Goal: Communication & Community: Ask a question

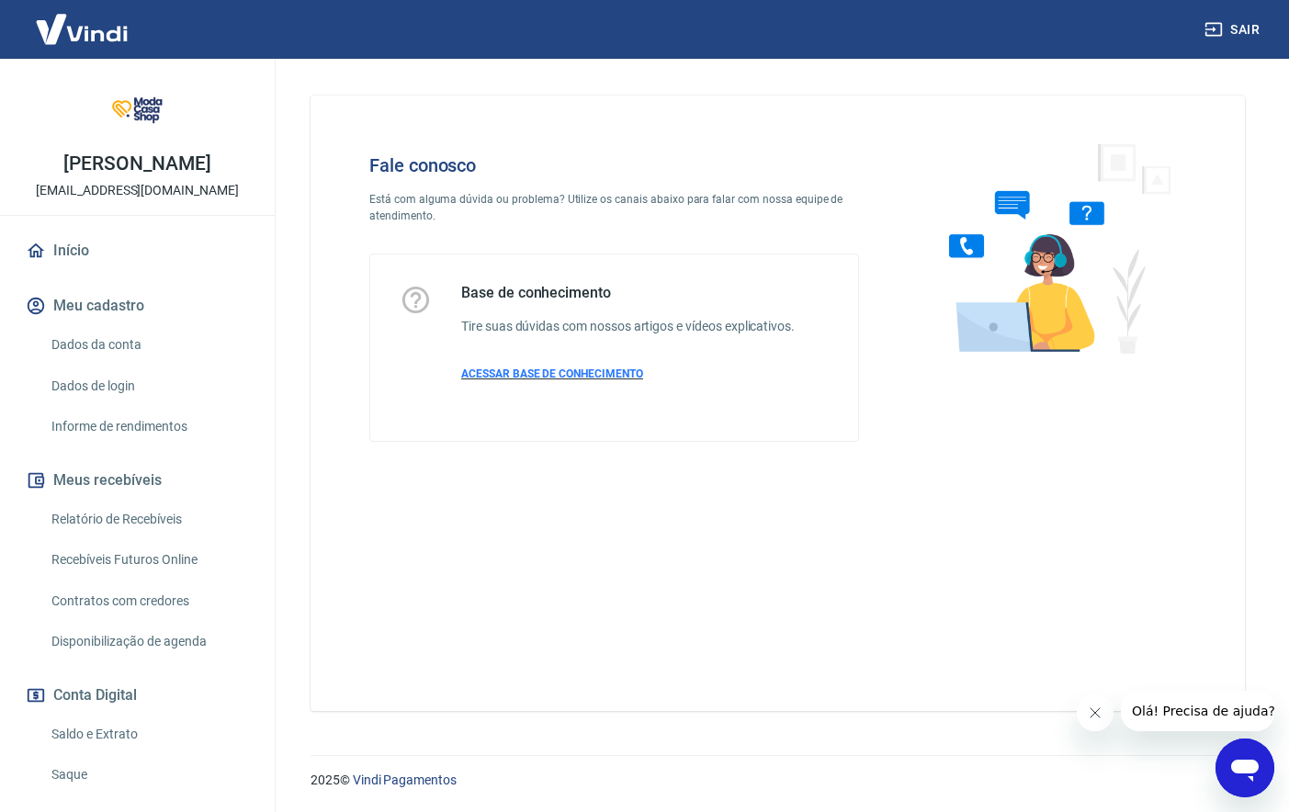
click at [554, 373] on span "ACESSAR BASE DE CONHECIMENTO" at bounding box center [552, 374] width 182 height 13
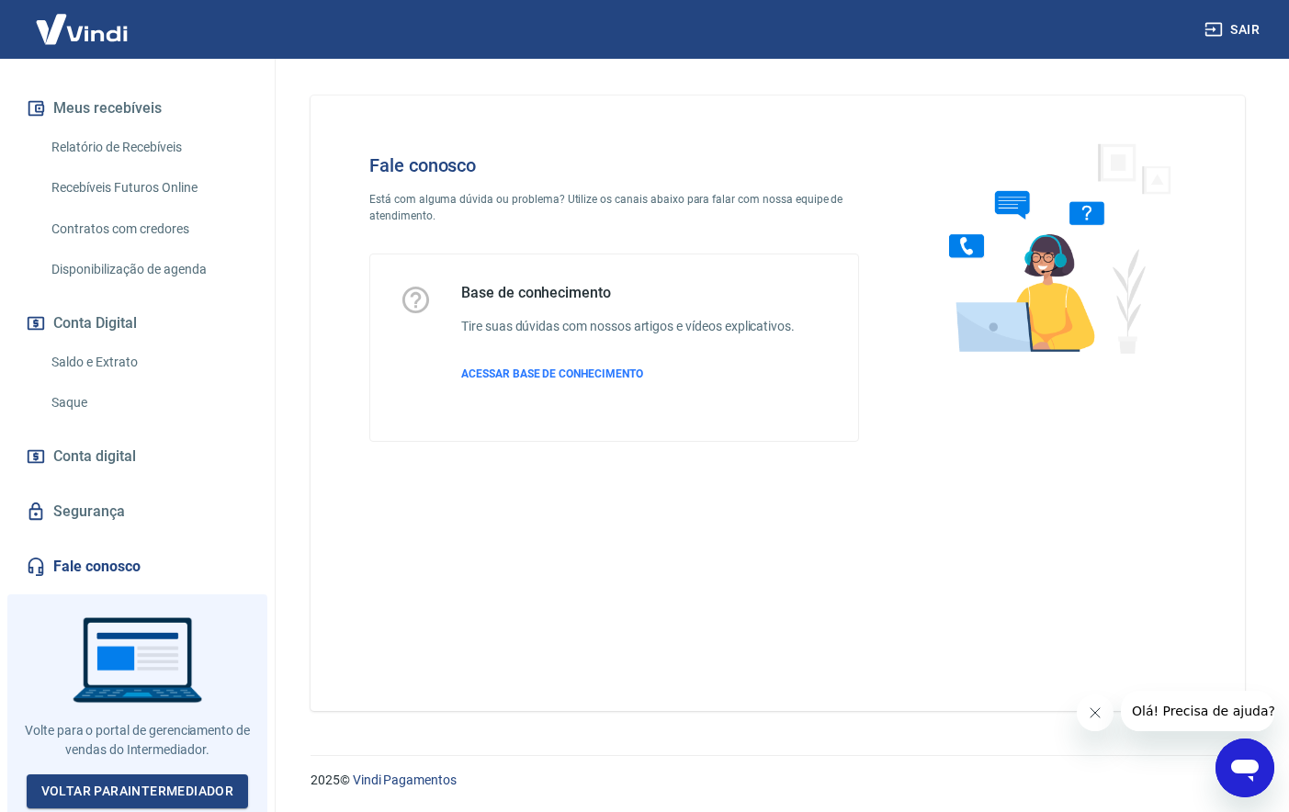
scroll to position [371, 0]
click at [85, 560] on link "Fale conosco" at bounding box center [137, 568] width 231 height 40
click at [215, 780] on link "Voltar para Intermediador" at bounding box center [138, 793] width 222 height 34
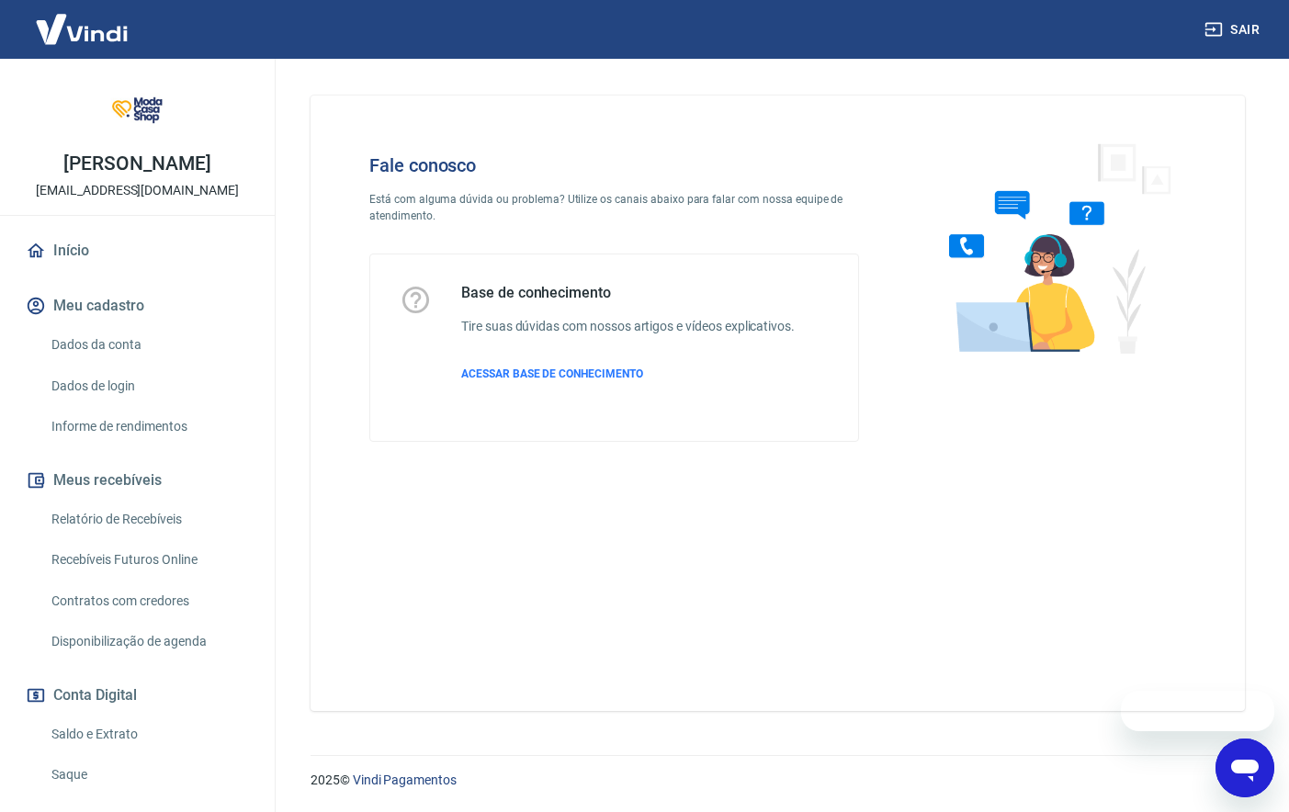
scroll to position [0, 1]
click at [1242, 767] on icon "Abrir janela de mensagens" at bounding box center [1246, 771] width 28 height 22
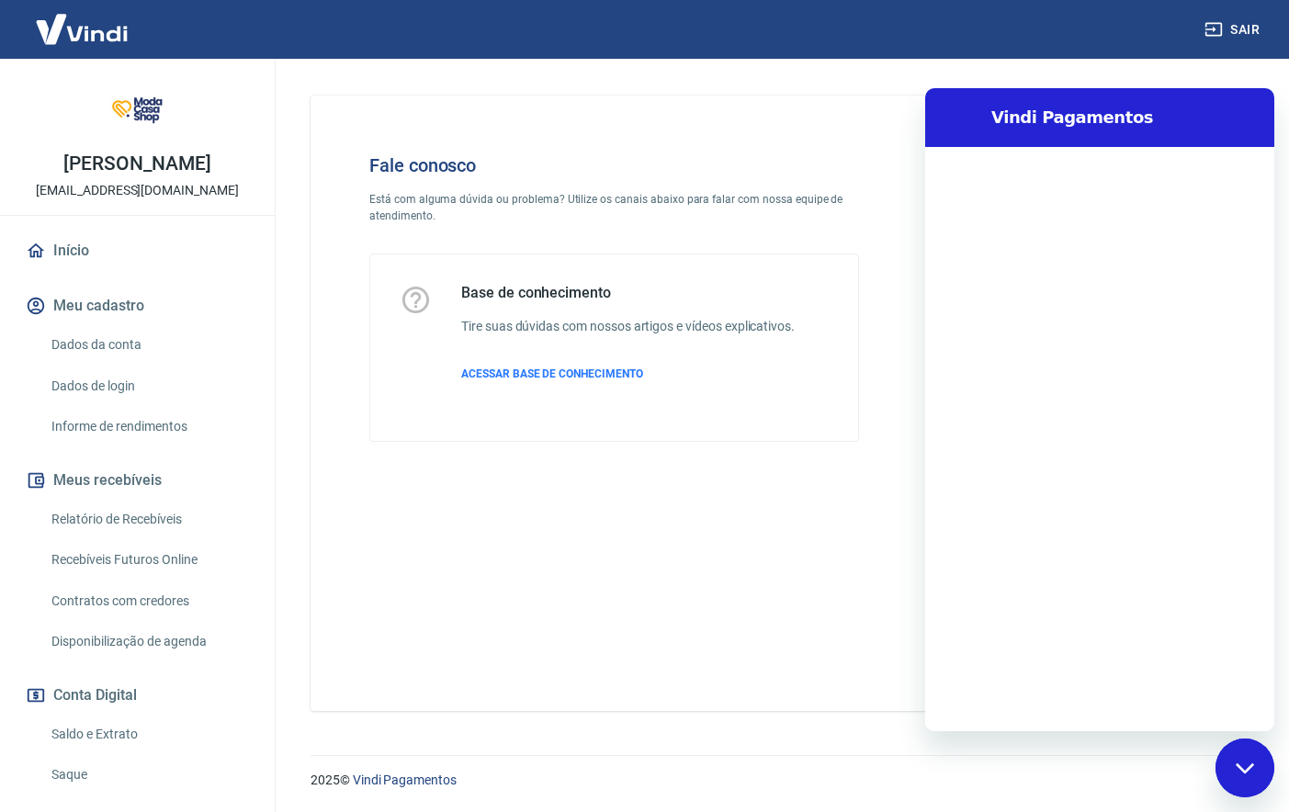
scroll to position [0, 0]
click at [1073, 702] on textarea at bounding box center [1122, 702] width 283 height 37
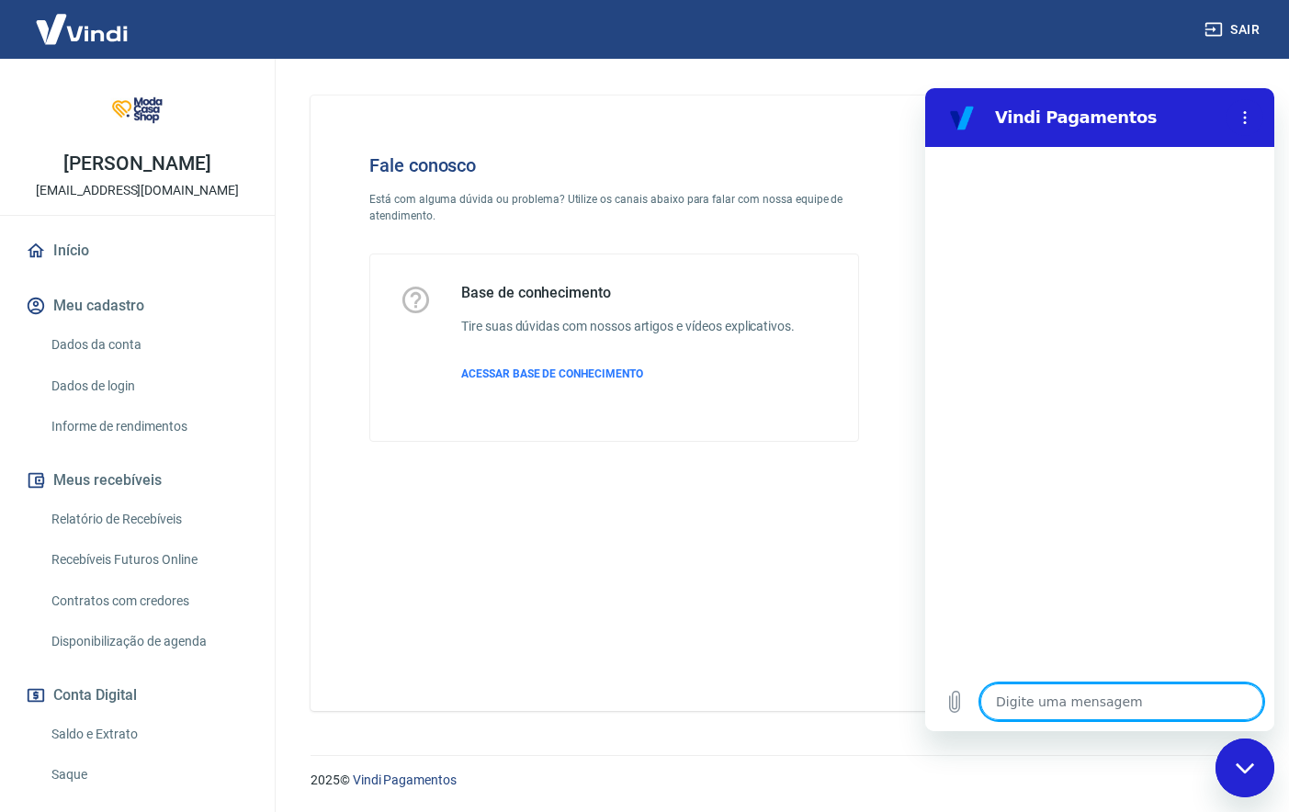
type textarea "E"
type textarea "x"
type textarea "Es"
type textarea "x"
type textarea "Est"
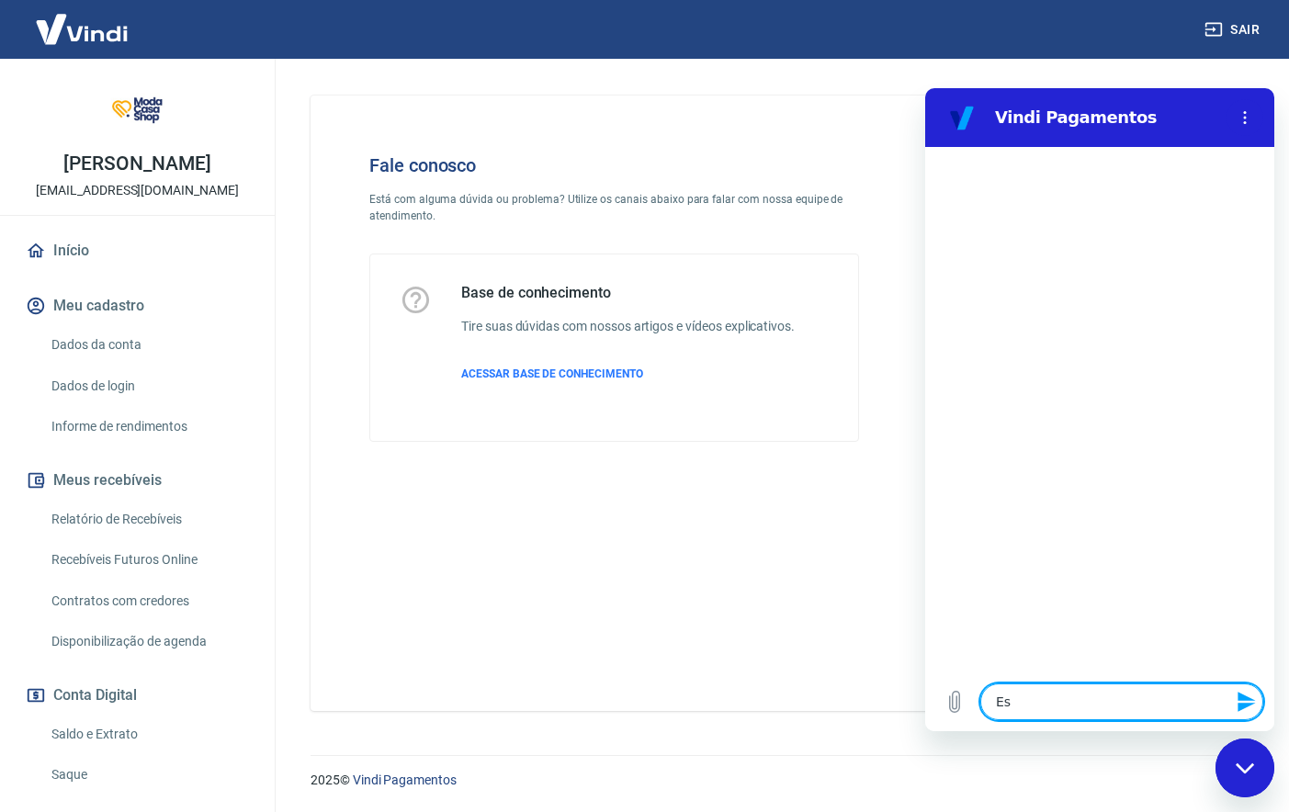
type textarea "x"
type textarea "Esto"
type textarea "x"
type textarea "Estou"
type textarea "x"
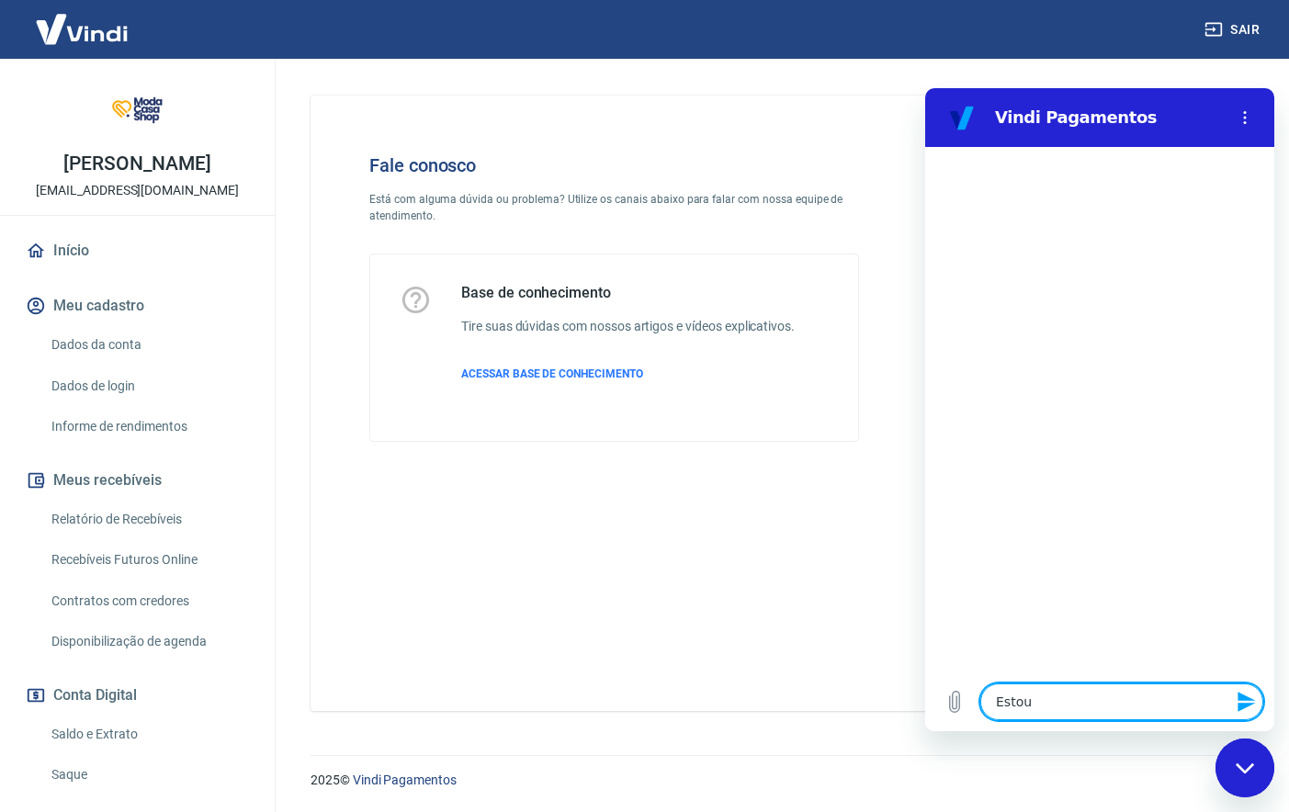
type textarea "Estou"
type textarea "x"
type textarea "Estou c"
type textarea "x"
type textarea "Estou co"
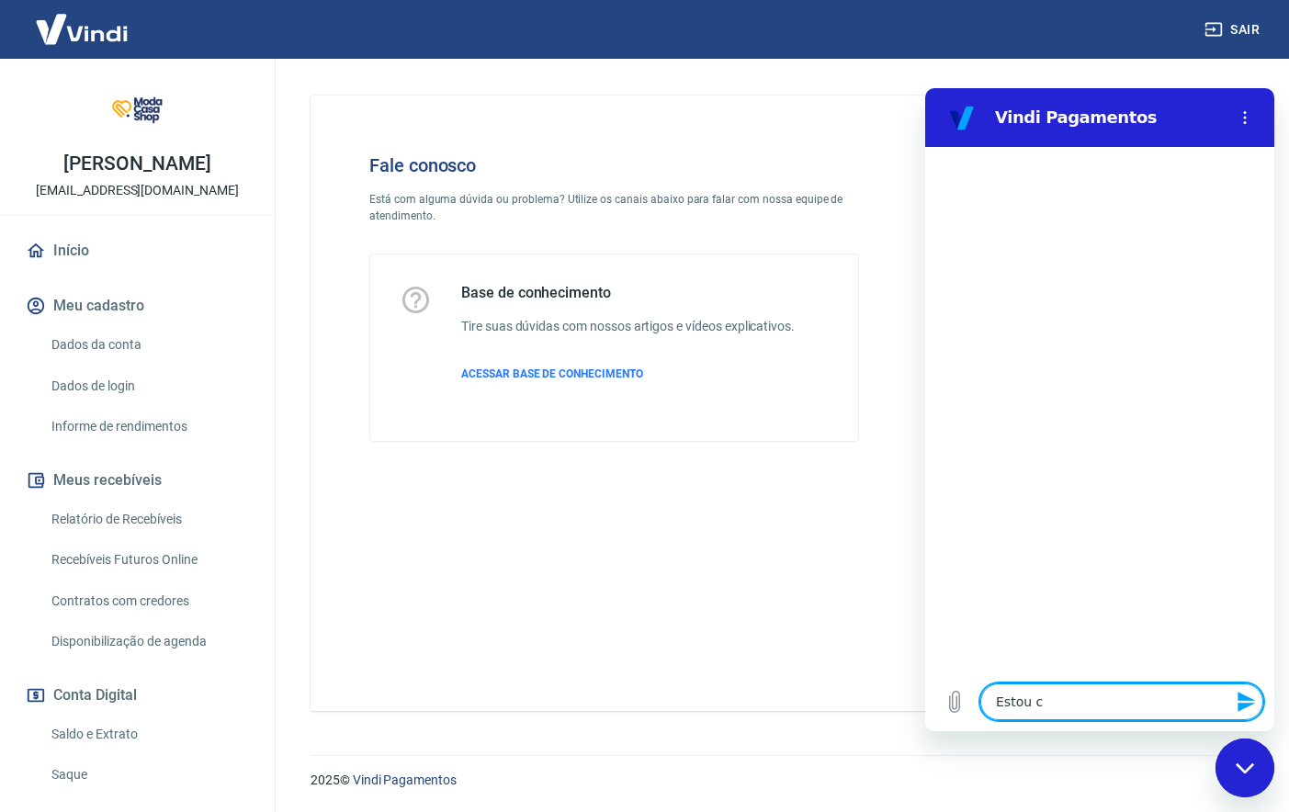
type textarea "x"
type textarea "Estou com"
type textarea "x"
type textarea "Estou com"
type textarea "x"
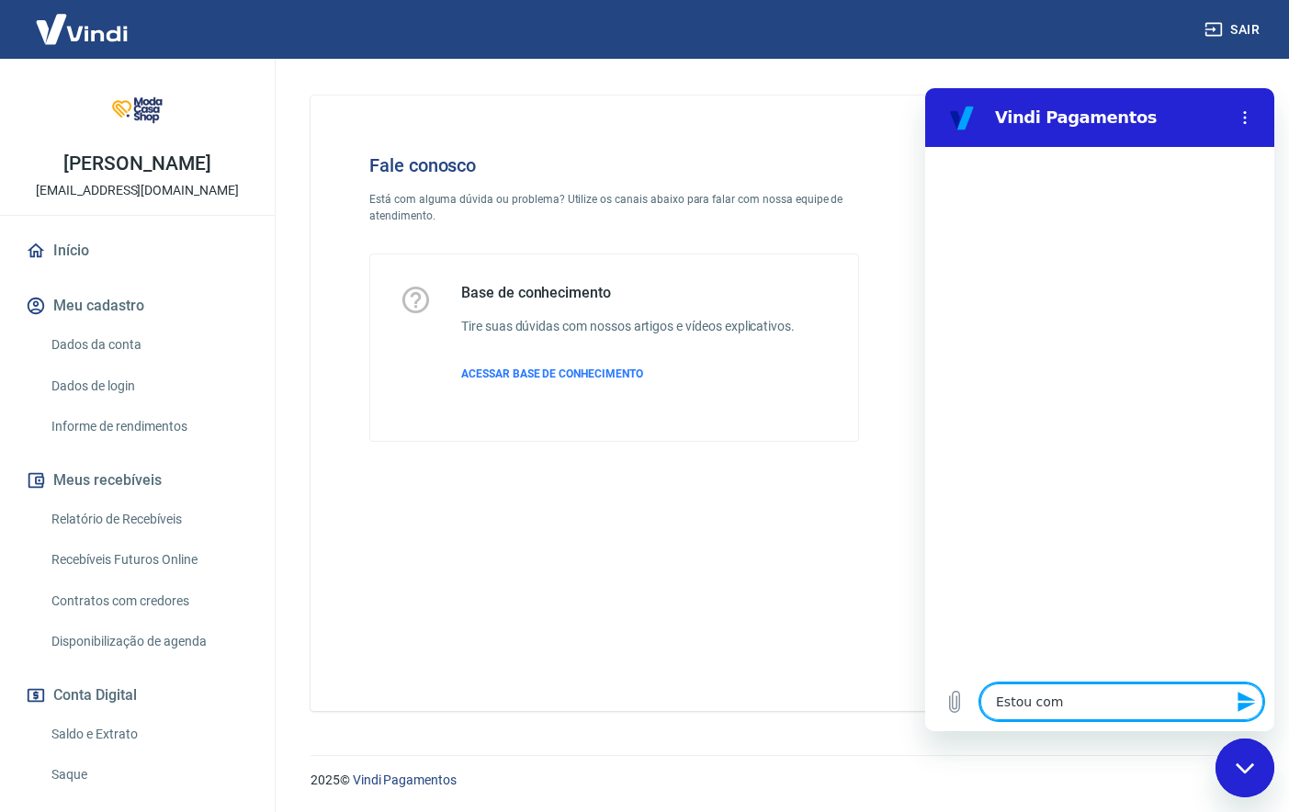
type textarea "Estou com p"
type textarea "x"
type textarea "Estou com pr"
type textarea "x"
type textarea "Estou com pro"
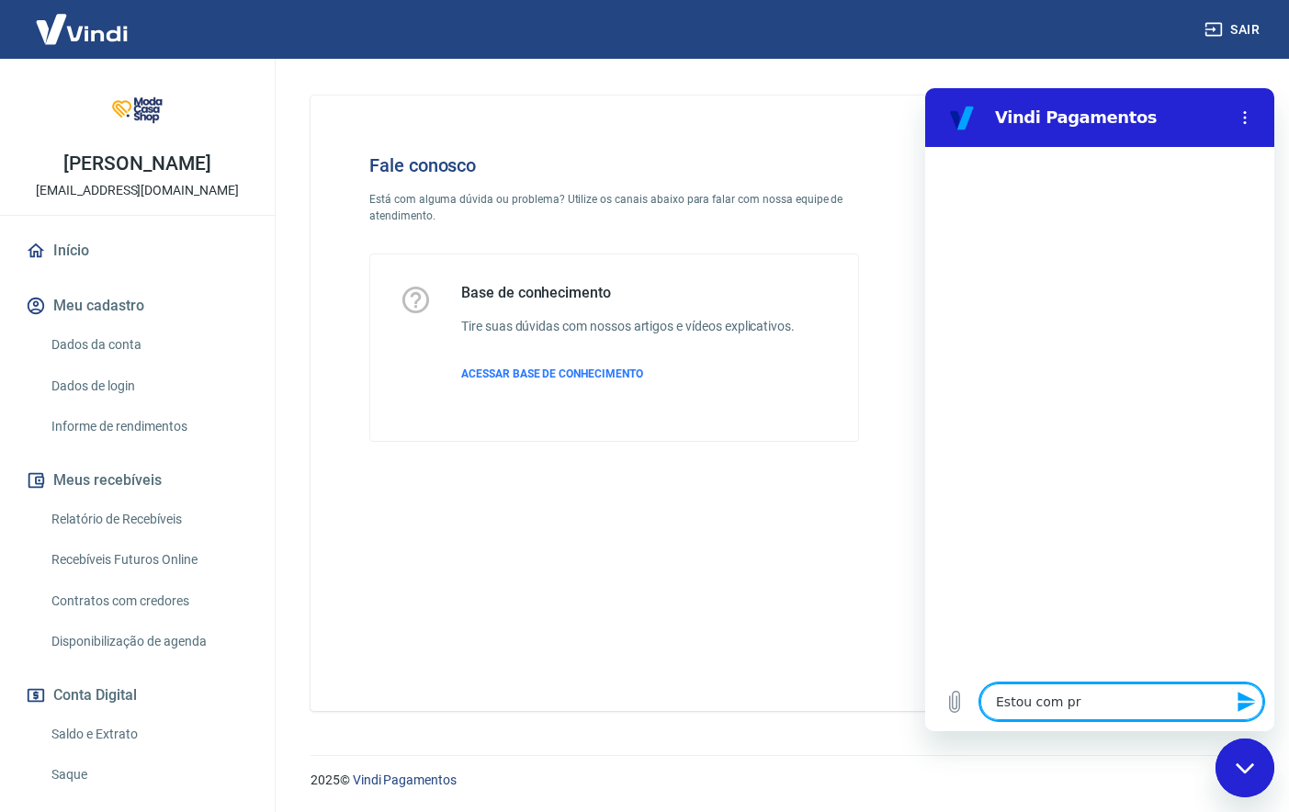
type textarea "x"
type textarea "Estou com prov"
type textarea "x"
type textarea "Estou com pro"
type textarea "x"
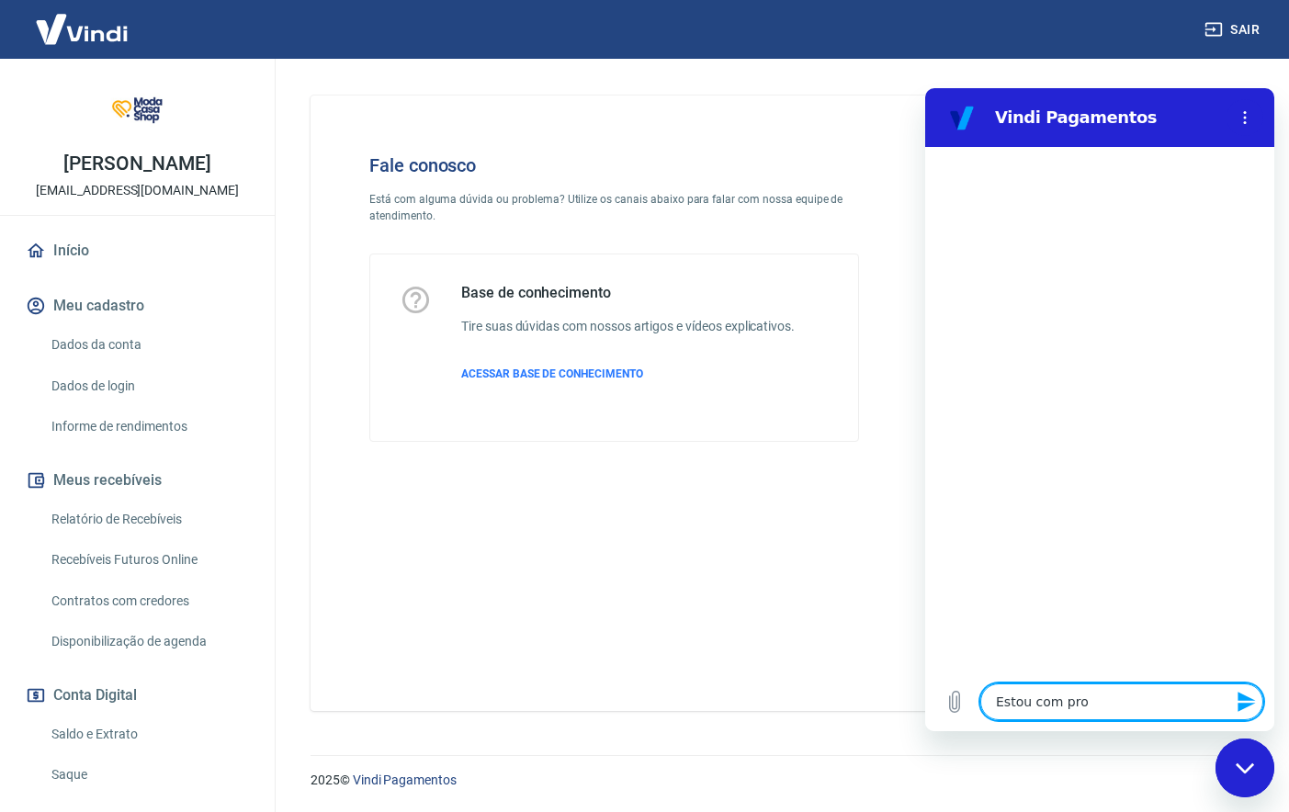
type textarea "Estou com prob"
type textarea "x"
type textarea "Estou com probl"
type textarea "x"
type textarea "Estou com proble"
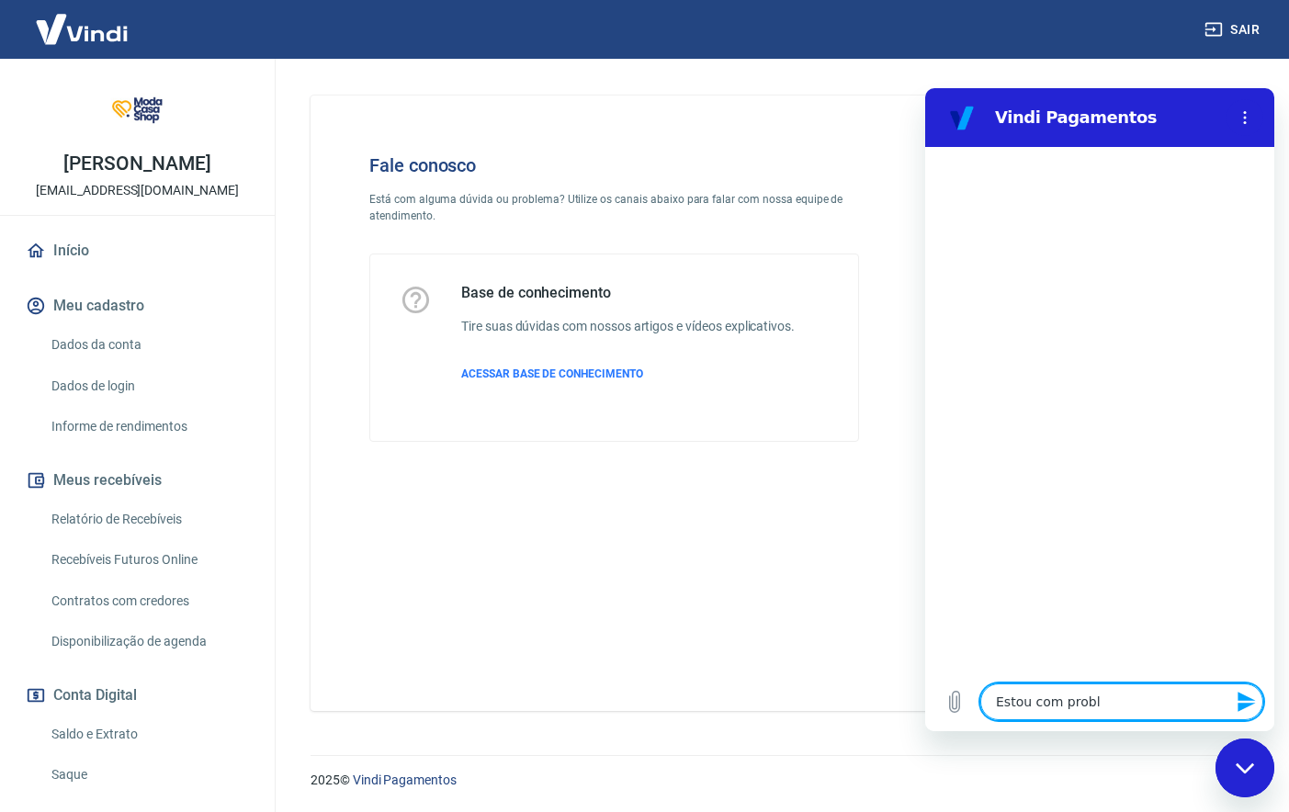
type textarea "x"
type textarea "Estou com problem"
type textarea "x"
type textarea "Estou com problema"
type textarea "x"
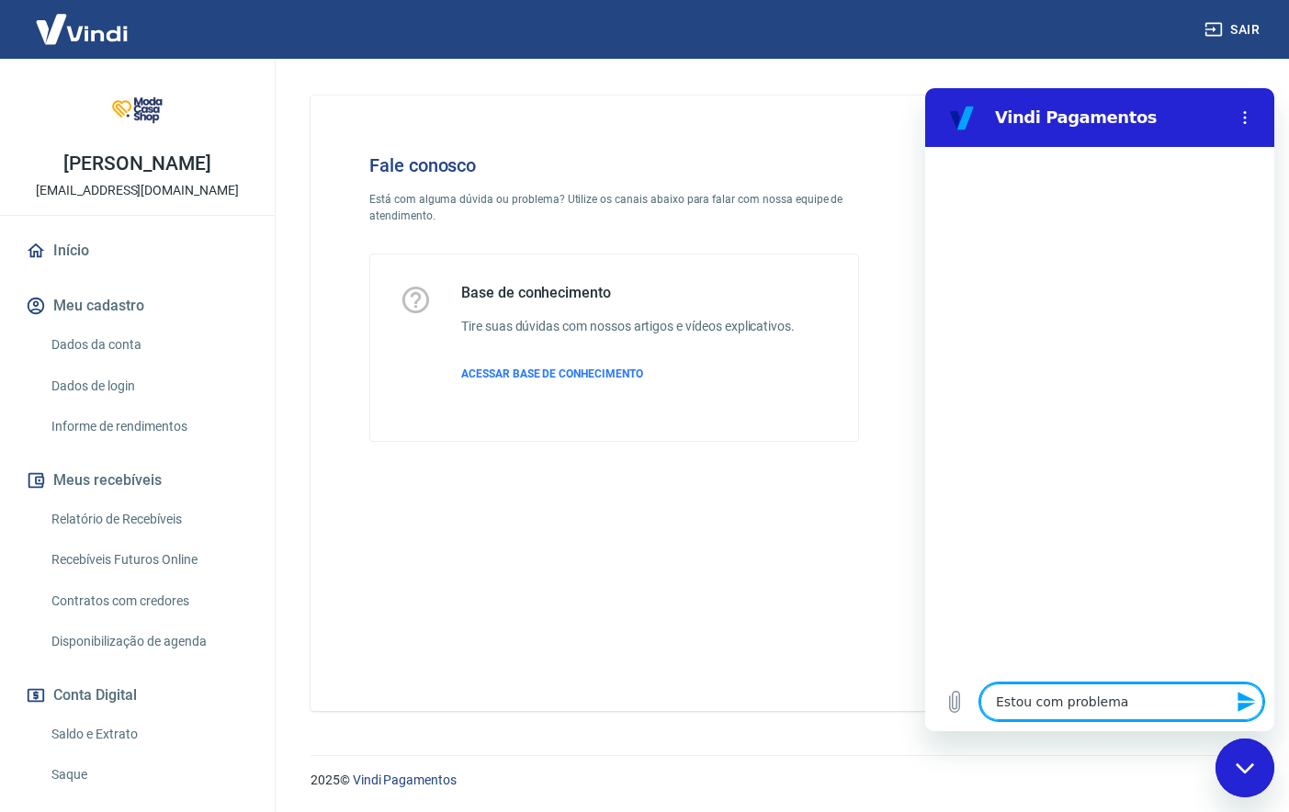
type textarea "Estou com problema"
type textarea "x"
type textarea "Estou com problema s"
type textarea "x"
type textarea "Estou com problema se"
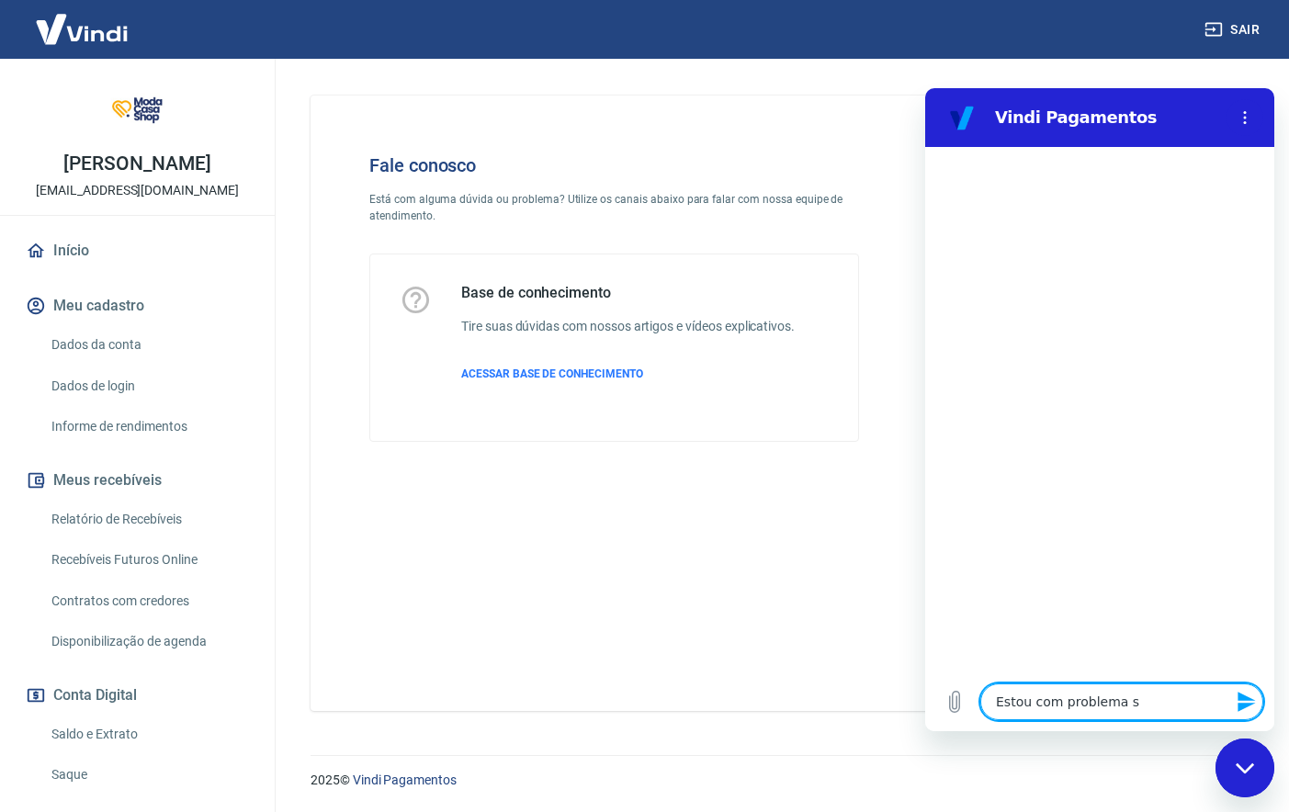
type textarea "x"
type textarea "Estou com problema s"
type textarea "x"
type textarea "Estou com problema s'"
type textarea "x"
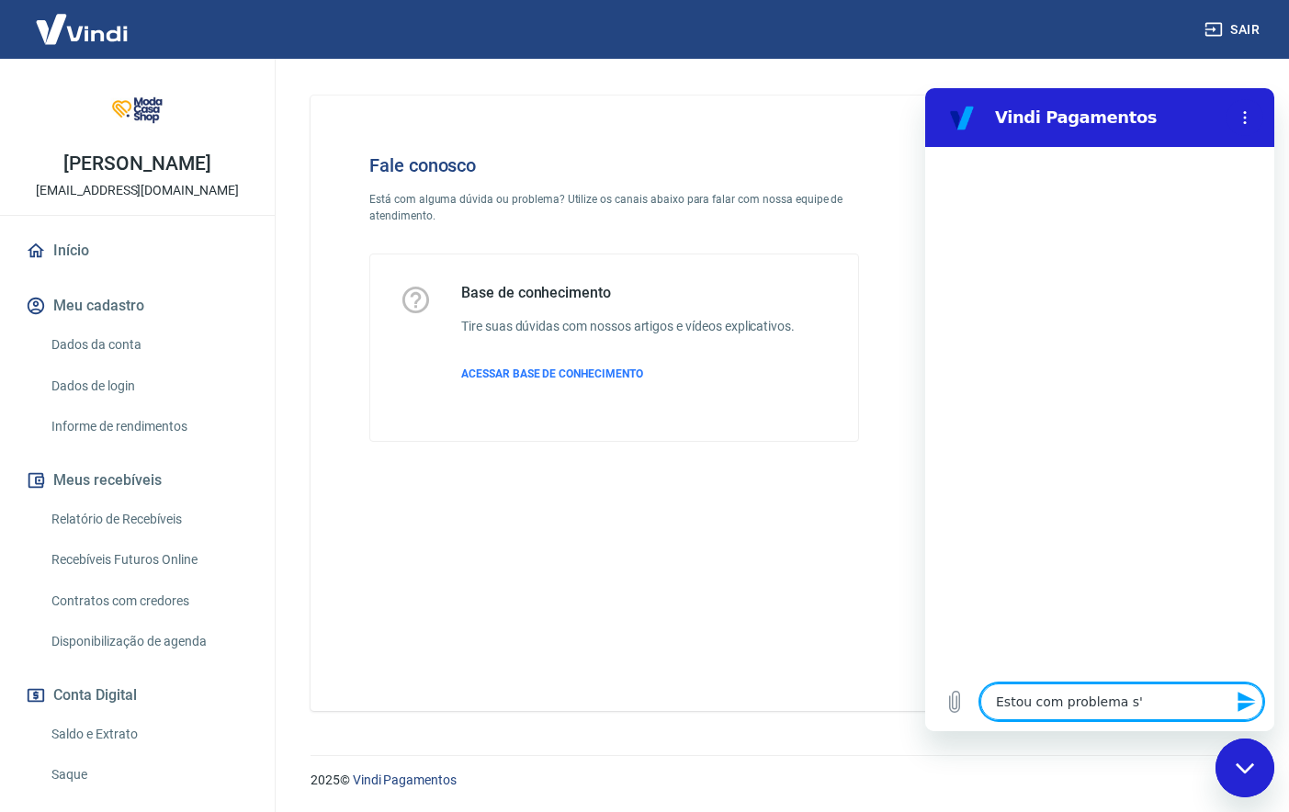
type textarea "Estou com problema sé"
type textarea "x"
type textarea "Estou com problema sér"
type textarea "x"
type textarea "Estou com problema séri"
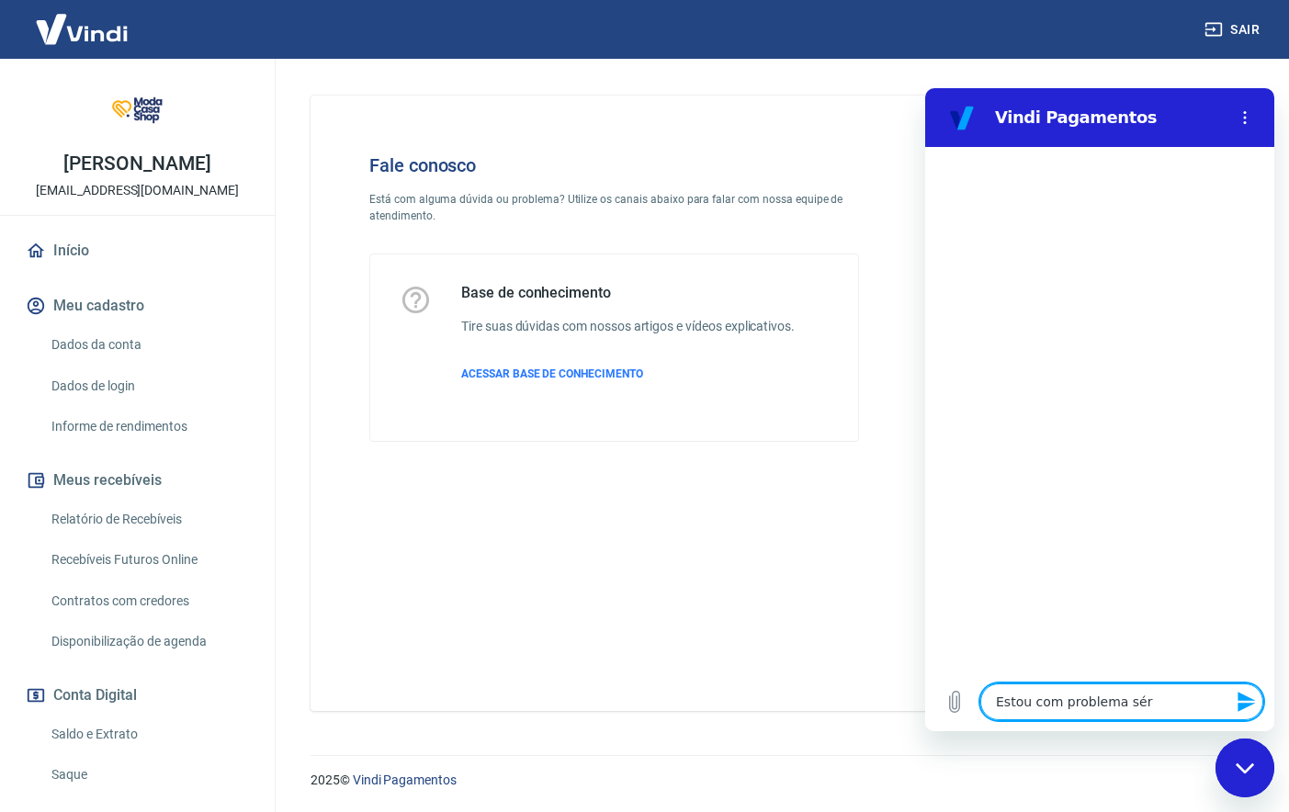
type textarea "x"
type textarea "Estou com problema sério"
type textarea "x"
type textarea "Estou com problema sério"
type textarea "x"
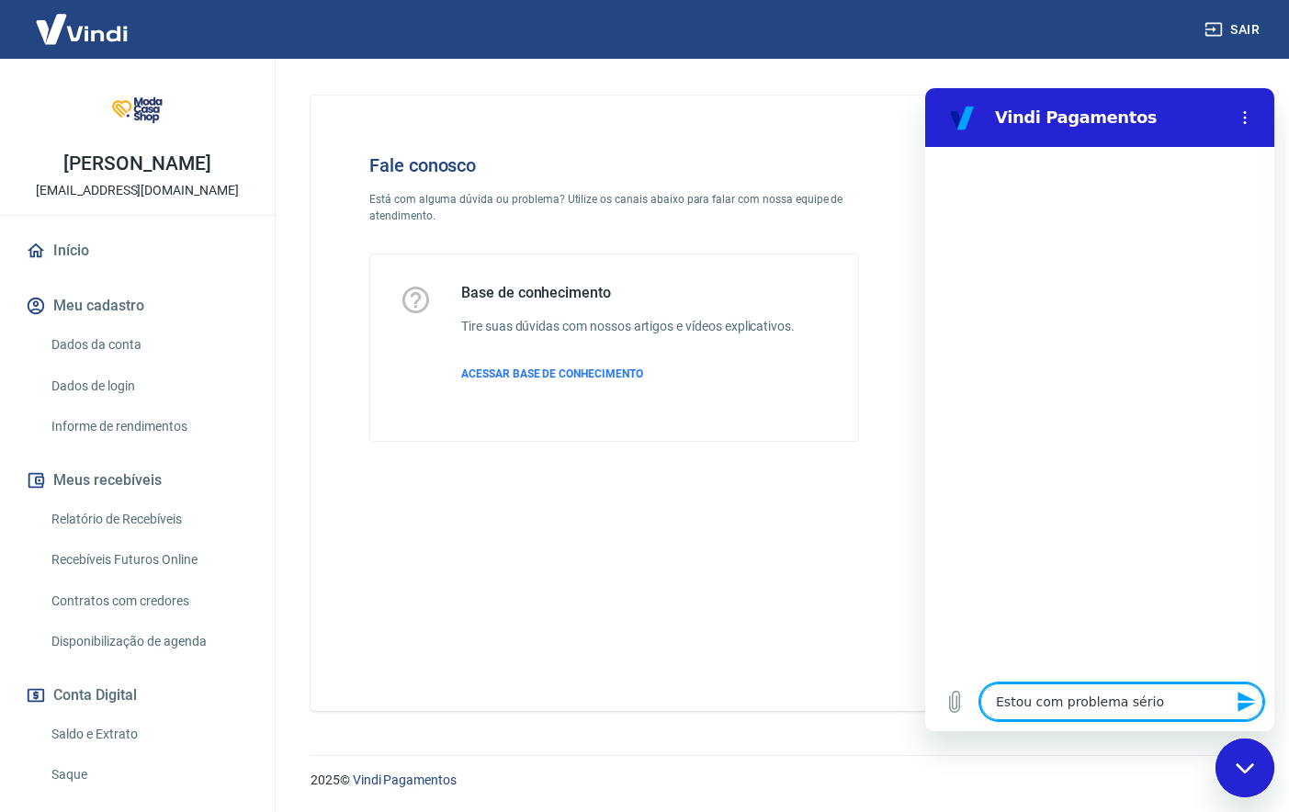
type textarea "Estou com problema sério c"
type textarea "x"
type textarea "Estou com problema sério co"
type textarea "x"
type textarea "Estou com problema sério com"
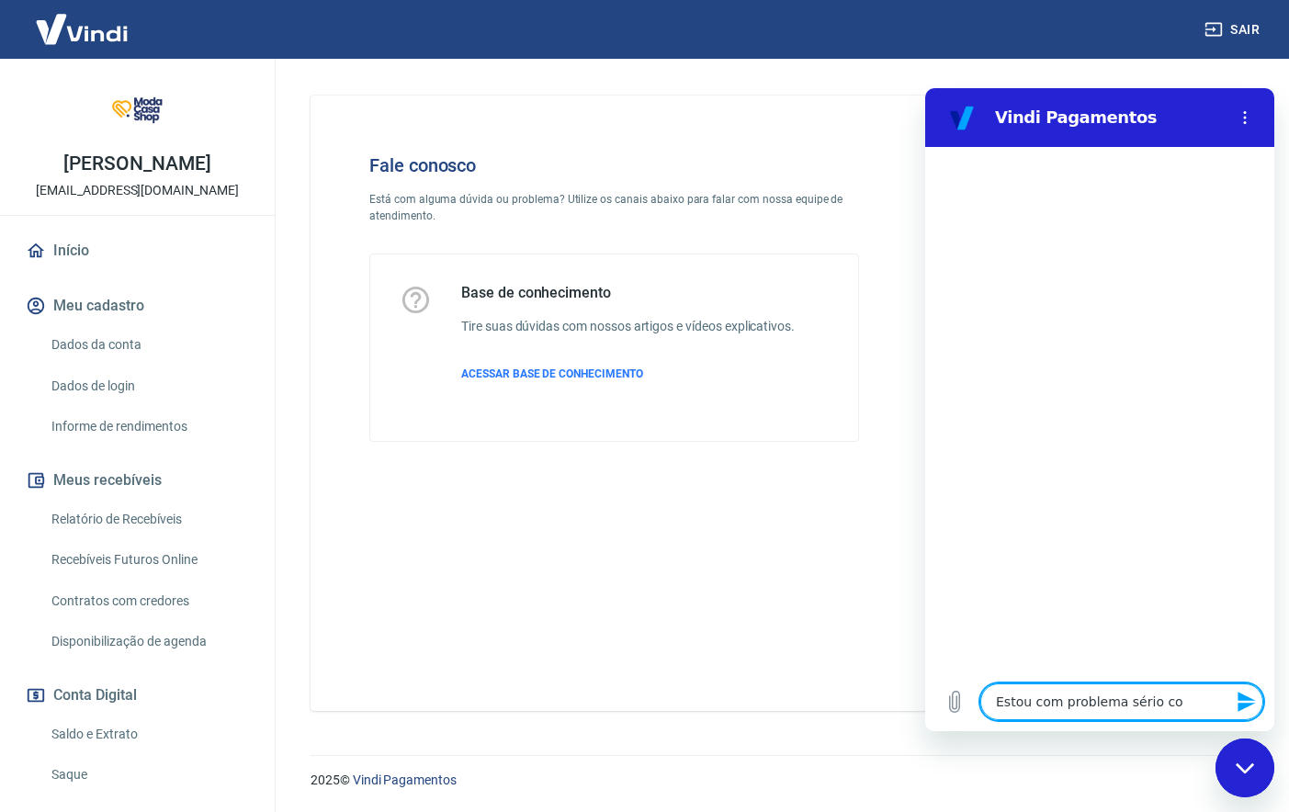
type textarea "x"
type textarea "Estou com problema sério com"
type textarea "x"
type textarea "Estou com problema sério com a"
type textarea "x"
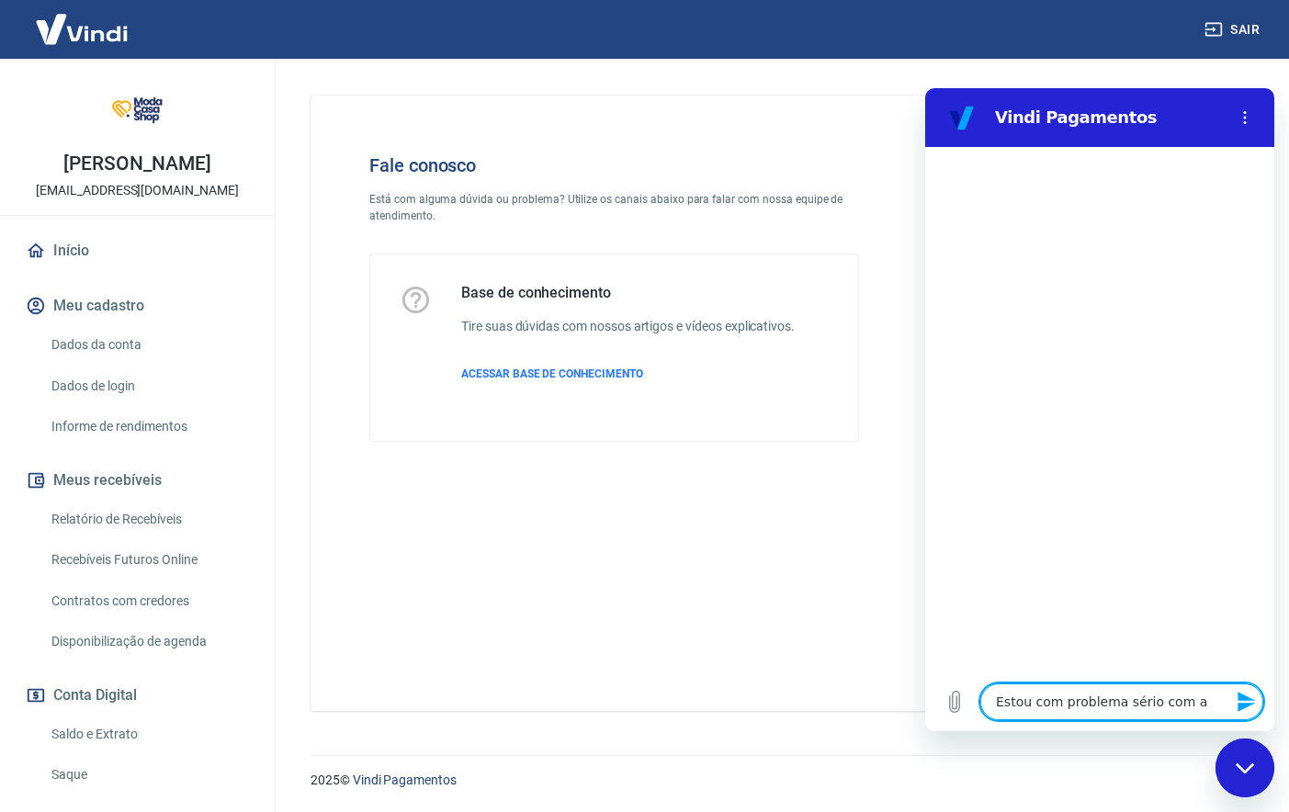
type textarea "Estou com problema sério com a"
type textarea "x"
type textarea "Estou com problema sério com a V"
type textarea "x"
type textarea "Estou com problema sério com a Vi"
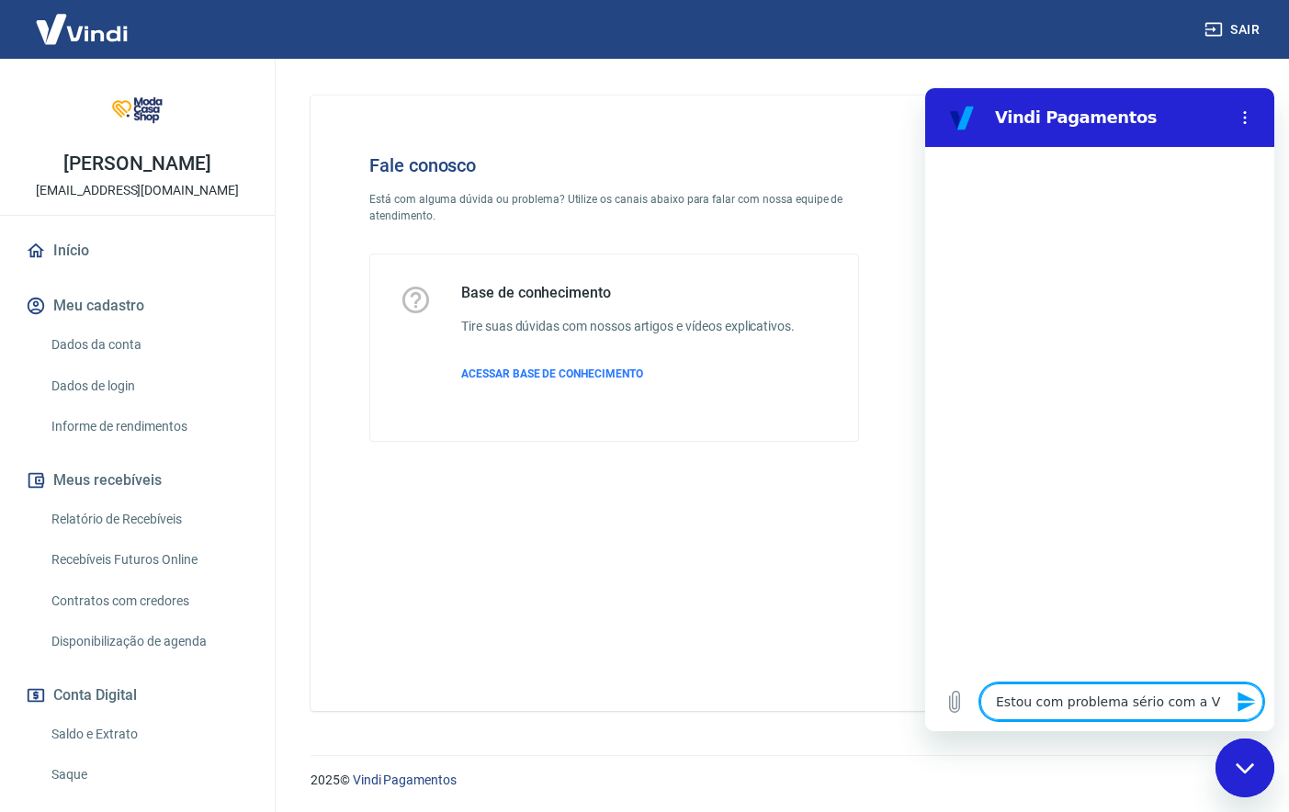
type textarea "x"
type textarea "Estou com problema sério com a Vin"
type textarea "x"
type textarea "Estou com problema sério com a Vind"
type textarea "x"
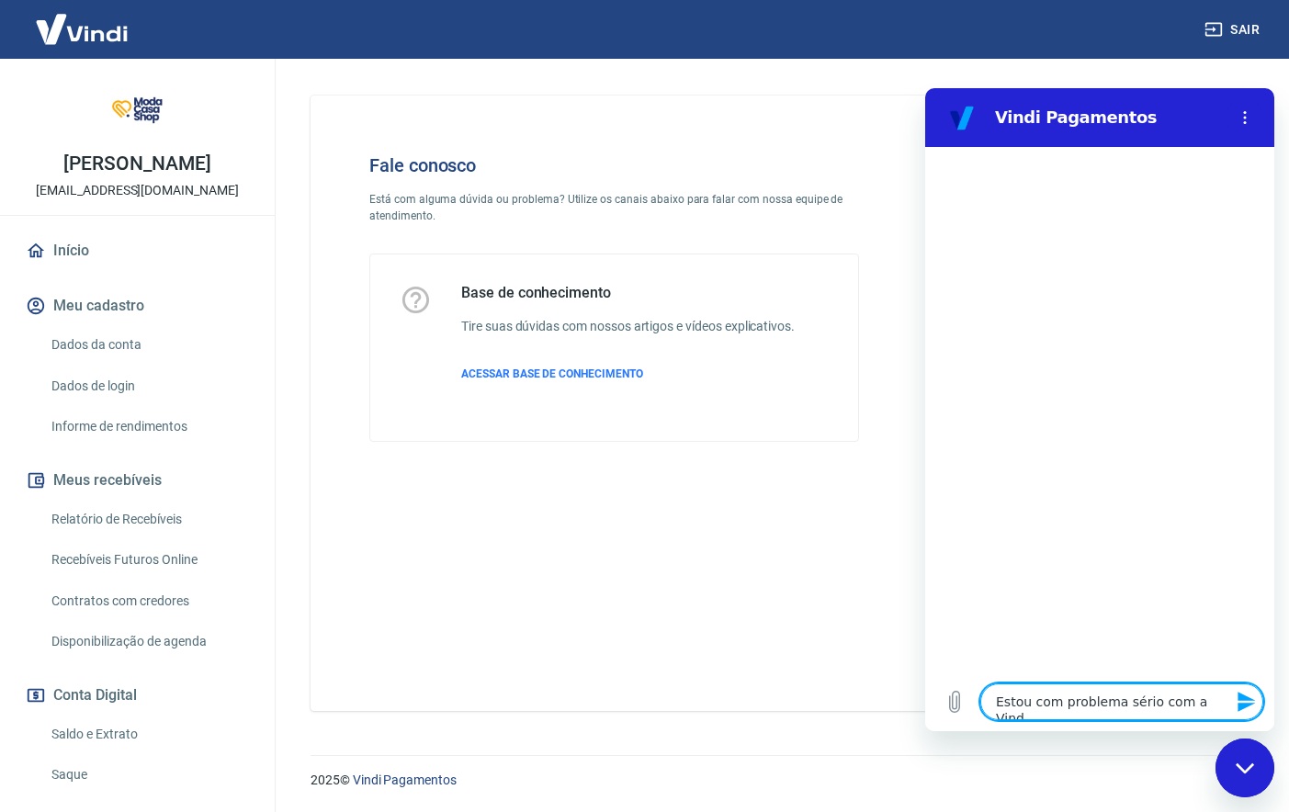
type textarea "Estou com problema sério com a Vindi"
type textarea "x"
type textarea "Estou com problema sério com a Vindi."
type textarea "x"
type textarea "Estou com problema sério com a Vindi."
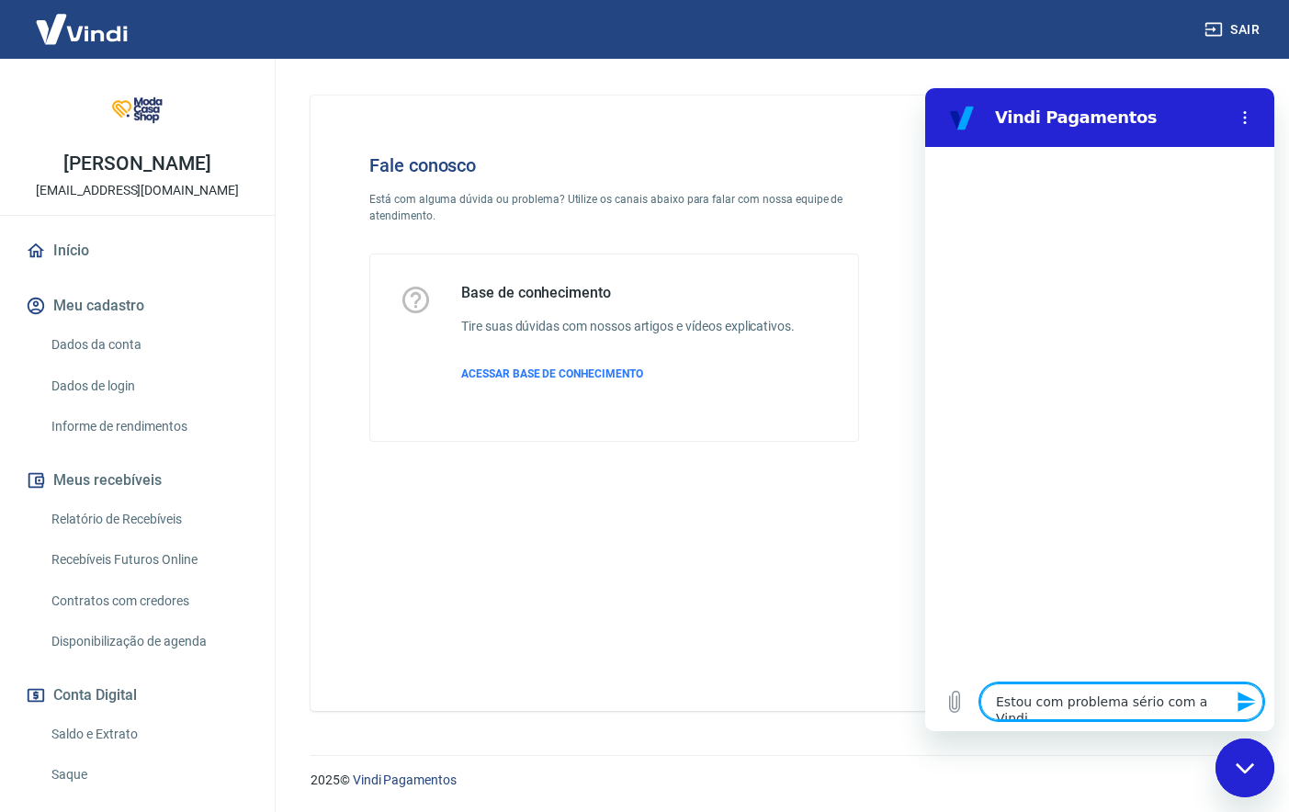
type textarea "x"
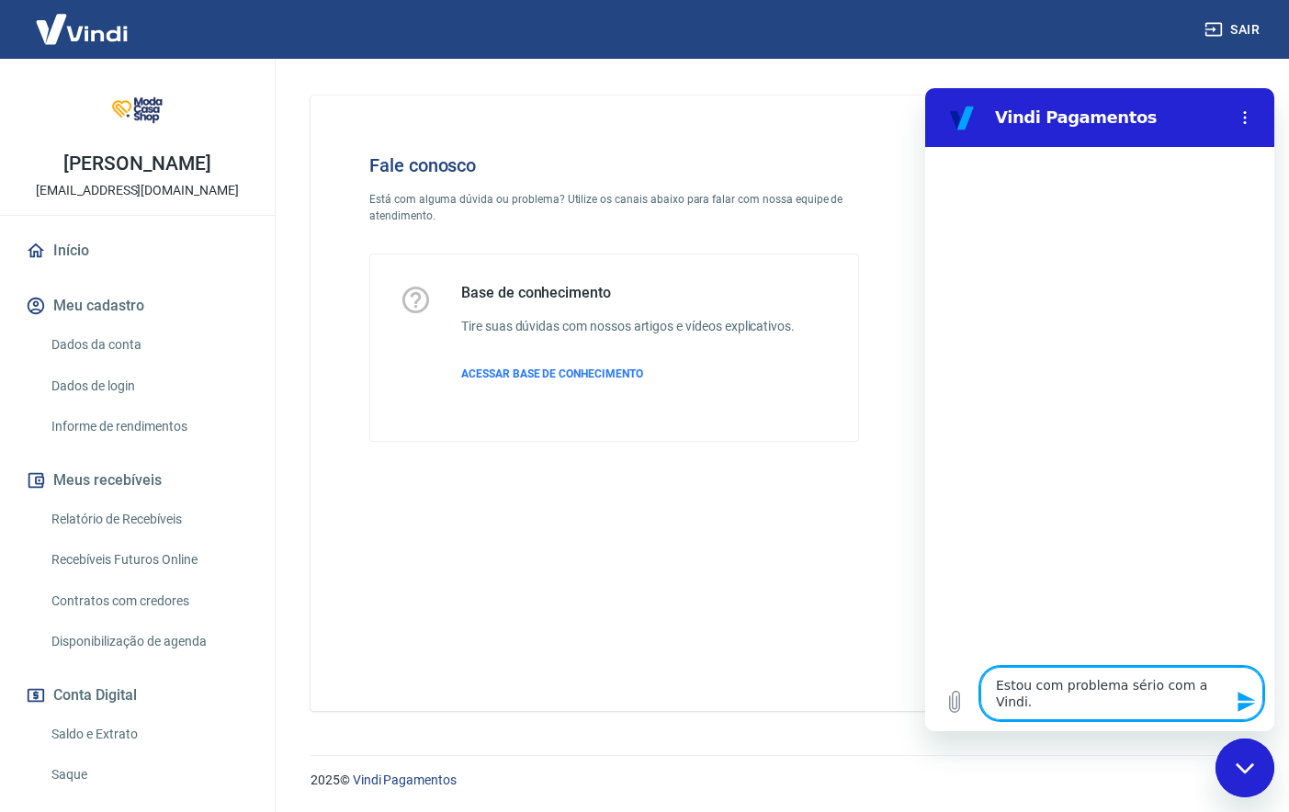
type textarea "Estou com problema sério com a Vindi."
type textarea "x"
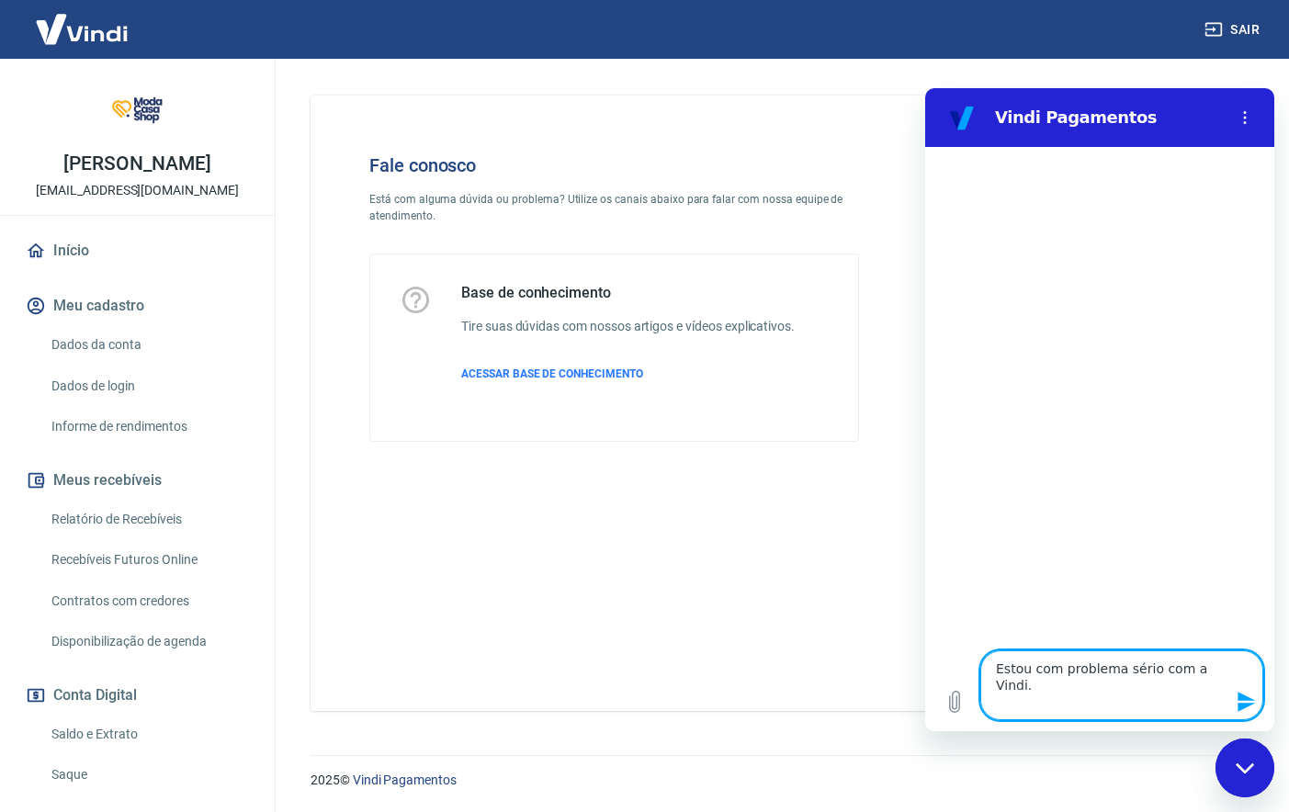
type textarea "Estou com problema sério com a Vindi. 4"
type textarea "x"
type textarea "Estou com problema sério com a Vindi. 4"
type textarea "x"
type textarea "Estou com problema sério com a Vindi. 4 c"
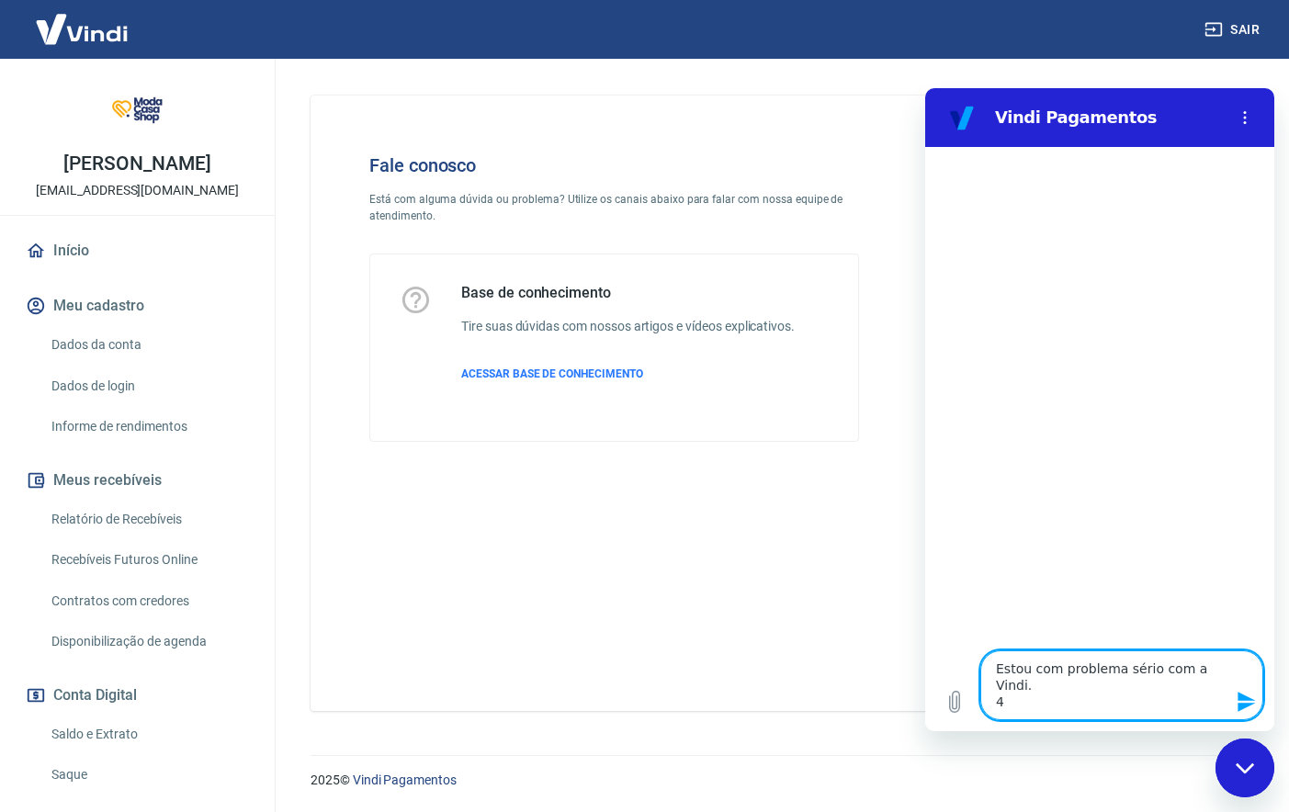
type textarea "x"
type textarea "Estou com problema sério com a Vindi. 4 cl"
type textarea "x"
type textarea "Estou com problema sério com a Vindi. 4 cli"
type textarea "x"
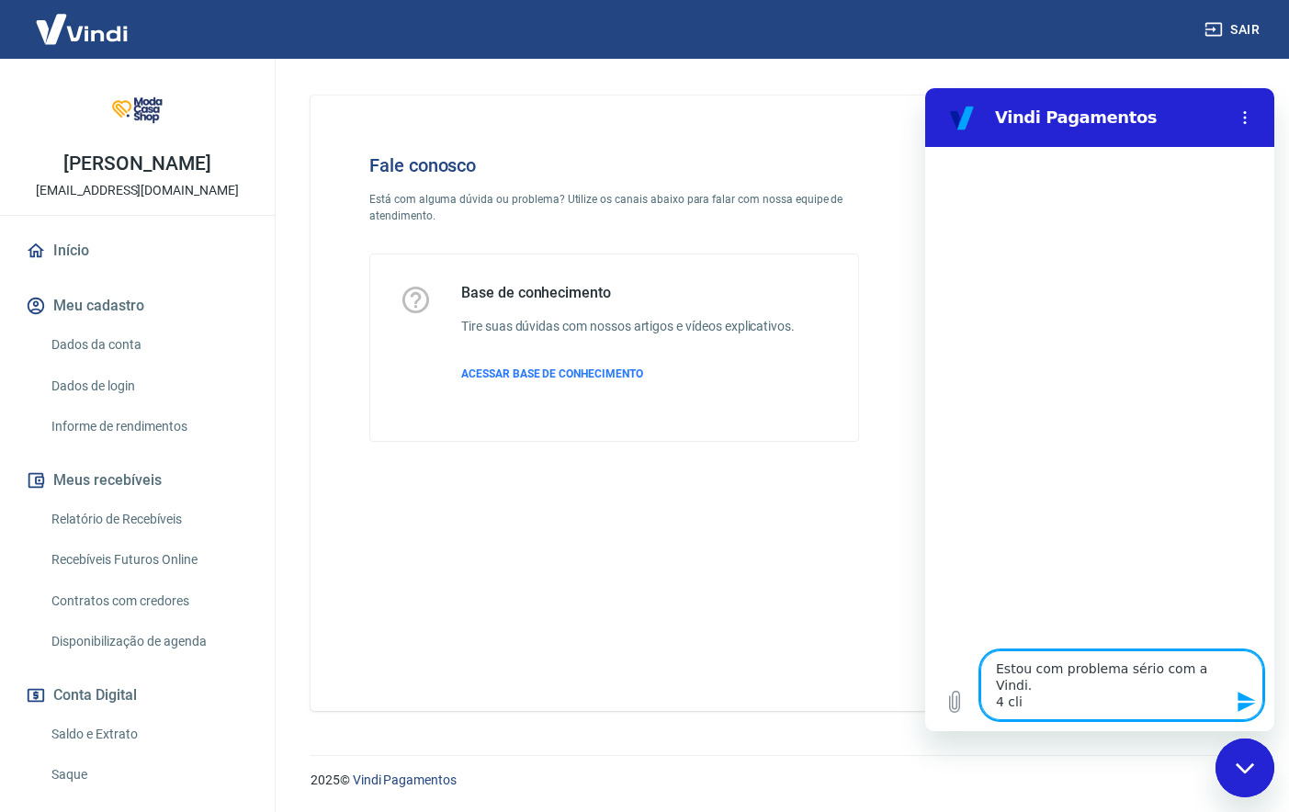
type textarea "Estou com problema sério com a Vindi. 4 clie"
type textarea "x"
type textarea "Estou com problema sério com a Vindi. 4 clien"
type textarea "x"
type textarea "Estou com problema sério com a Vindi. 4 client"
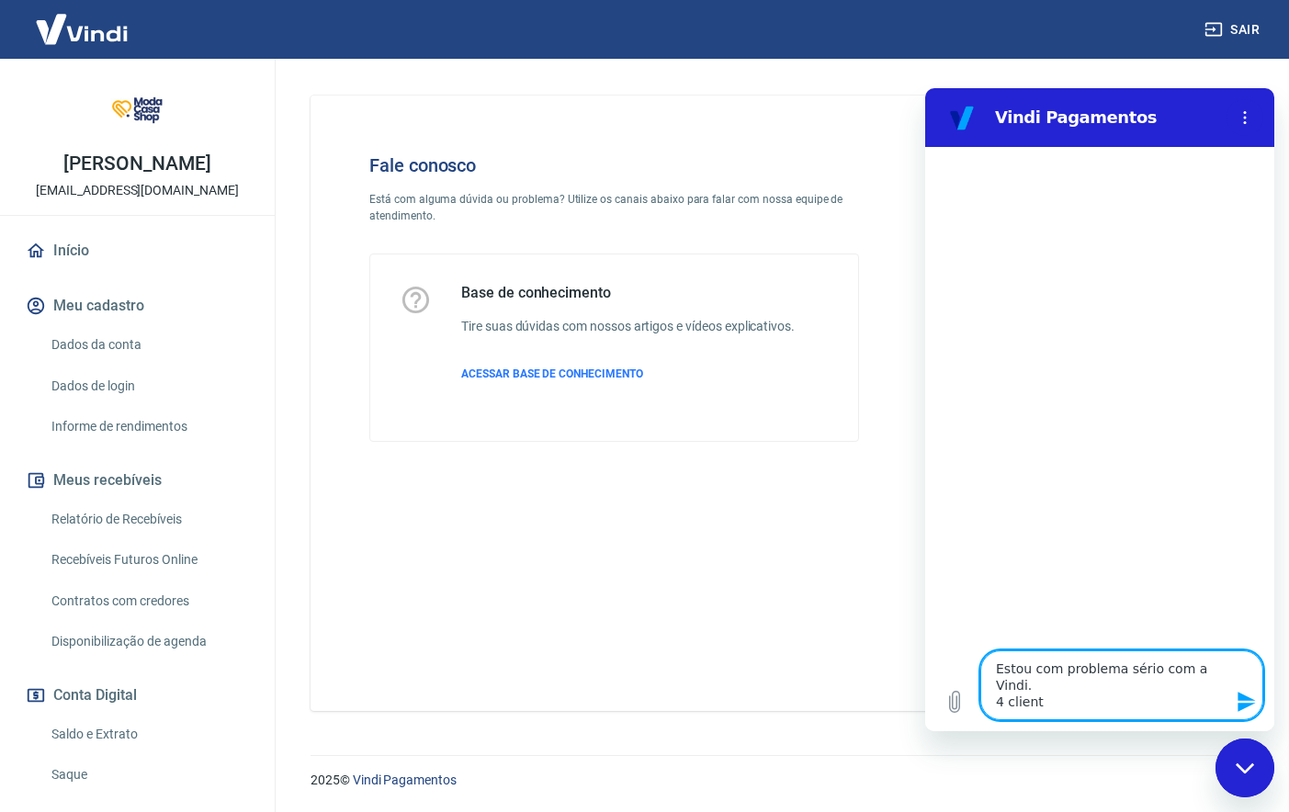
type textarea "x"
type textarea "Estou com problema sério com a Vindi. 4 cliente"
type textarea "x"
type textarea "Estou com problema sério com a Vindi. 4 cliente"
type textarea "x"
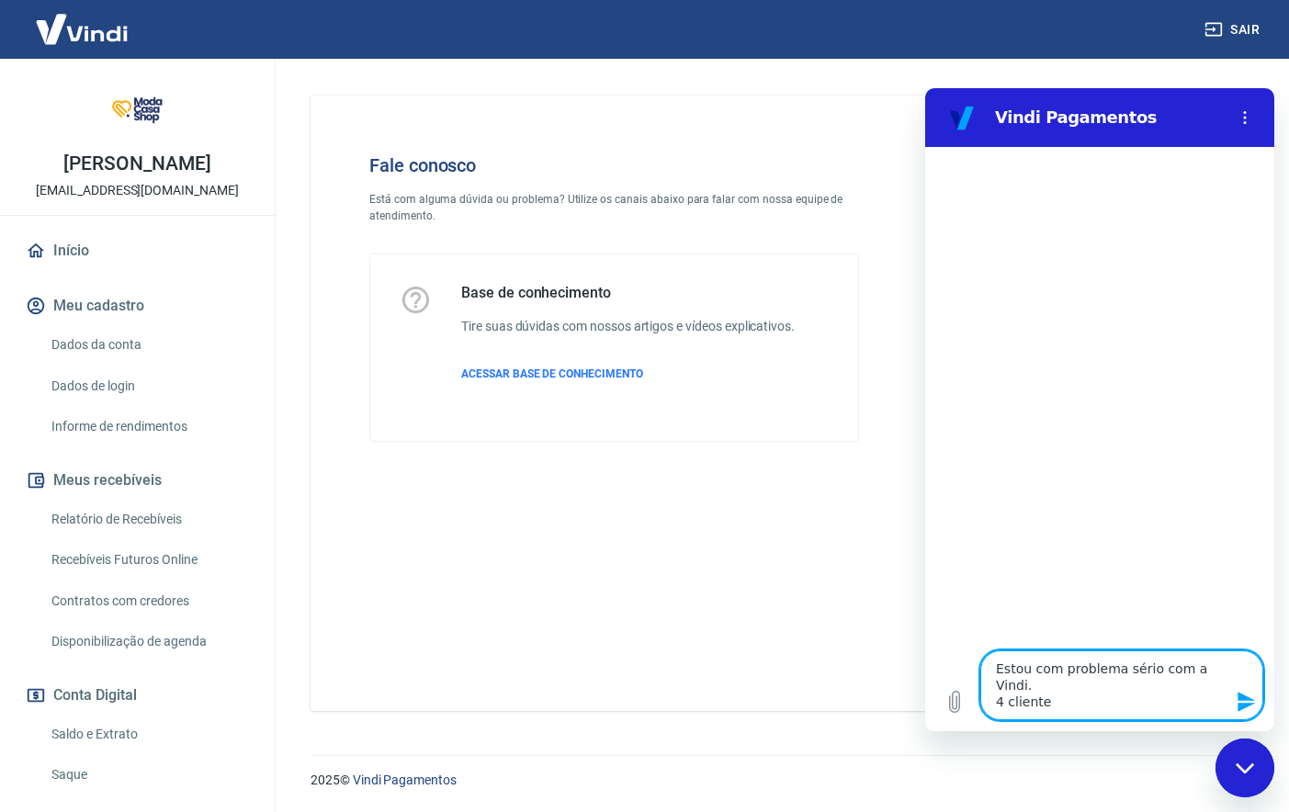
type textarea "Estou com problema sério com a Vindi. 4 cliente s"
type textarea "x"
type textarea "Estou com problema sério com a Vindi. 4 cliente"
type textarea "x"
type textarea "Estou com problema sério com a Vindi. 4 cliente"
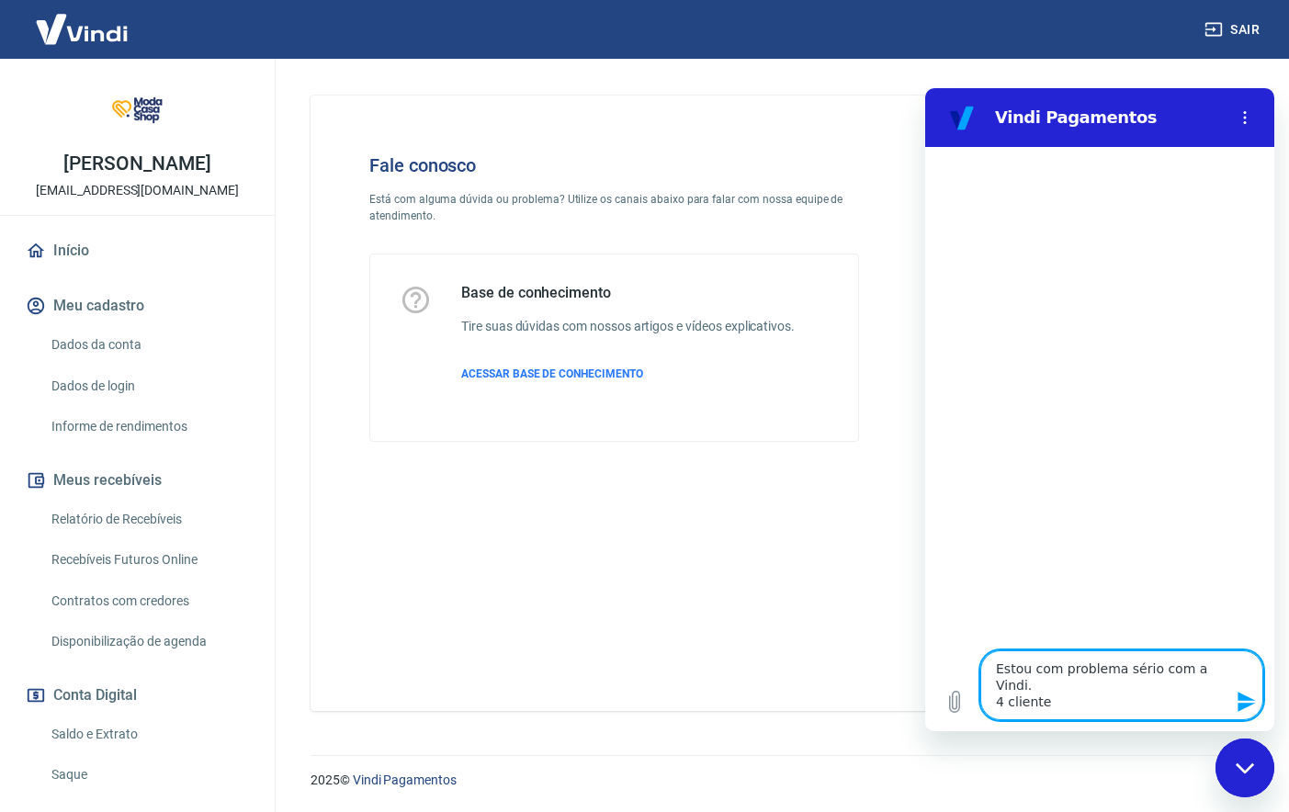
type textarea "x"
type textarea "Estou com problema sério com a Vindi. 4 clientes"
type textarea "x"
type textarea "Estou com problema sério com a Vindi. 4 clientes"
type textarea "x"
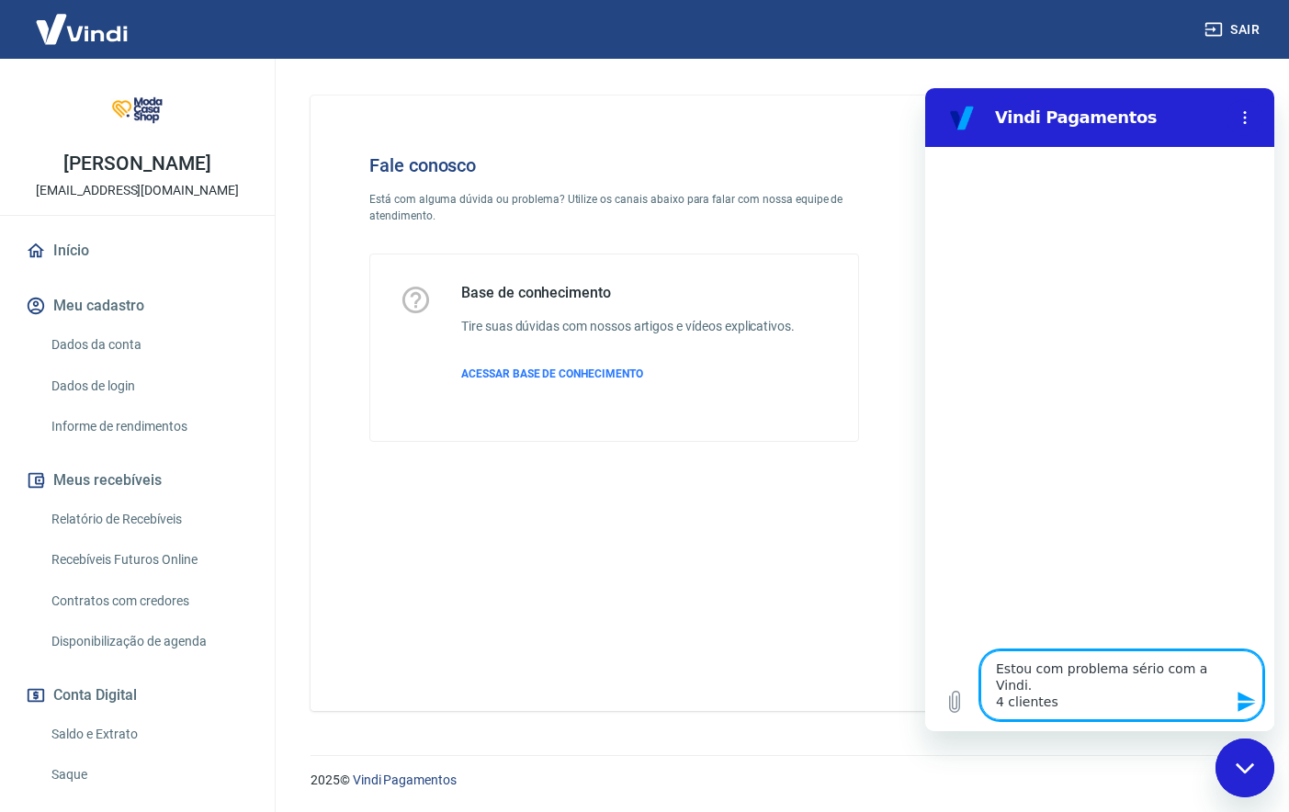
type textarea "Estou com problema sério com a Vindi. 4 clientes e"
type textarea "x"
type textarea "Estou com problema sério com a Vindi. 4 clientes es"
type textarea "x"
type textarea "Estou com problema sério com a Vindi. 4 clientes est"
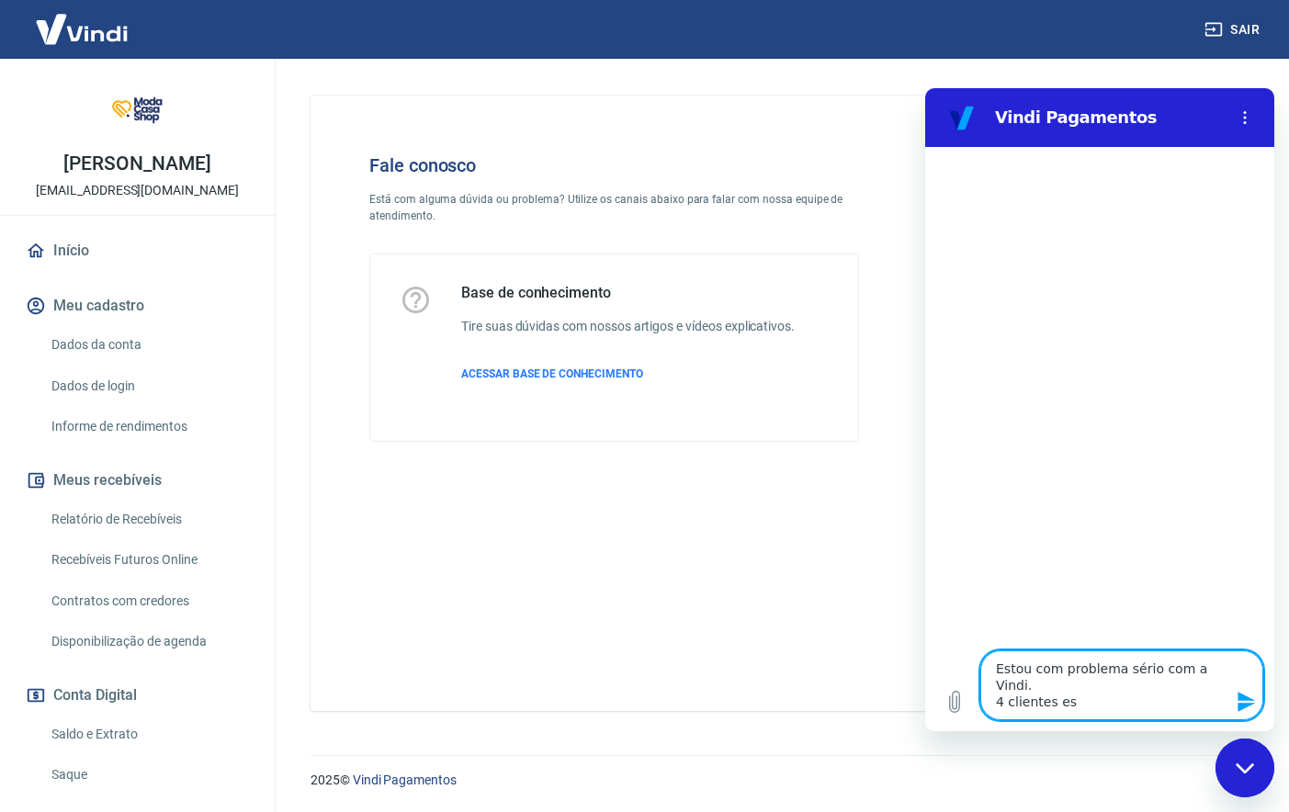
type textarea "x"
type textarea "Estou com problema sério com a Vindi. 4 clientes est˜"
type textarea "x"
type textarea "Estou com problema sério com a Vindi. 4 clientes estã"
type textarea "x"
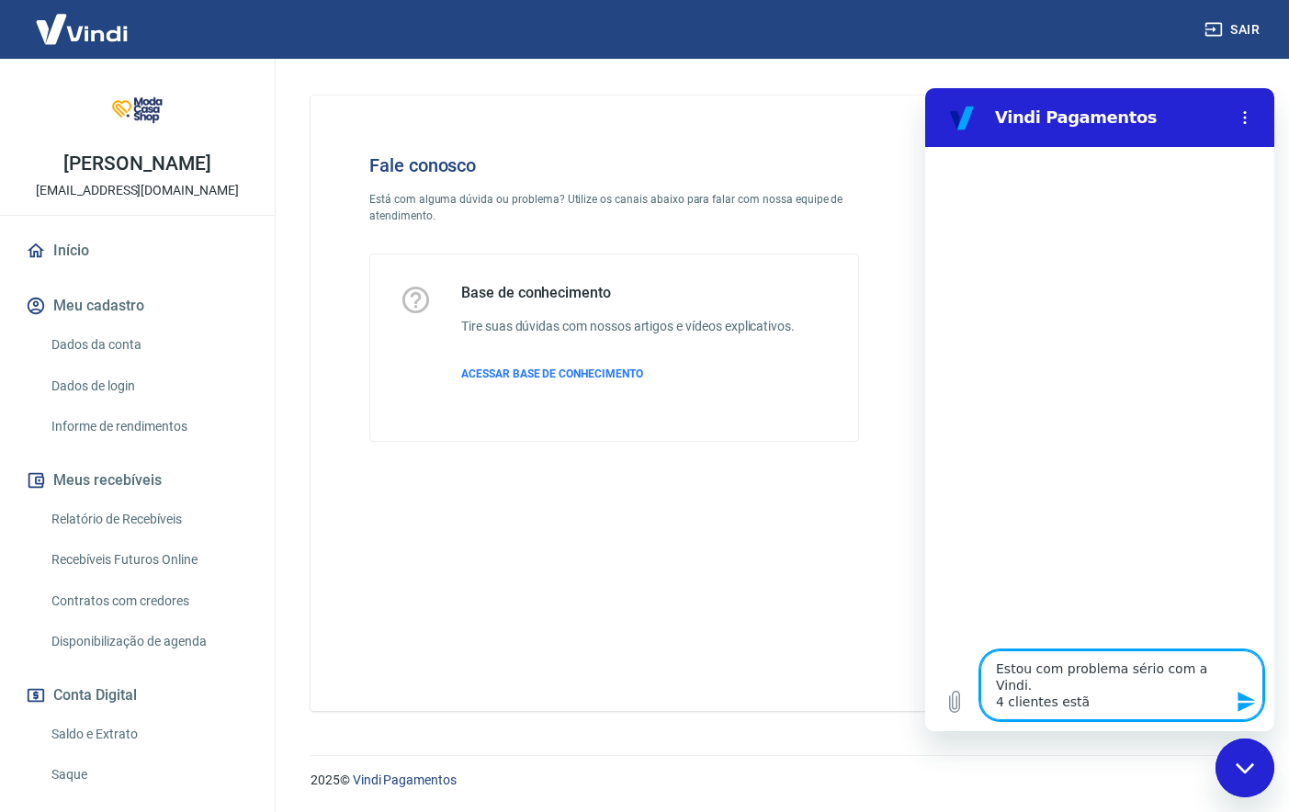
type textarea "Estou com problema sério com a Vindi. 4 clientes estão"
type textarea "x"
type textarea "Estou com problema sério com a Vindi. 4 clientes estão"
type textarea "x"
type textarea "Estou com problema sério com a Vindi. 4 clientes estão i"
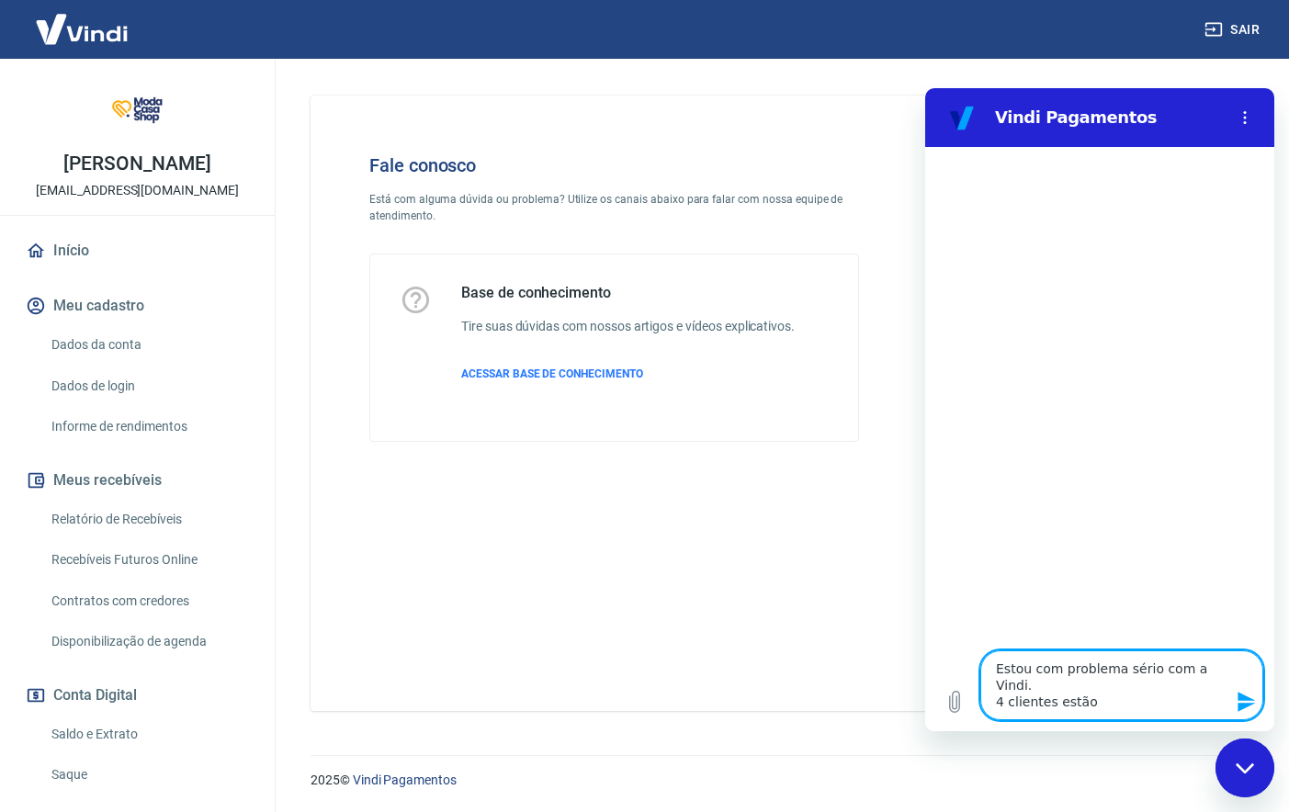
type textarea "x"
type textarea "Estou com problema sério com a Vindi. 4 clientes estão in"
type textarea "x"
type textarea "Estou com problema sério com a Vindi. 4 clientes estão inf"
type textarea "x"
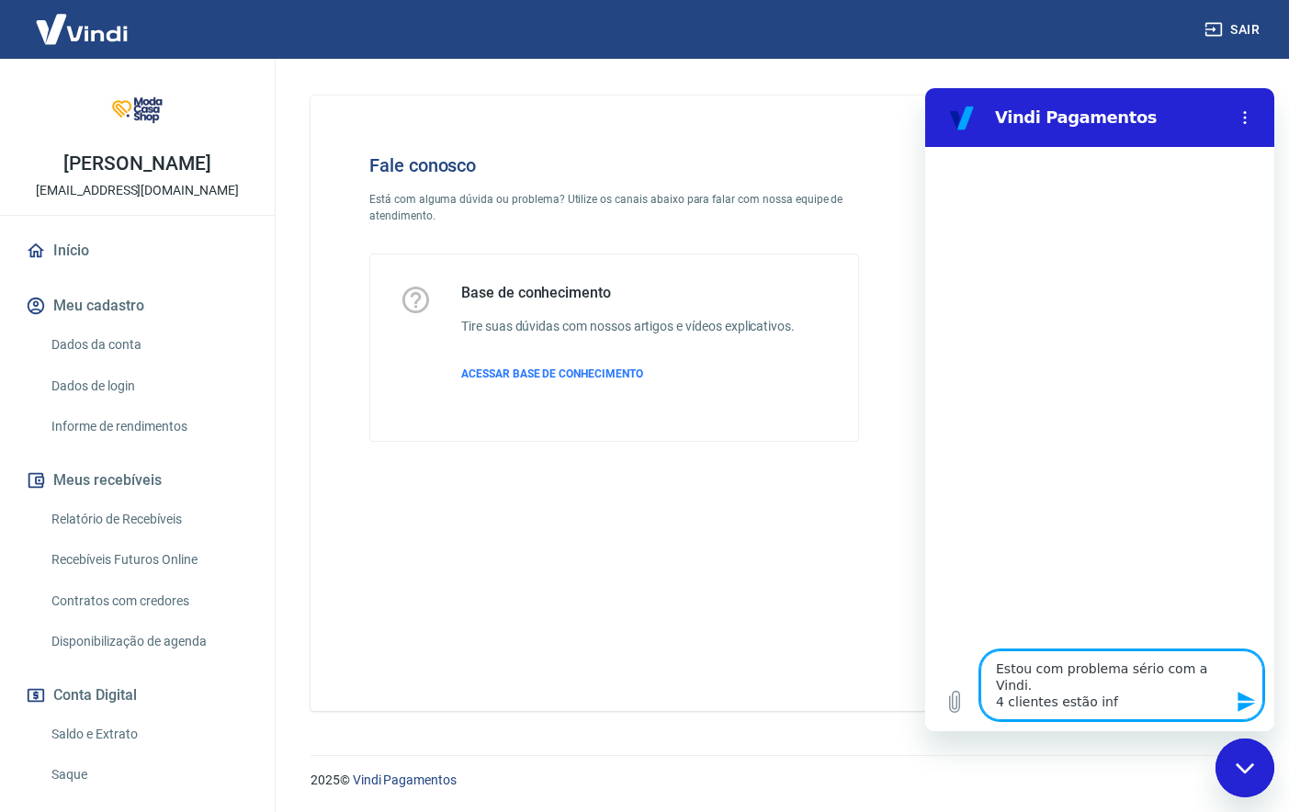
type textarea "Estou com problema sério com a Vindi. 4 clientes estão info"
type textarea "x"
type textarea "Estou com problema sério com a Vindi. 4 clientes estão infor"
type textarea "x"
type textarea "Estou com problema sério com a Vindi. 4 clientes estão inform"
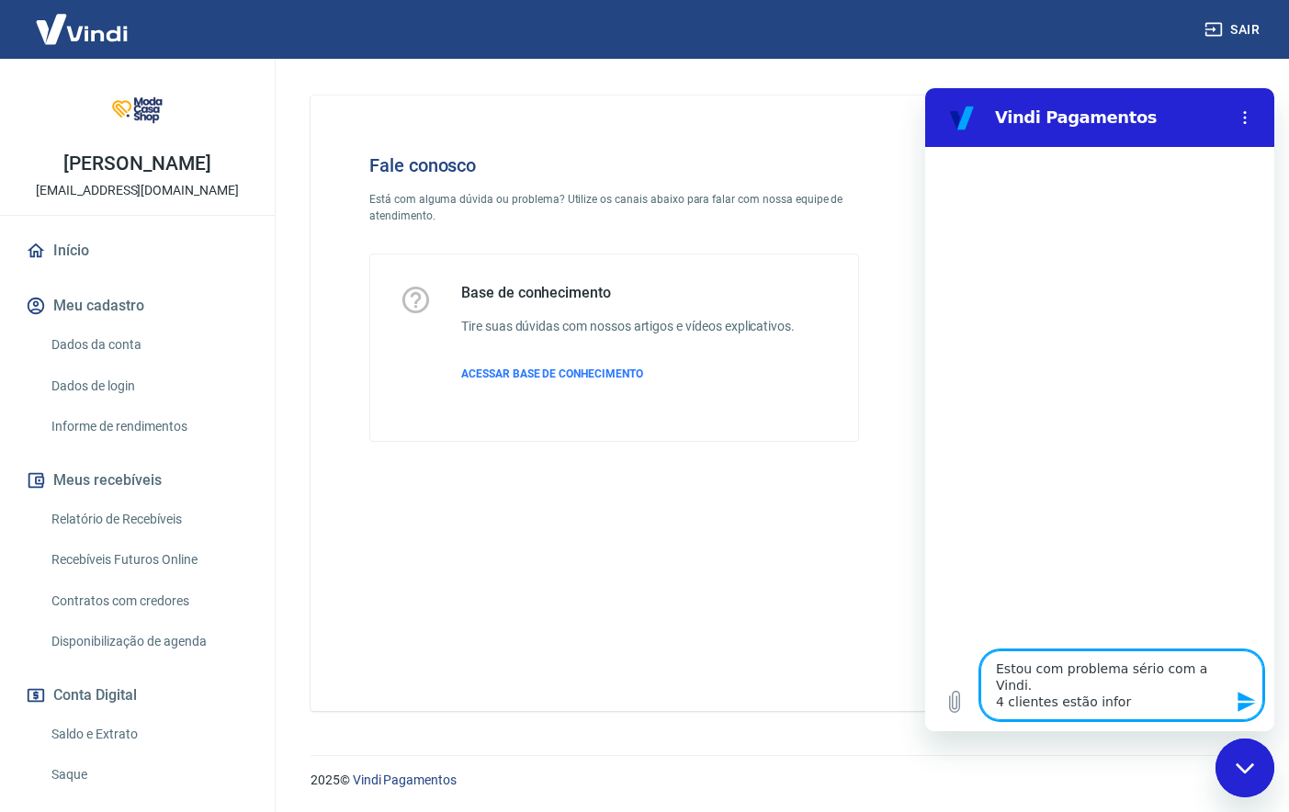
type textarea "x"
type textarea "Estou com problema sério com a Vindi. 4 clientes estão informa"
type textarea "x"
type textarea "Estou com problema sério com a Vindi. 4 clientes estão informad"
type textarea "x"
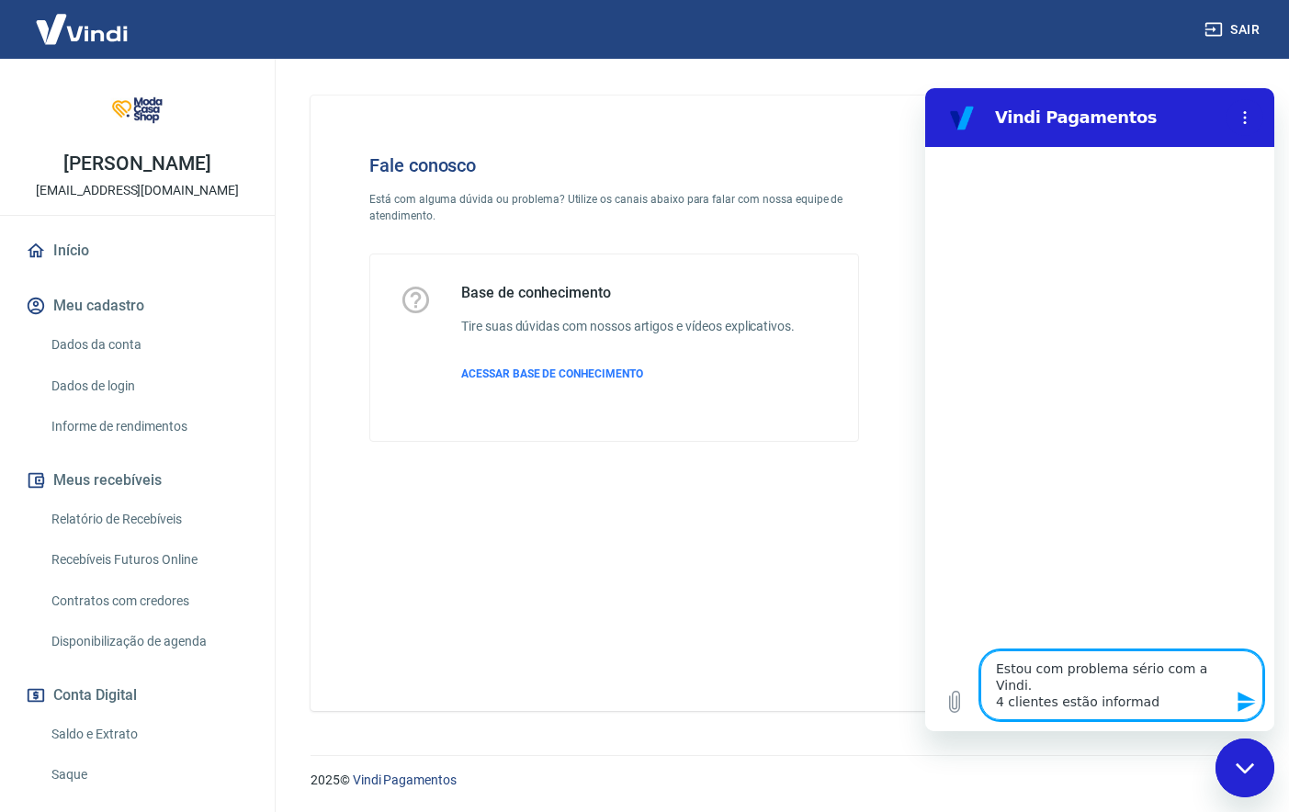
type textarea "Estou com problema sério com a Vindi. 4 clientes estão informado"
type textarea "x"
type textarea "Estou com problema sério com a Vindi. 4 clientes estão informado"
type textarea "x"
type textarea "Estou com problema sério com a Vindi. 4 clientes estão informado"
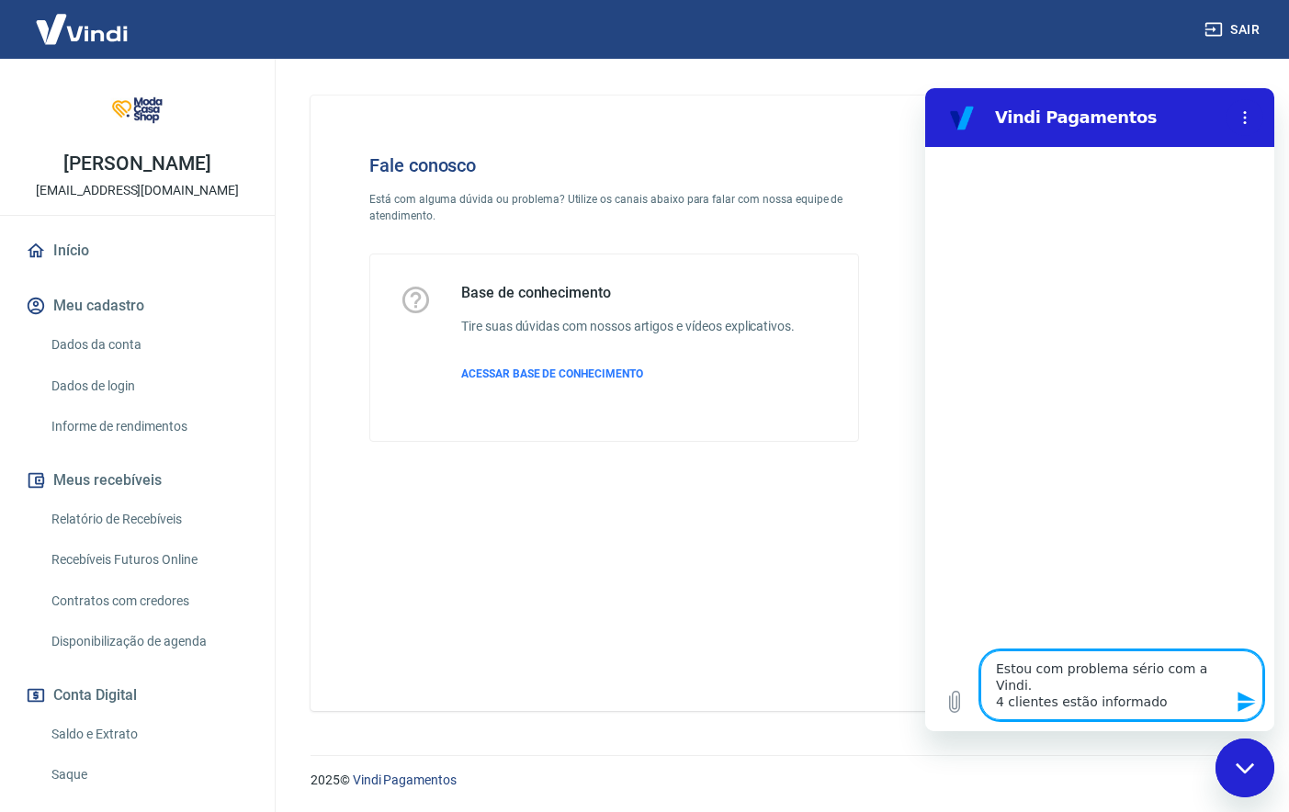
type textarea "x"
type textarea "Estou com problema sério com a Vindi. 4 clientes estão informad"
type textarea "x"
type textarea "Estou com problema sério com a Vindi. 4 clientes estão informa"
type textarea "x"
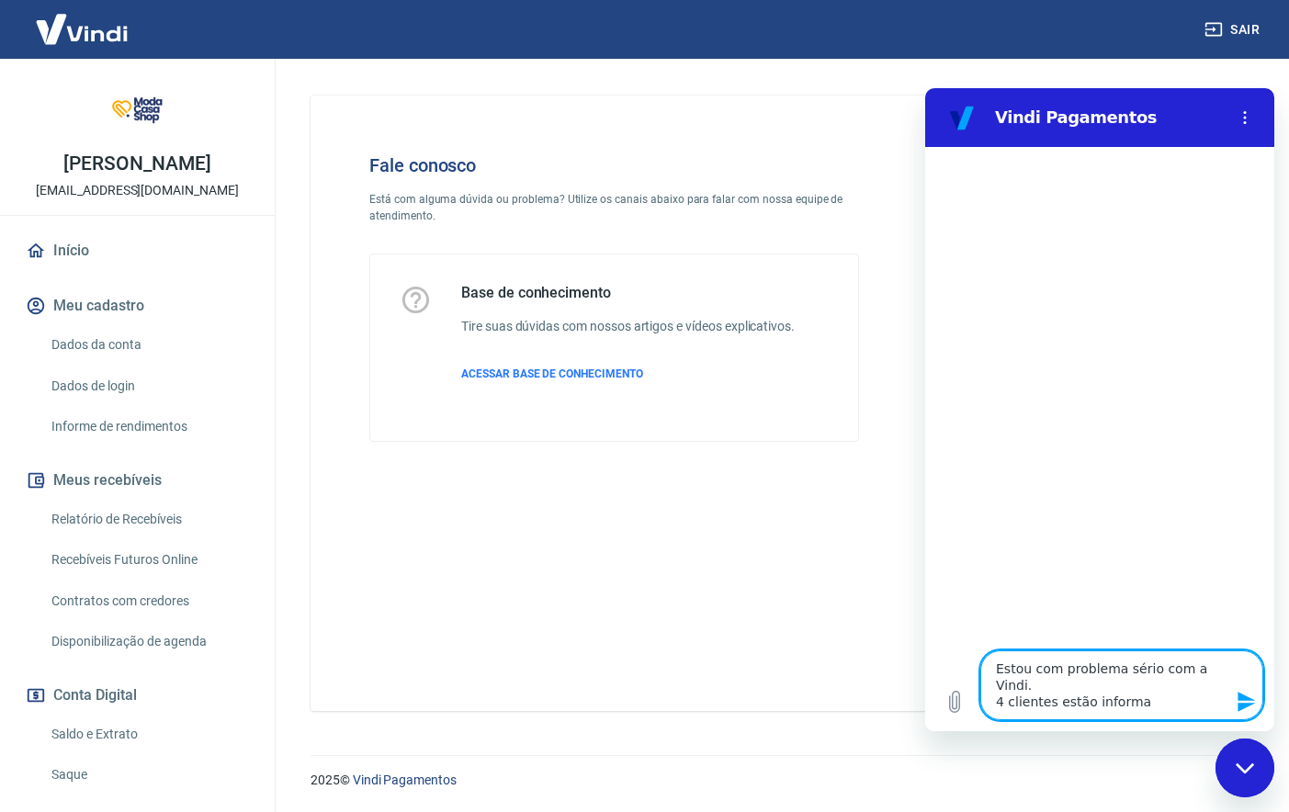
type textarea "Estou com problema sério com a Vindi. 4 clientes estão informan"
type textarea "x"
type textarea "Estou com problema sério com a Vindi. 4 clientes estão informand"
type textarea "x"
type textarea "Estou com problema sério com a Vindi. 4 clientes estão informando"
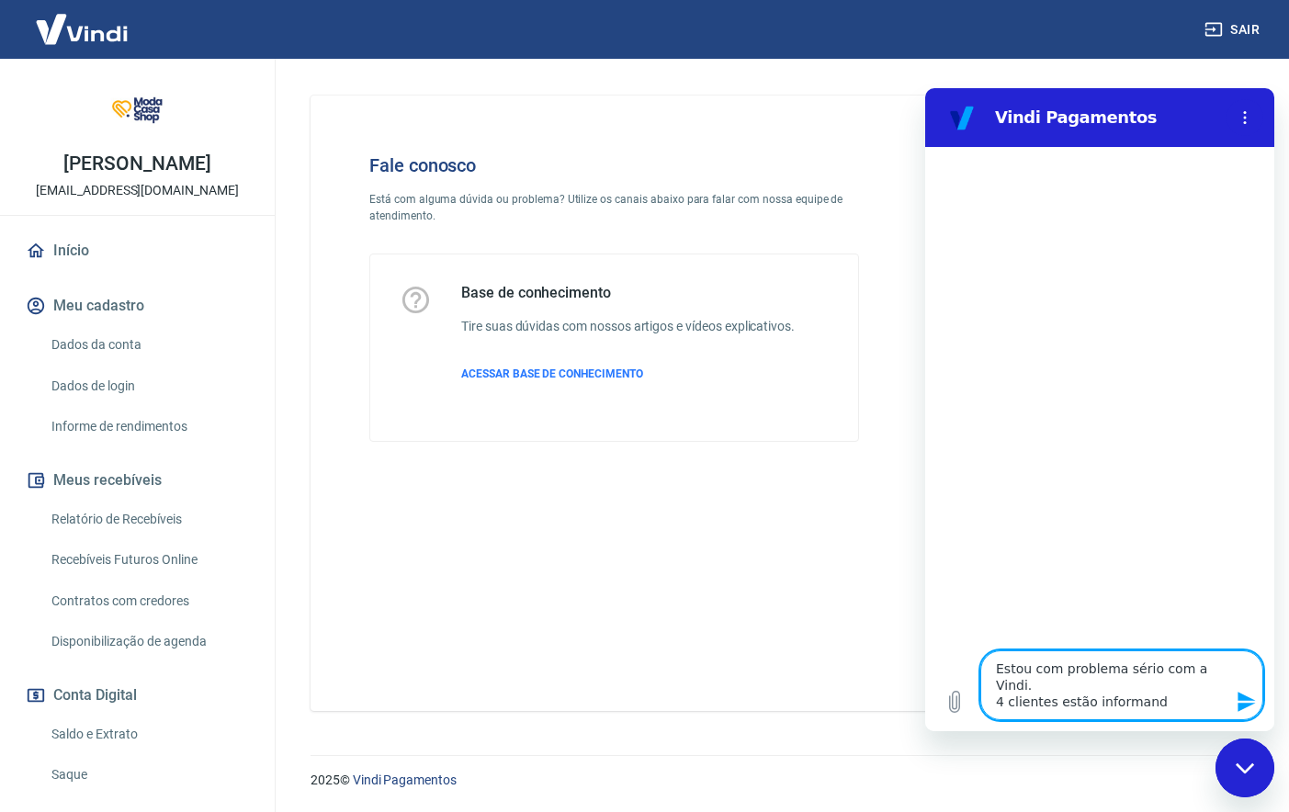
type textarea "x"
type textarea "Estou com problema sério com a Vindi. 4 clientes estão informando"
type textarea "x"
type textarea "Estou com problema sério com a Vindi. 4 clientes estão informando q"
type textarea "x"
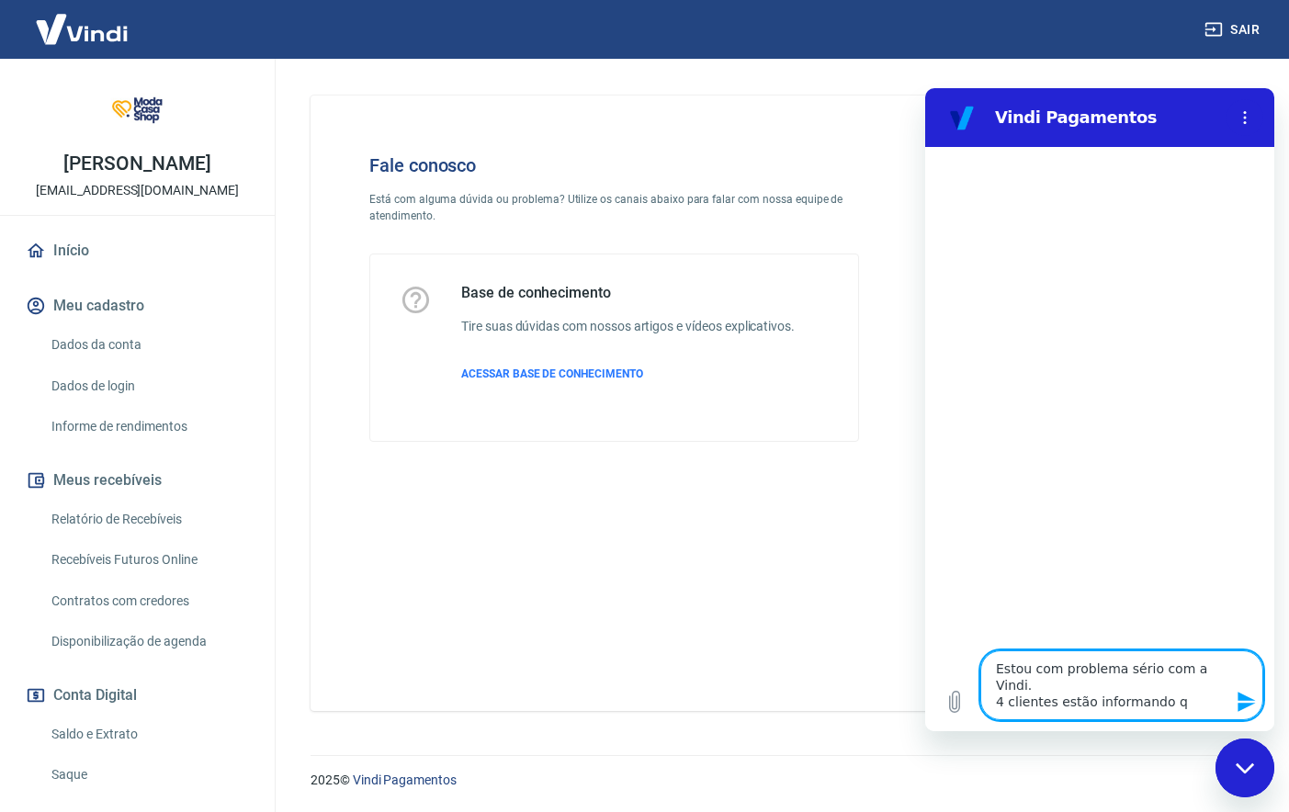
type textarea "Estou com problema sério com a Vindi. 4 clientes estão informando qu"
type textarea "x"
type textarea "Estou com problema sério com a Vindi. 4 clientes estão informando que"
type textarea "x"
type textarea "Estou com problema sério com a Vindi. 4 clientes estão informando que"
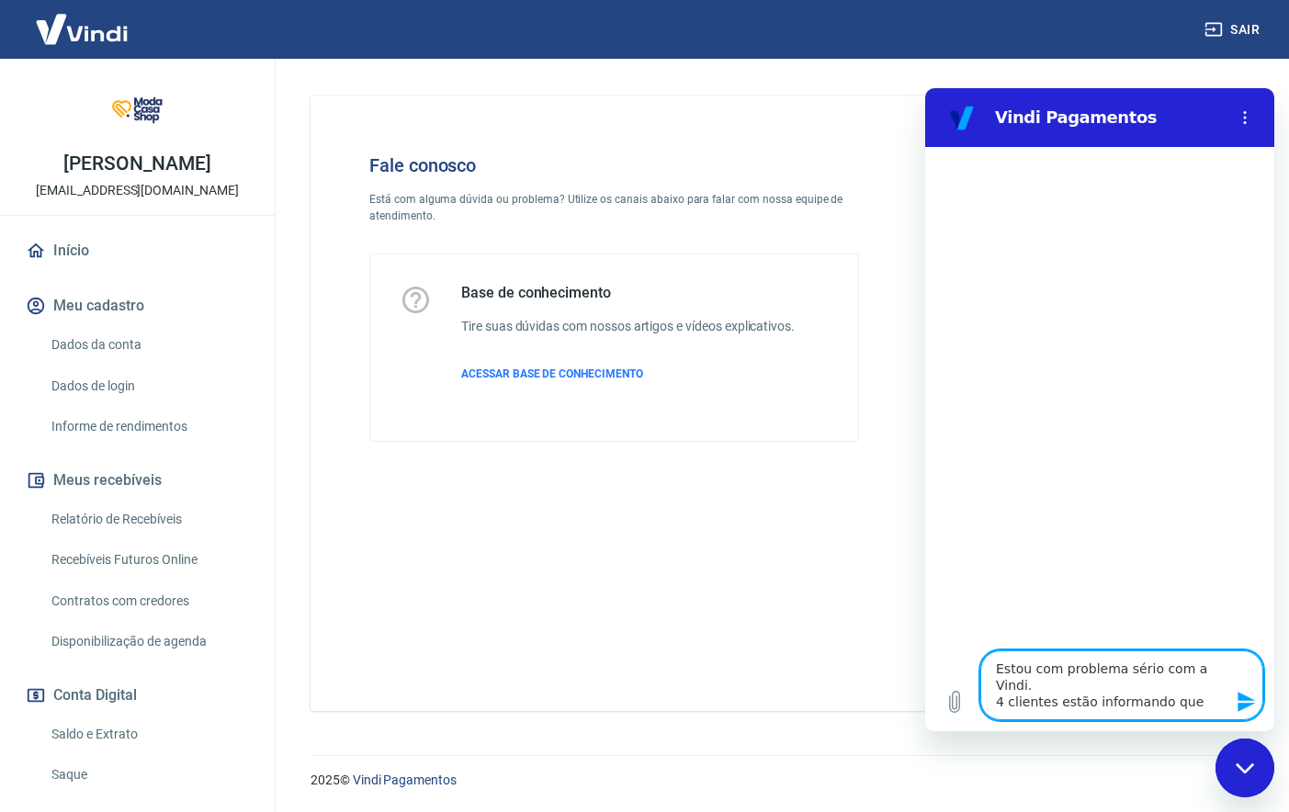
type textarea "x"
type textarea "Estou com problema sério com a Vindi. 4 clientes estão informando que f"
type textarea "x"
type textarea "Estou com problema sério com a Vindi. 4 clientes estão informando que fi"
type textarea "x"
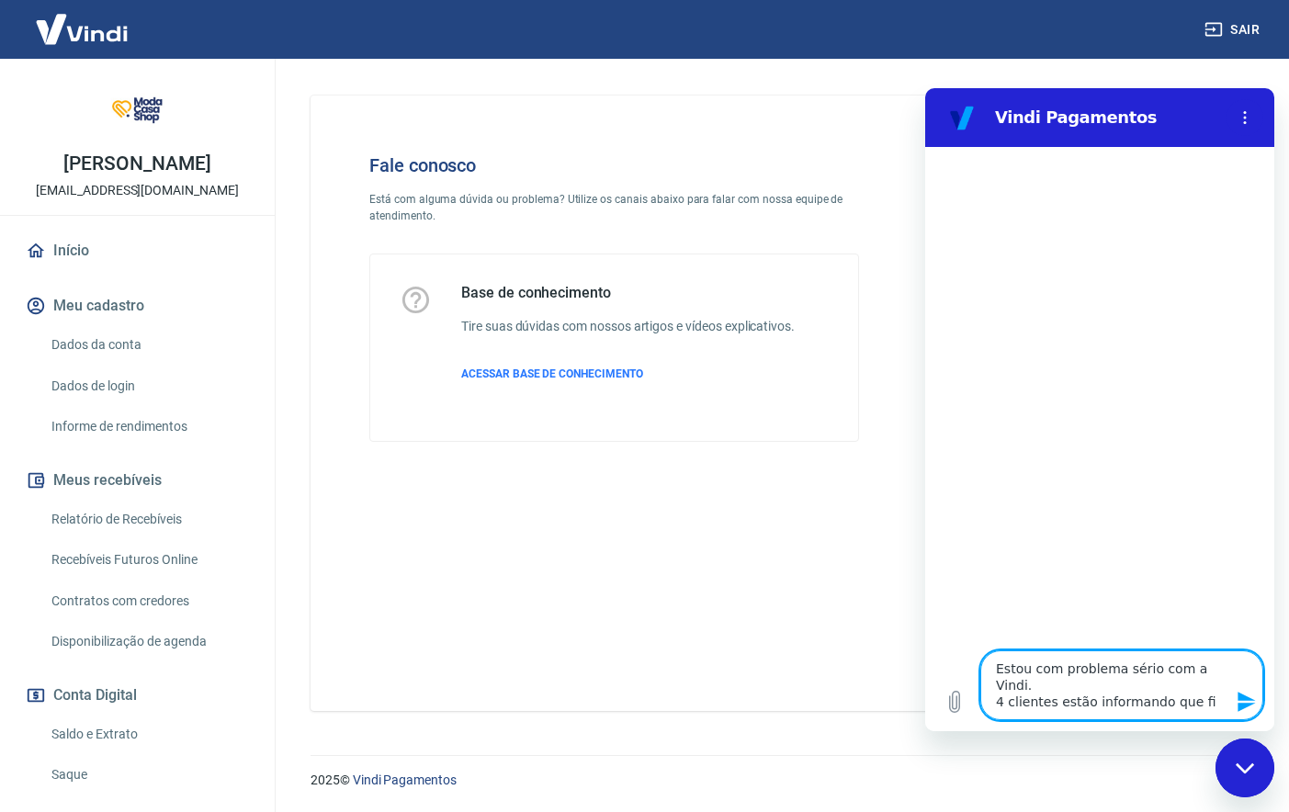
type textarea "Estou com problema sério com a Vindi. 4 clientes estão informando que fiz"
type textarea "x"
type textarea "Estou com problema sério com a Vindi. 4 clientes estão informando que fize"
type textarea "x"
type textarea "Estou com problema sério com a Vindi. 4 clientes estão informando que fizer"
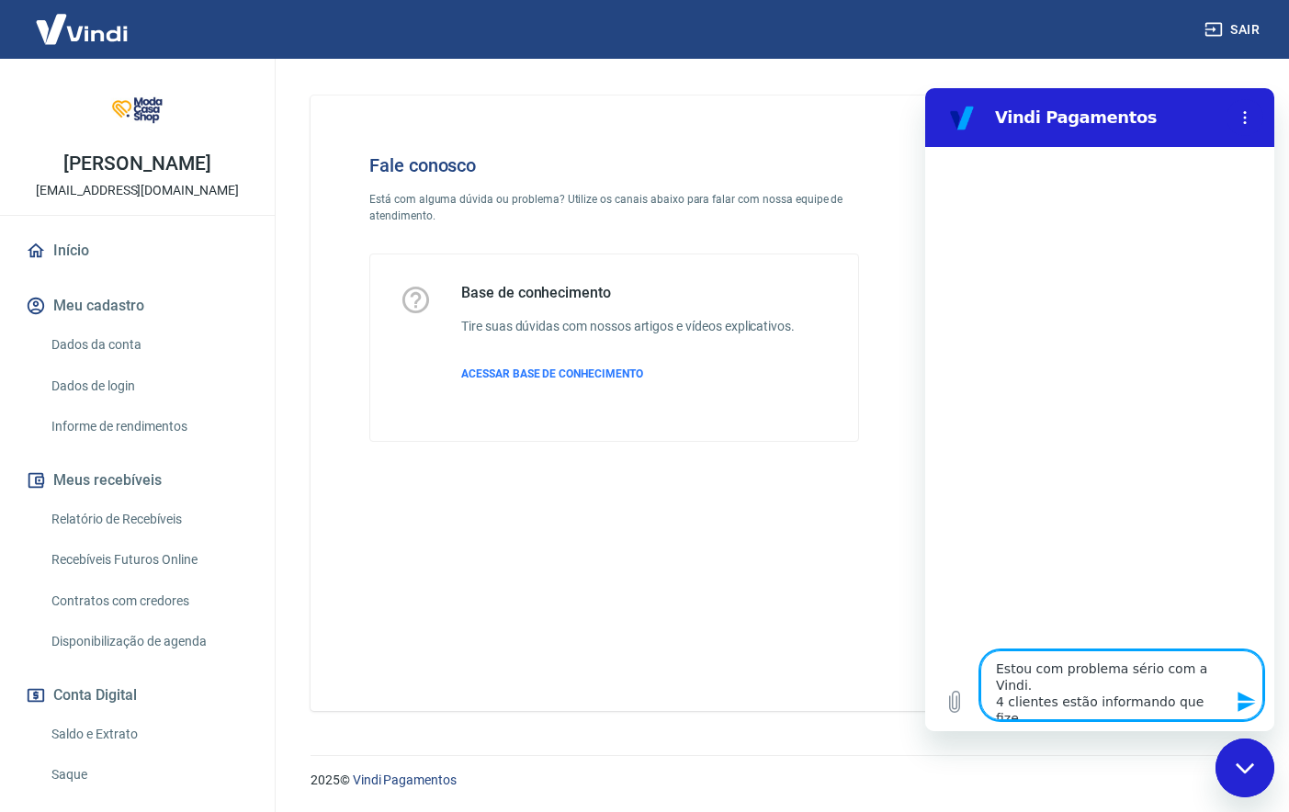
type textarea "x"
type textarea "Estou com problema sério com a Vindi. 4 clientes estão informando que fizera"
type textarea "x"
type textarea "Estou com problema sério com a Vindi. 4 clientes estão informando que fizeram"
type textarea "x"
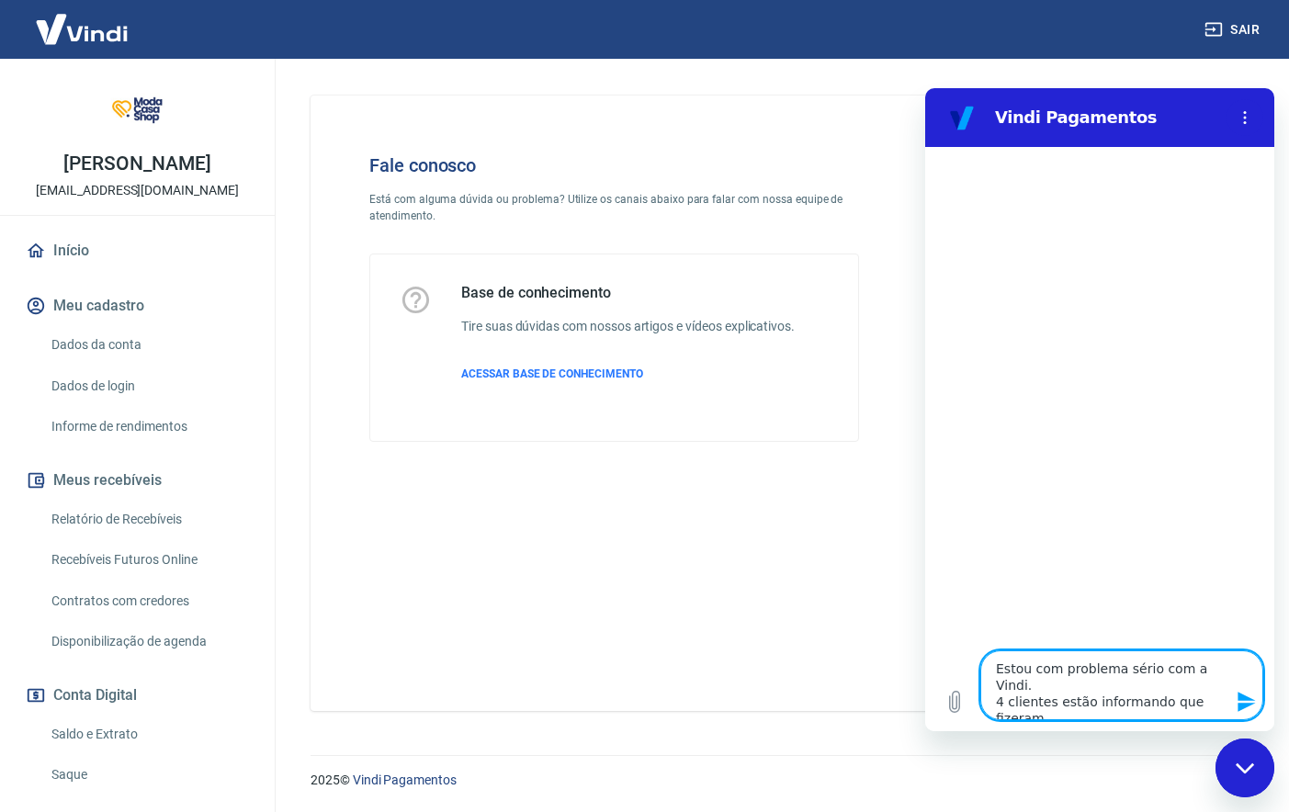
type textarea "Estou com problema sério com a Vindi. 4 clientes estão informando que fizeram"
type textarea "x"
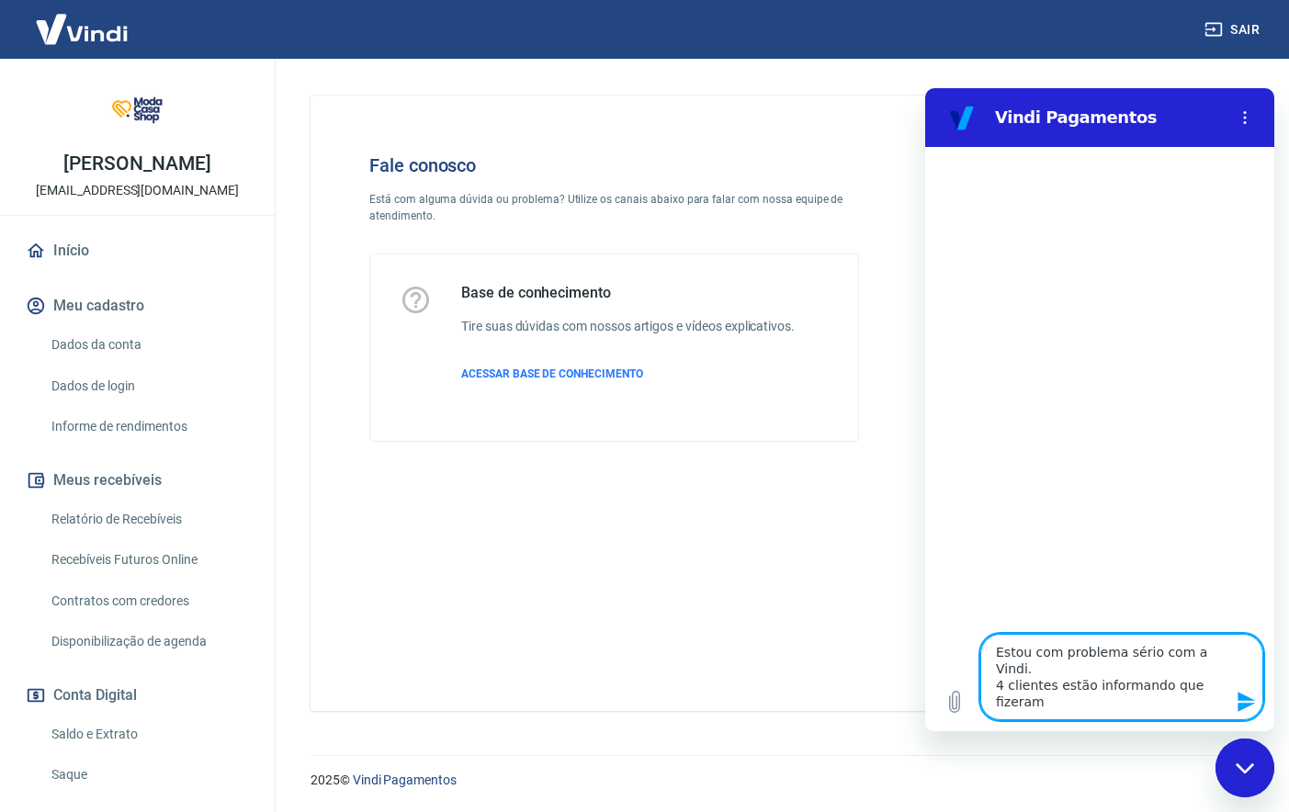
type textarea "Estou com problema sério com a Vindi. 4 clientes estão informando que fizeram."
type textarea "x"
type textarea "Estou com problema sério com a Vindi. 4 clientes estão informando que fizeram. o"
type textarea "x"
type textarea "Estou com problema sério com a Vindi. 4 clientes estão informando que fizeram. o"
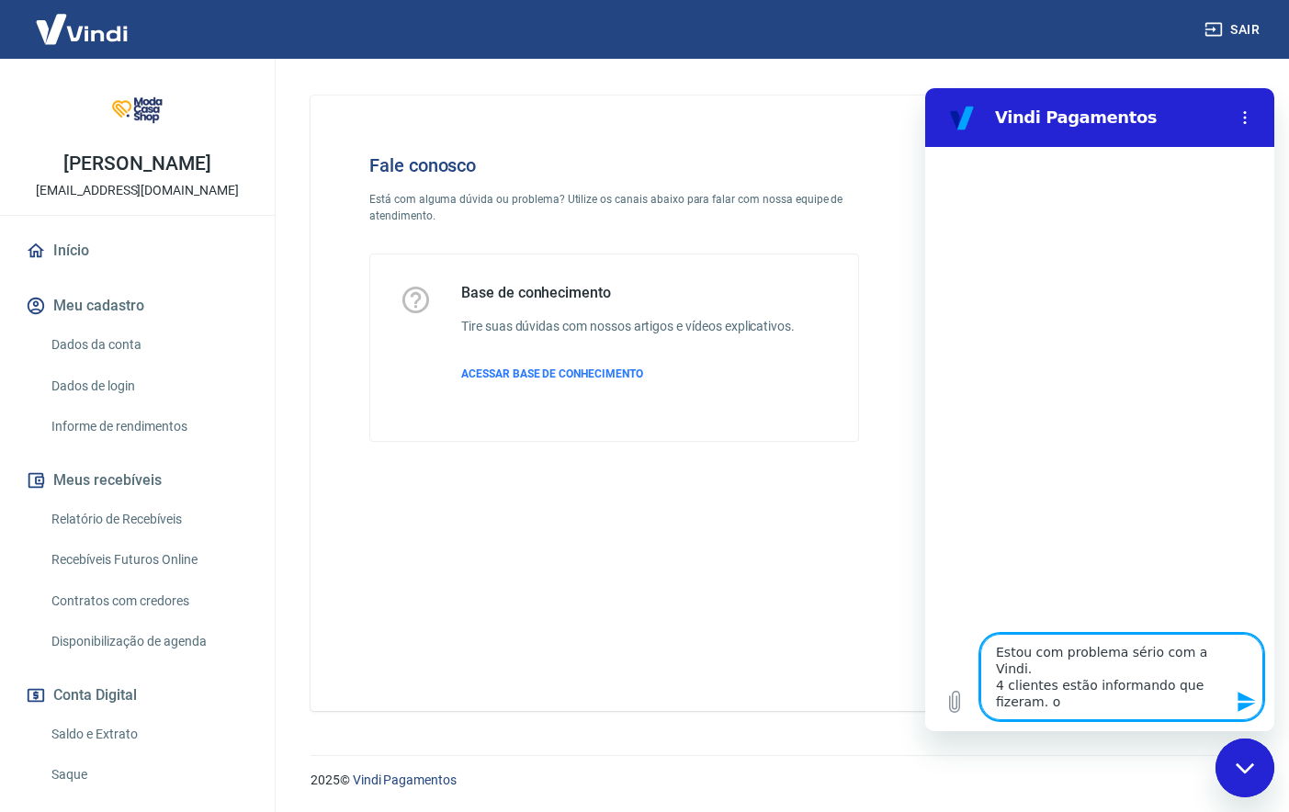
type textarea "x"
type textarea "Estou com problema sério com a Vindi. 4 clientes estão informando que fizeram. o"
type textarea "x"
type textarea "Estou com problema sério com a Vindi. 4 clientes estão informando que fizeram."
type textarea "x"
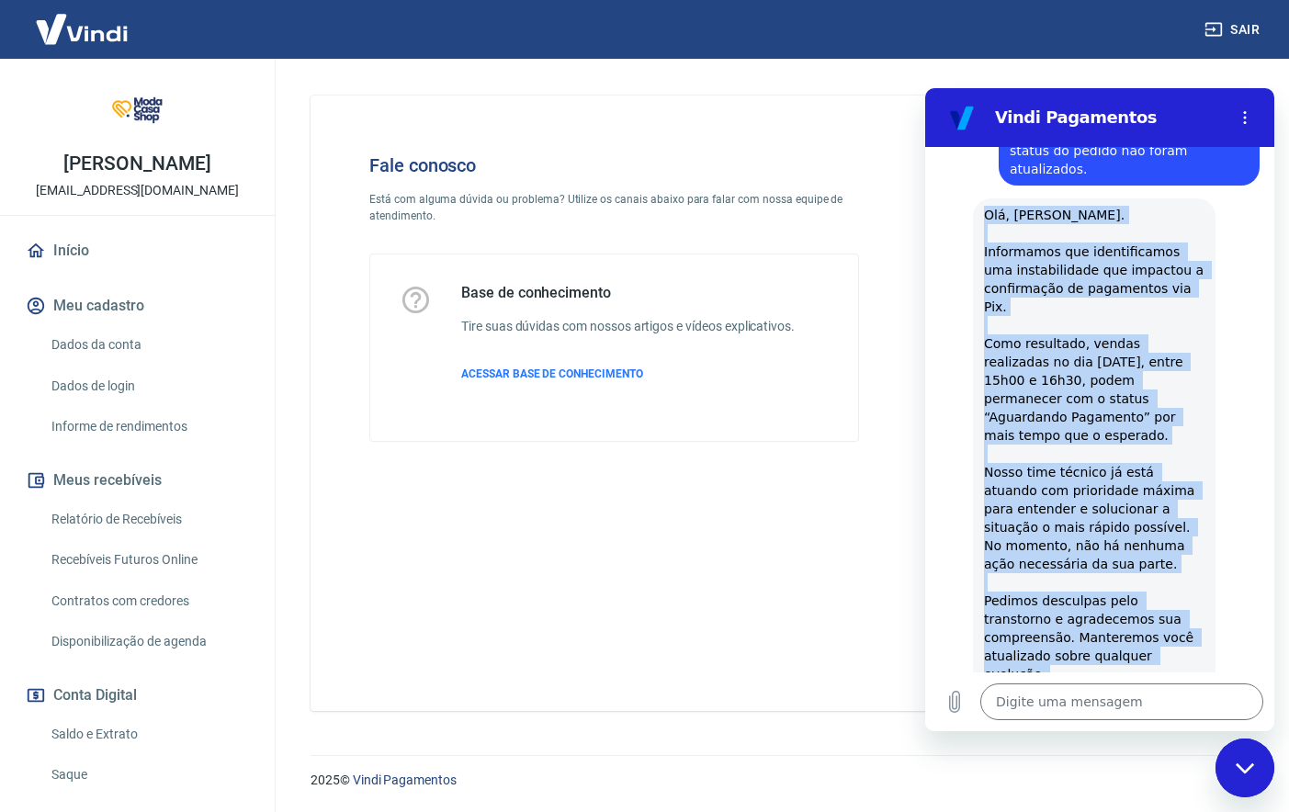
scroll to position [136, 0]
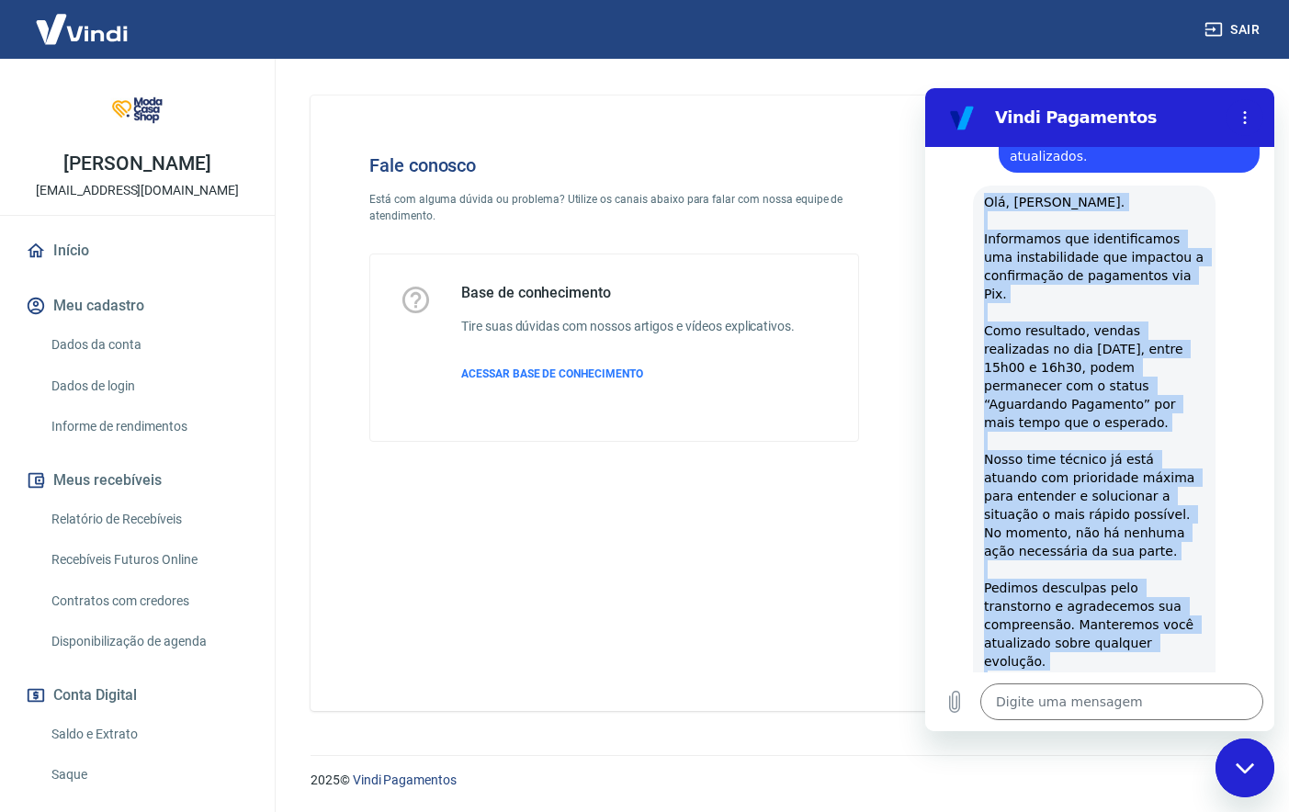
drag, startPoint x: 988, startPoint y: 229, endPoint x: 1142, endPoint y: 598, distance: 400.4
click at [1153, 604] on div "diz: Olá, Otávio Bufelli. Informamos que identificamos uma instabilidade que im…" at bounding box center [1094, 450] width 243 height 529
copy span "Olá, Otávio Bufelli. Informamos que identificamos uma instabilidade que impacto…"
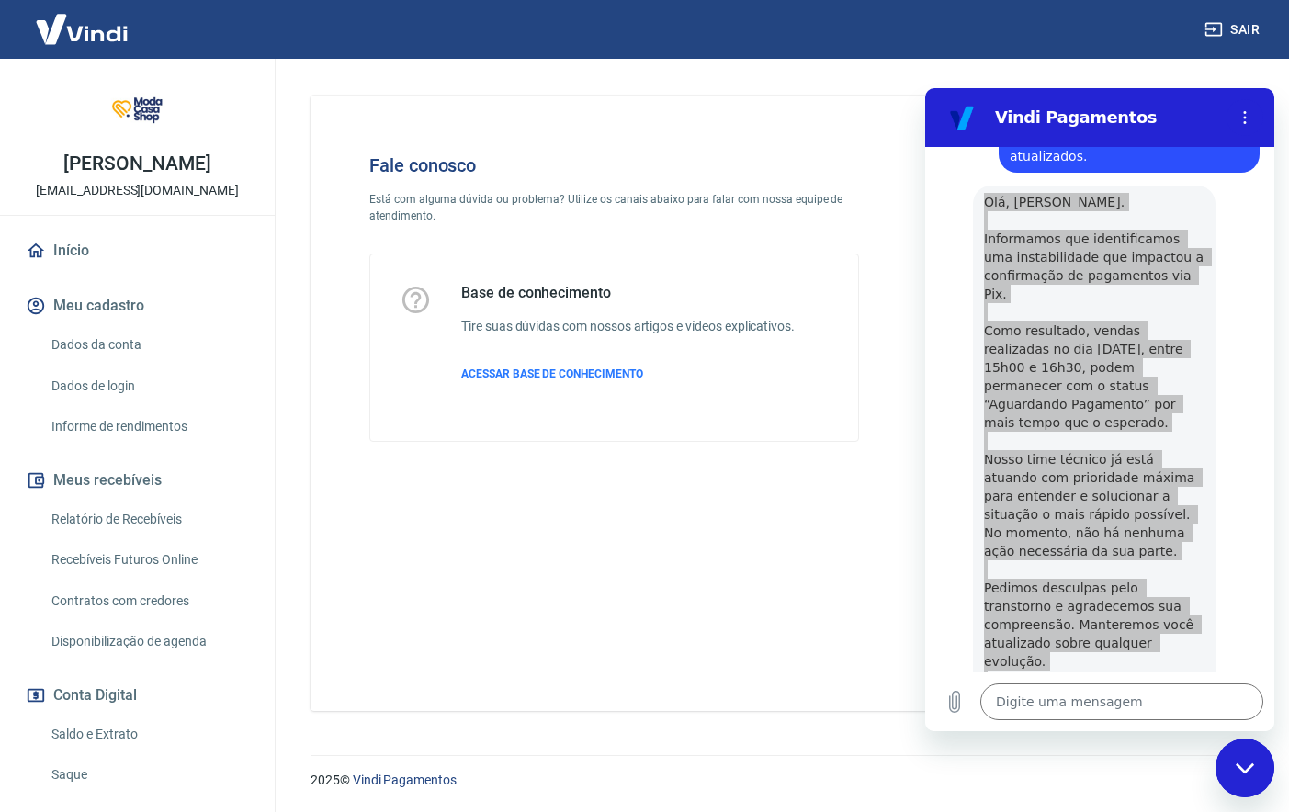
copy span "Olá, Otávio Bufelli. Informamos que identificamos uma instabilidade que impacto…"
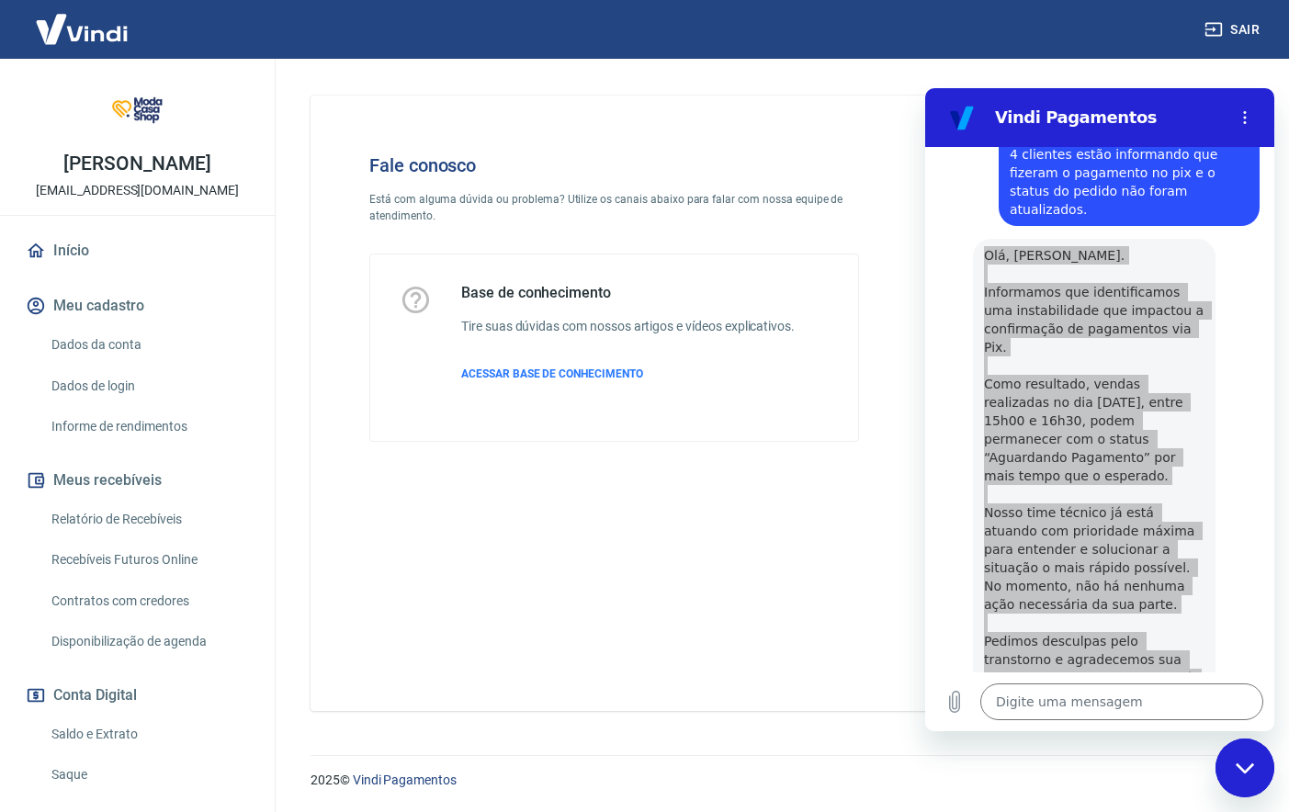
scroll to position [84, 0]
drag, startPoint x: 1084, startPoint y: 582, endPoint x: 1214, endPoint y: 397, distance: 225.6
click at [1214, 397] on div "diz: Olá, Otávio Bufelli. Informamos que identificamos uma instabilidade que im…" at bounding box center [1094, 502] width 243 height 529
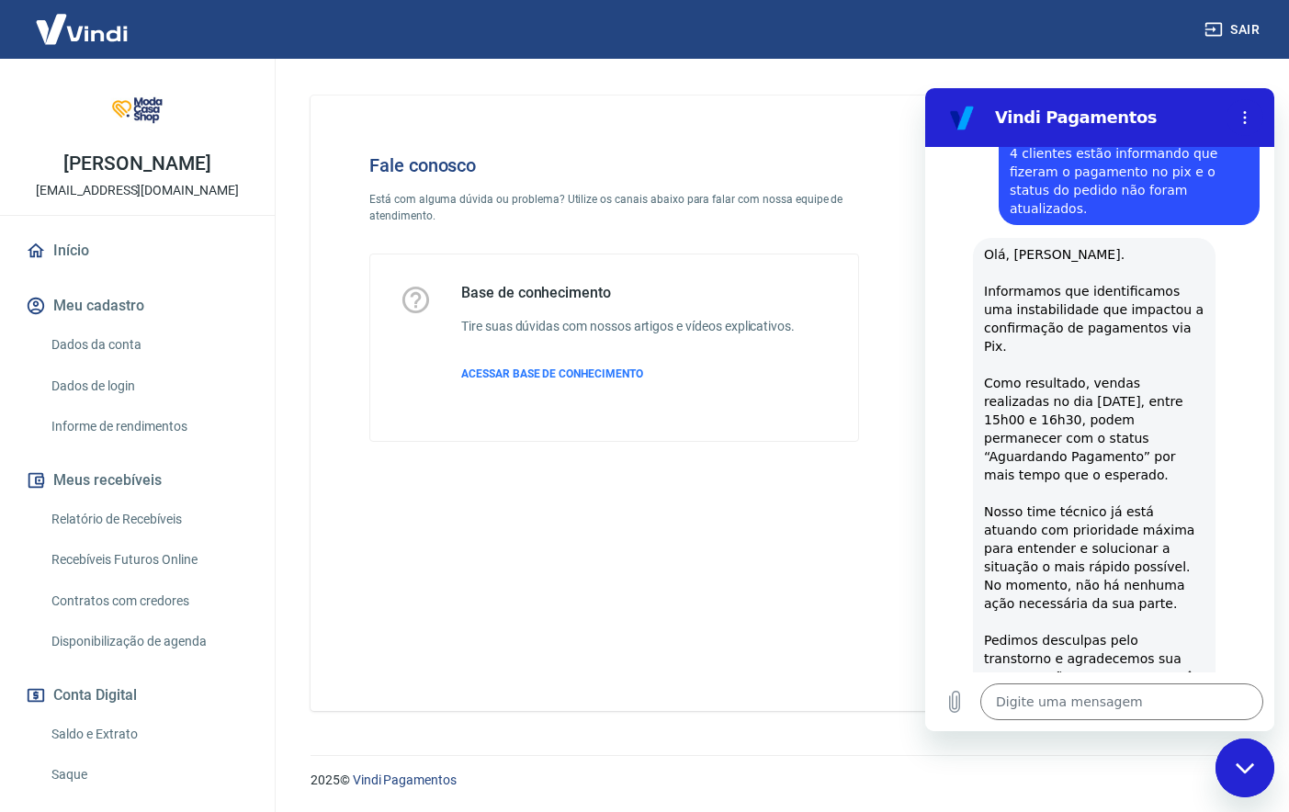
click div "diz: Olá, Otávio Bufelli. Informamos que identificamos uma instabilidade que im…"
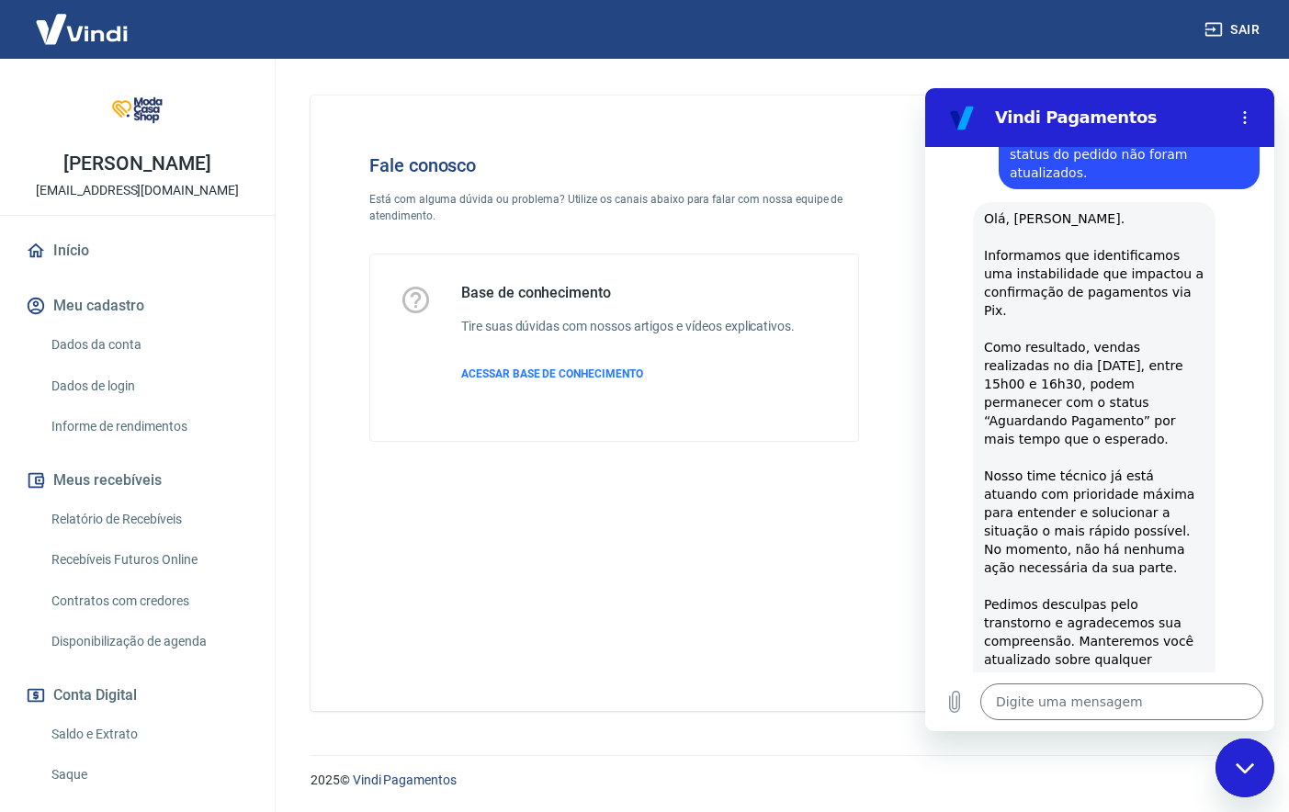
scroll to position [118, 0]
click at [1026, 697] on textarea at bounding box center [1122, 702] width 283 height 37
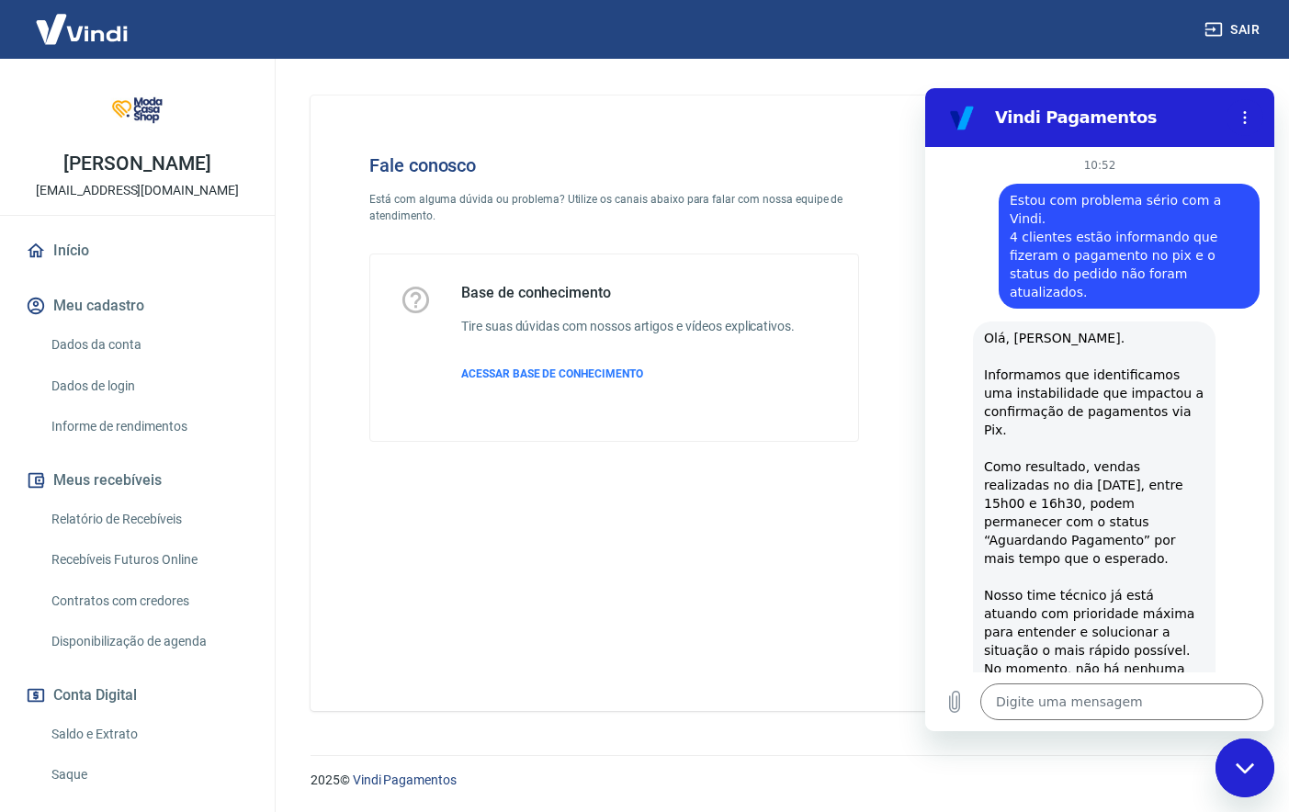
scroll to position [0, 0]
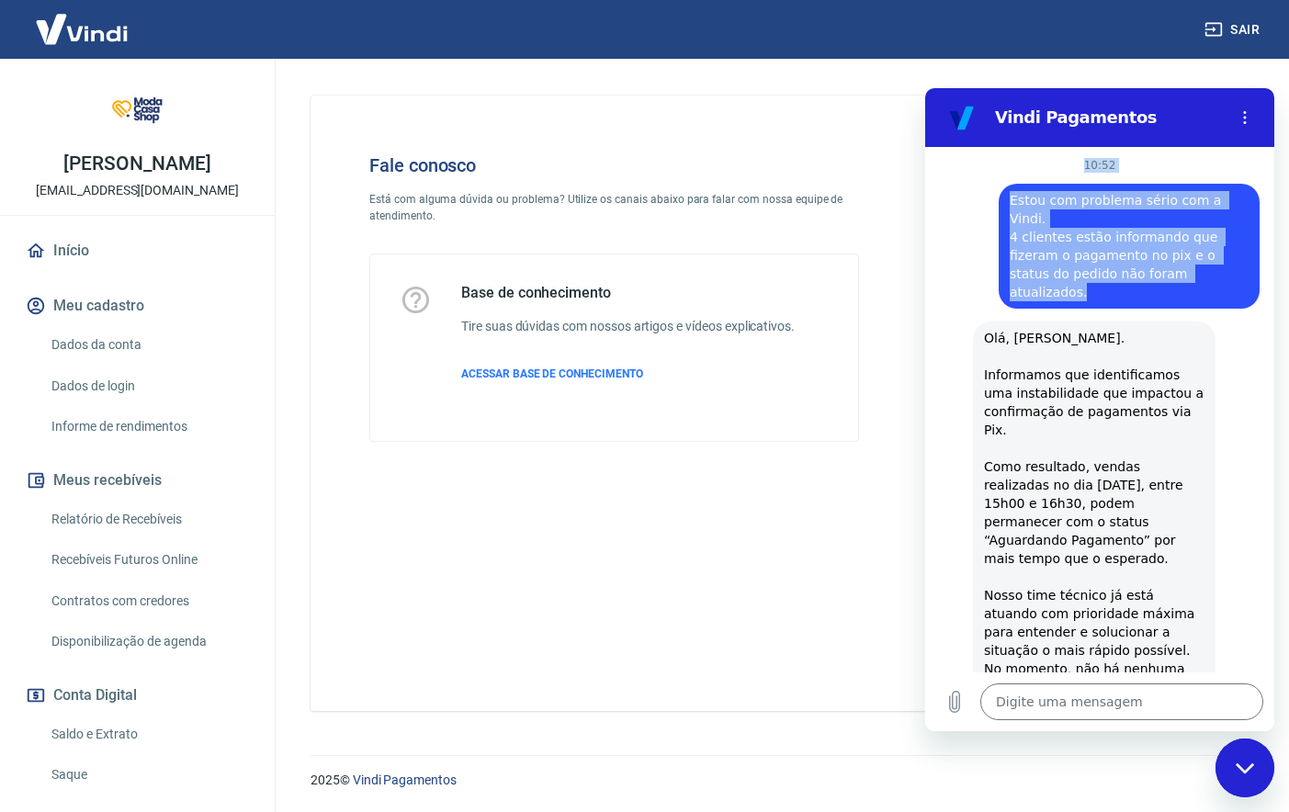
drag, startPoint x: 1190, startPoint y: 253, endPoint x: 1001, endPoint y: 196, distance: 197.7
click at [974, 170] on div "10:52 diz: Estou com problema sério com a Vindi. 4 clientes estão informando qu…" at bounding box center [1099, 410] width 349 height 526
copy div "10:52 diz: Estou com problema sério com a Vindi. 4 clientes estão informando qu…"
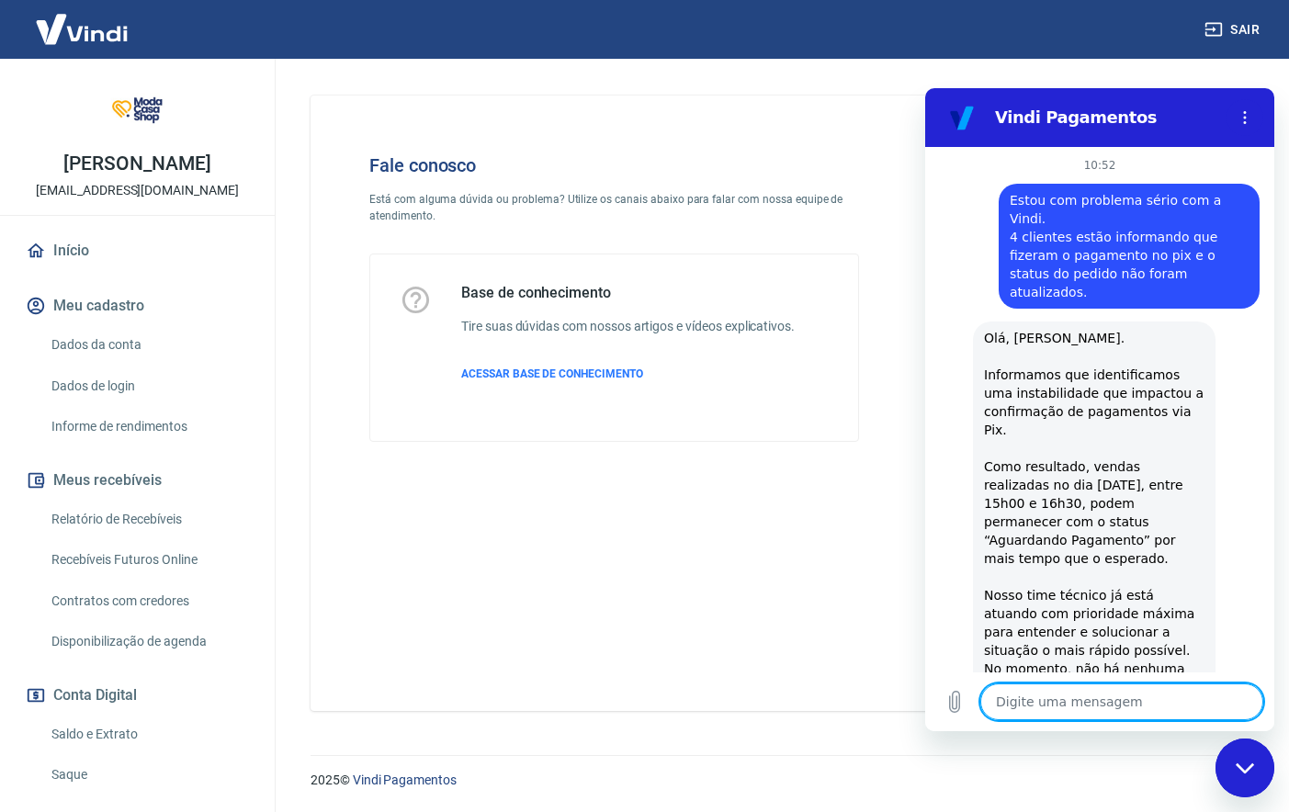
click at [1086, 711] on textarea at bounding box center [1122, 702] width 283 height 37
paste textarea "10:52 diz: Estou com problema sério com a Vindi. 4 clientes estão informando qu…"
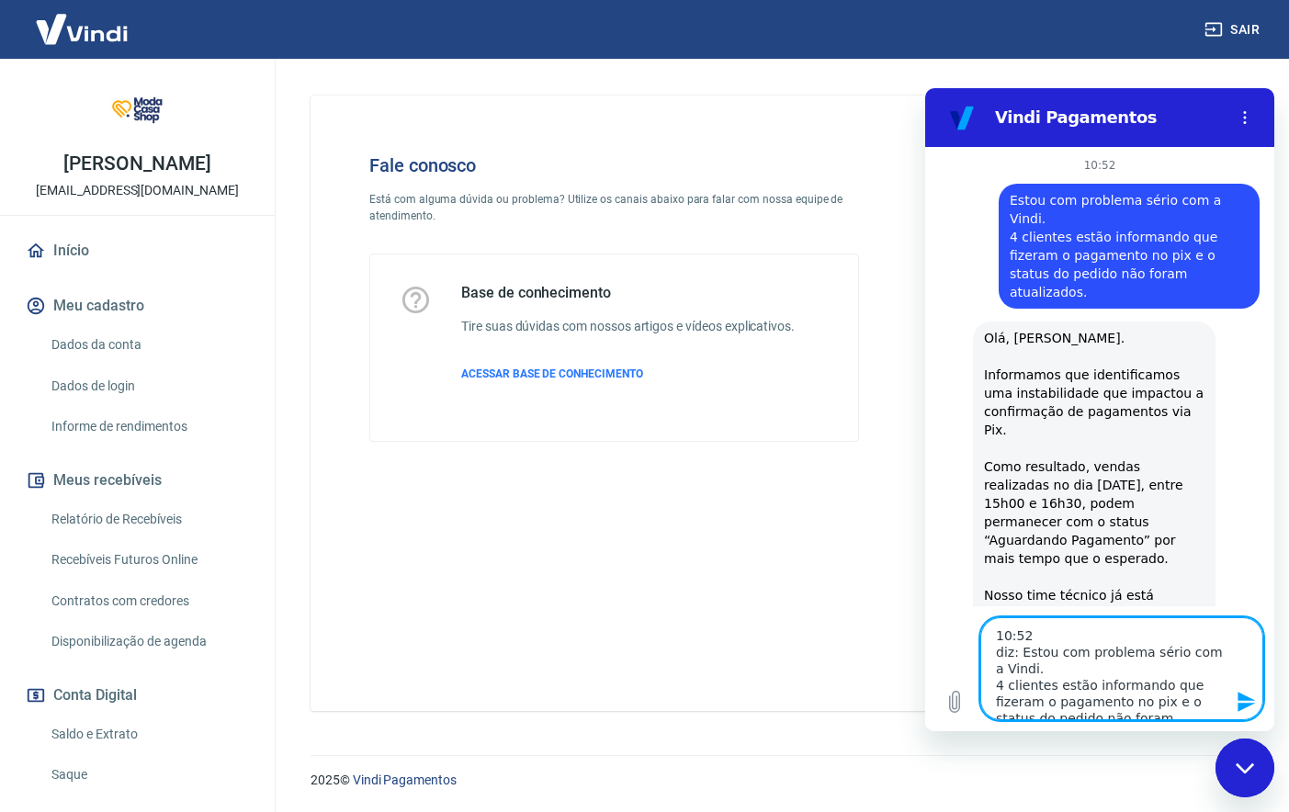
scroll to position [6, 0]
drag, startPoint x: 1044, startPoint y: 630, endPoint x: 960, endPoint y: 623, distance: 83.9
click at [960, 624] on div "Digite uma mensagem 10:52 diz: Estou com problema sério com a Vindi. 4 clientes…" at bounding box center [1099, 669] width 349 height 125
click at [1212, 714] on textarea "Estou com problema sério com a Vindi. 4 clientes estão informando que fizeram o…" at bounding box center [1122, 669] width 283 height 103
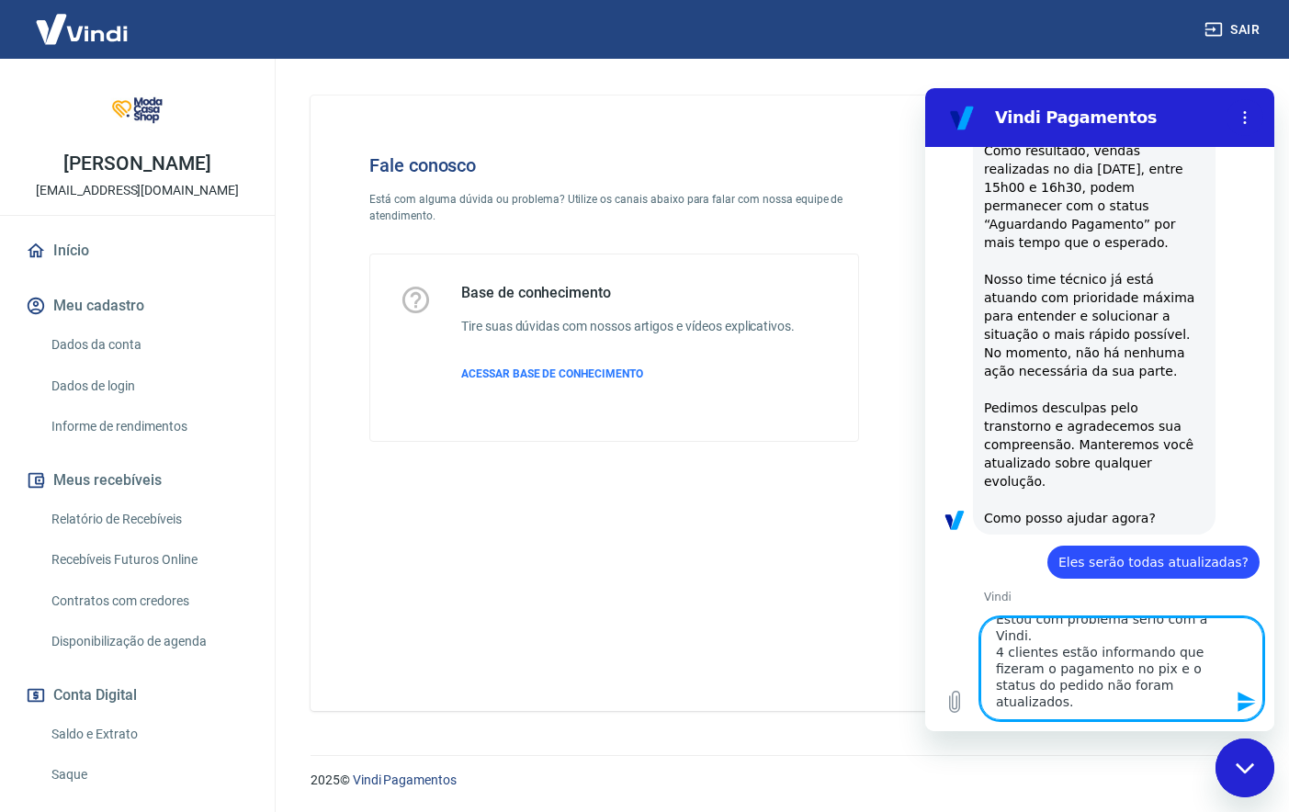
scroll to position [315, 0]
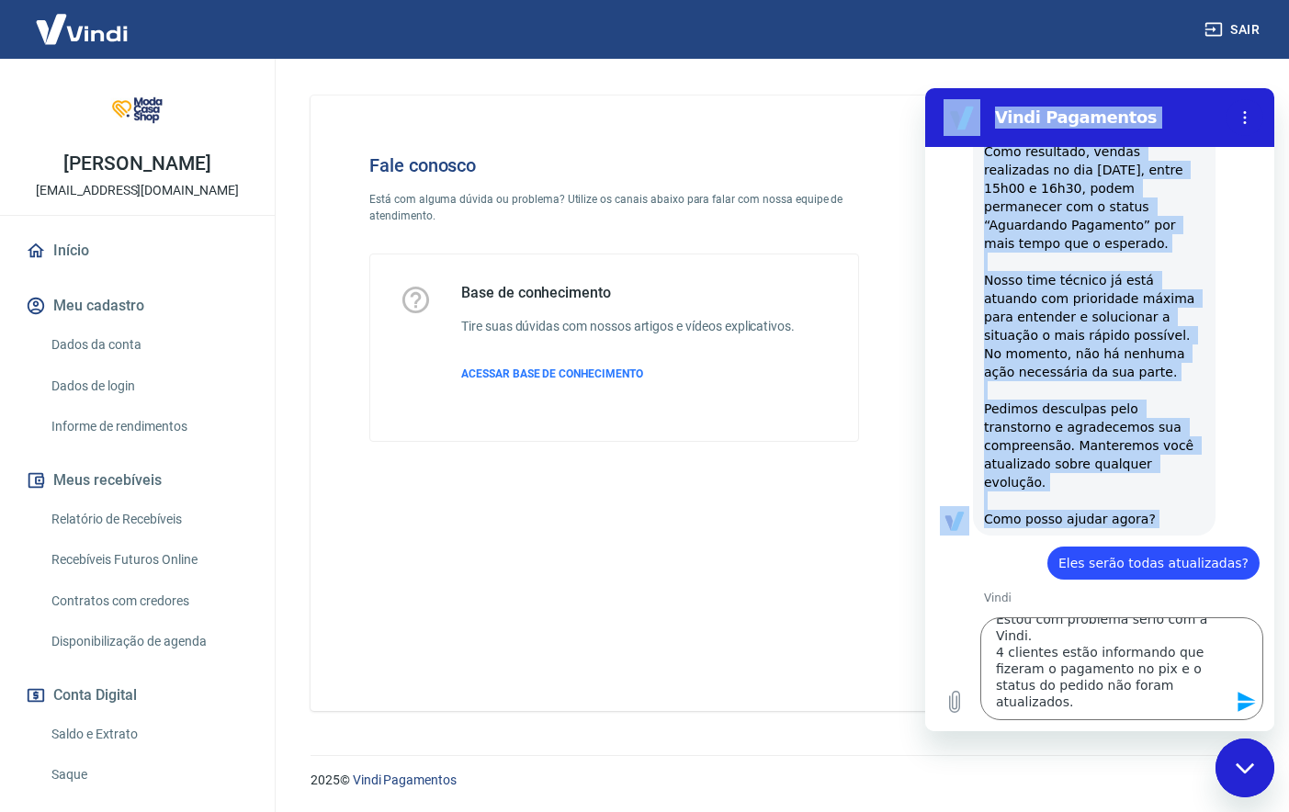
drag, startPoint x: 1074, startPoint y: 466, endPoint x: 1277, endPoint y: 471, distance: 203.2
click html "Vindi Pagamentos 10:52 diz: Estou com problema sério com a Vindi. 4 clientes es…"
copy div "Vindi Pagamentos 10:52 diz: Estou com problema sério com a Vindi. 4 clientes es…"
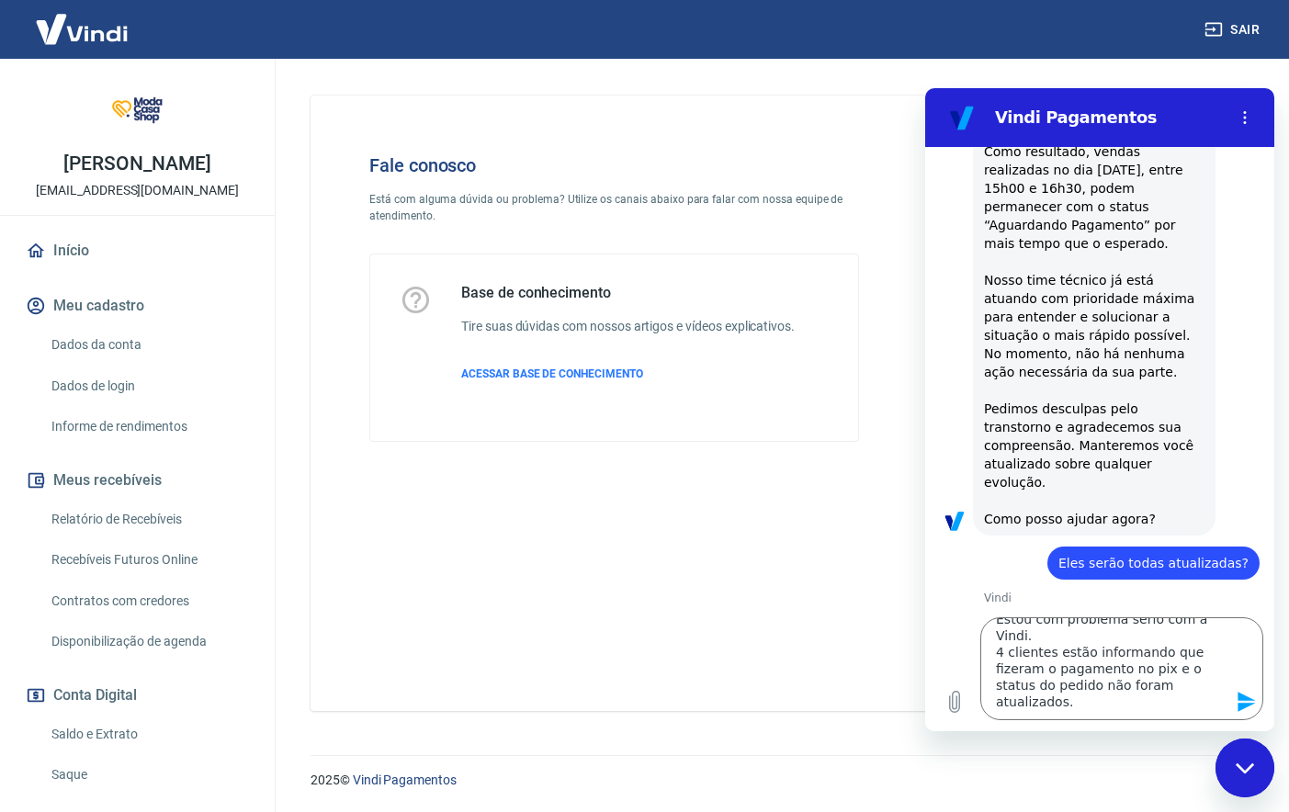
click at [1241, 556] on span "Eles serão todas atualizadas?" at bounding box center [1154, 563] width 190 height 15
click at [1252, 547] on div "diz: Eles serão todas atualizadas?" at bounding box center [1154, 563] width 212 height 33
drag, startPoint x: 1252, startPoint y: 471, endPoint x: 1085, endPoint y: 471, distance: 166.3
click at [1085, 547] on div "diz: Eles serão todas atualizadas?" at bounding box center [1154, 563] width 212 height 33
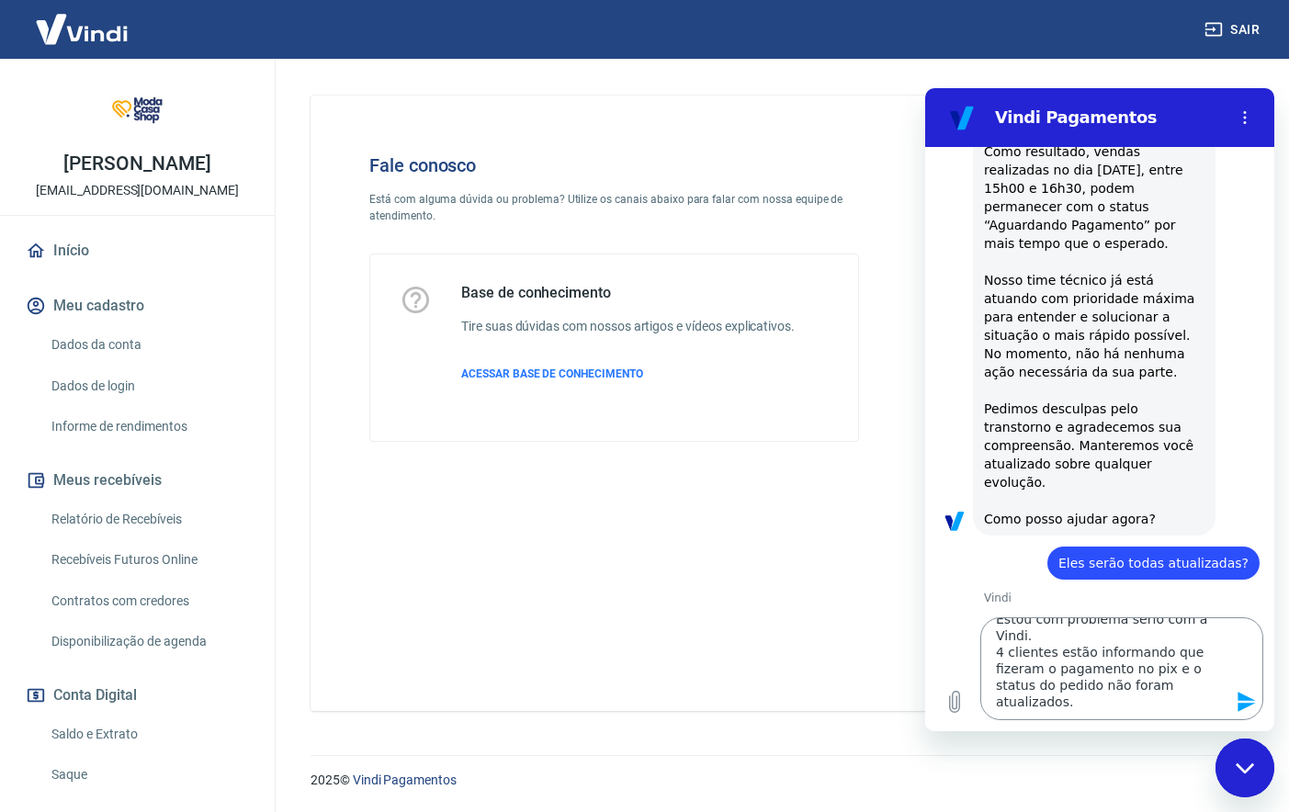
copy div "Eles serão todas atualizadas?"
click at [1197, 707] on textarea "Estou com problema sério com a Vindi. 4 clientes estão informando que fizeram o…" at bounding box center [1122, 669] width 283 height 103
paste textarea "Eles serão todas atualizadas?"
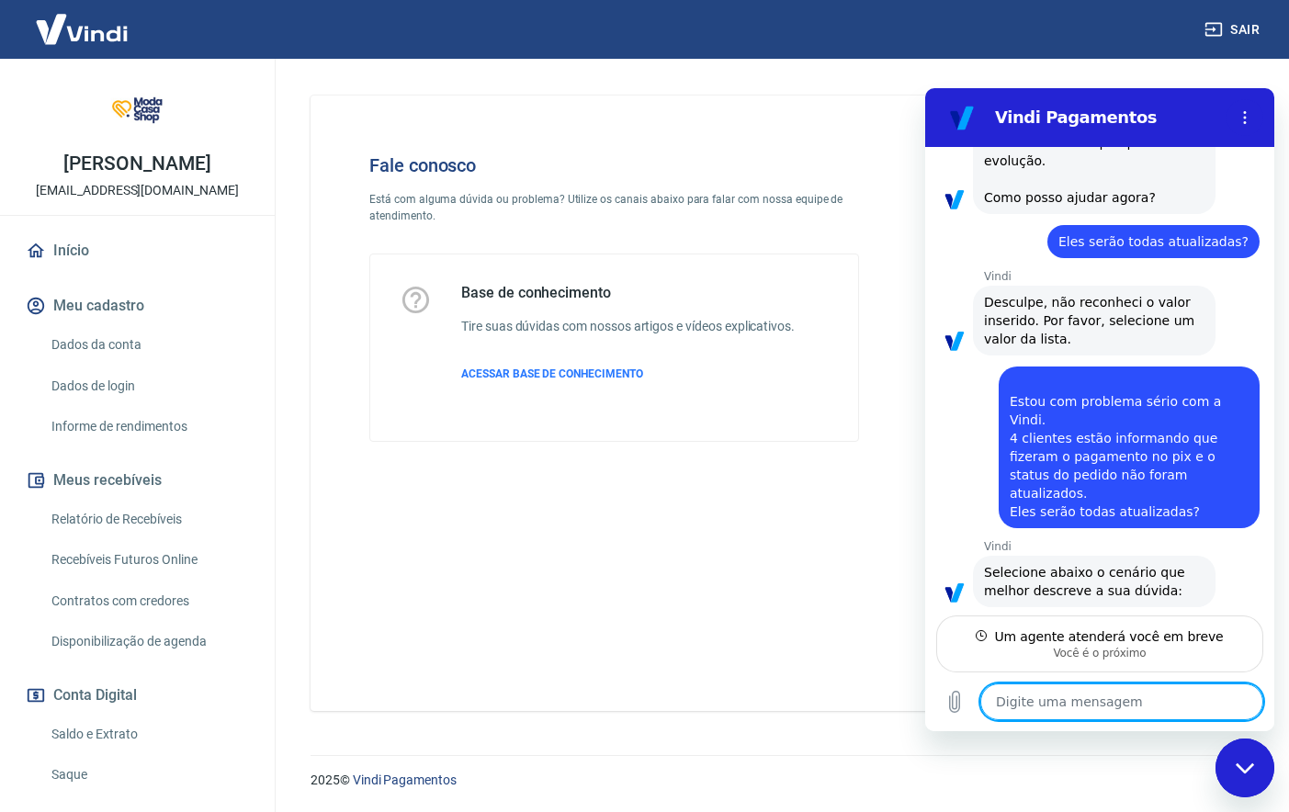
scroll to position [614, 0]
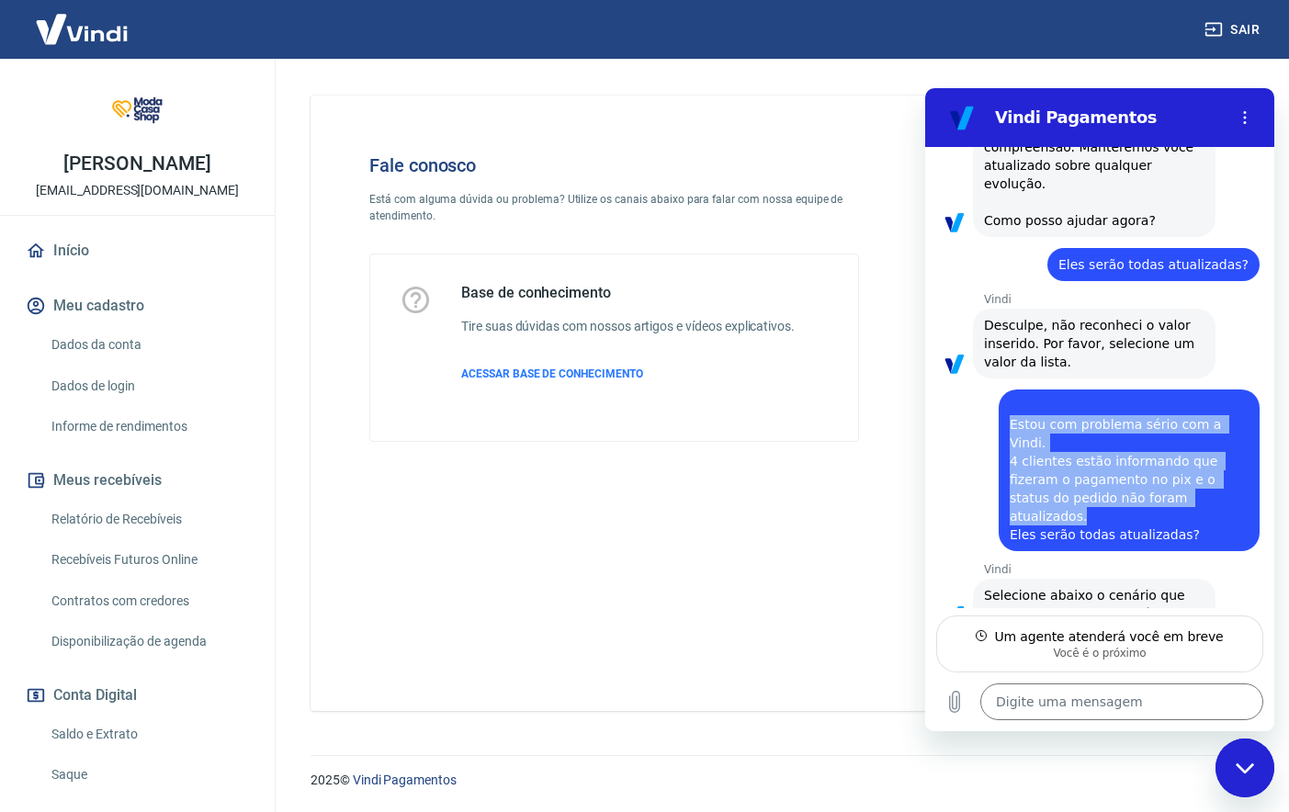
drag, startPoint x: 1012, startPoint y: 335, endPoint x: 1266, endPoint y: 399, distance: 262.4
click at [1192, 390] on div "diz: Estou com problema sério com a Vindi. 4 clientes estão informando que fize…" at bounding box center [1129, 471] width 261 height 162
copy span "Estou com problema sério com a Vindi. 4 clientes estão informando que fizeram o…"
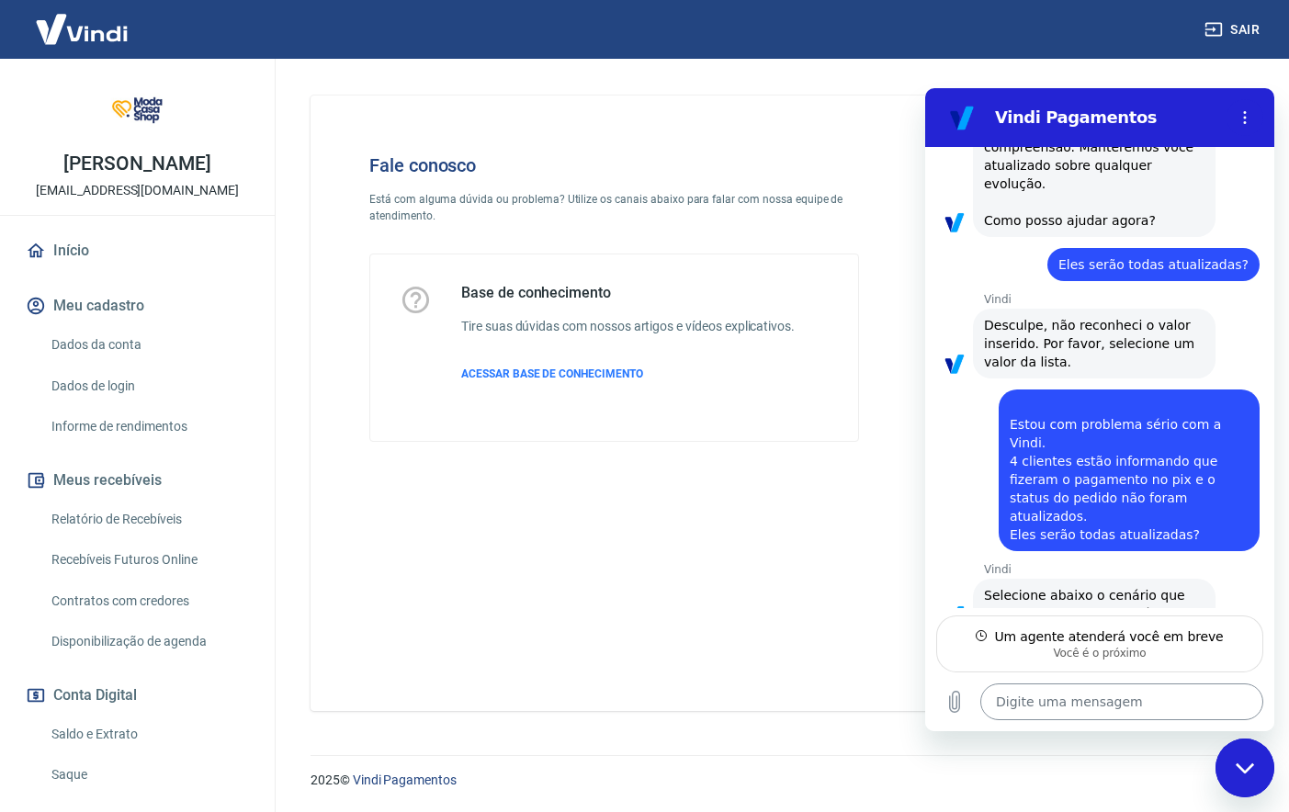
click at [1067, 698] on textarea at bounding box center [1122, 702] width 283 height 37
paste textarea "Estou com problema sério com a Vindi. 4 clientes estão informando que fizeram o…"
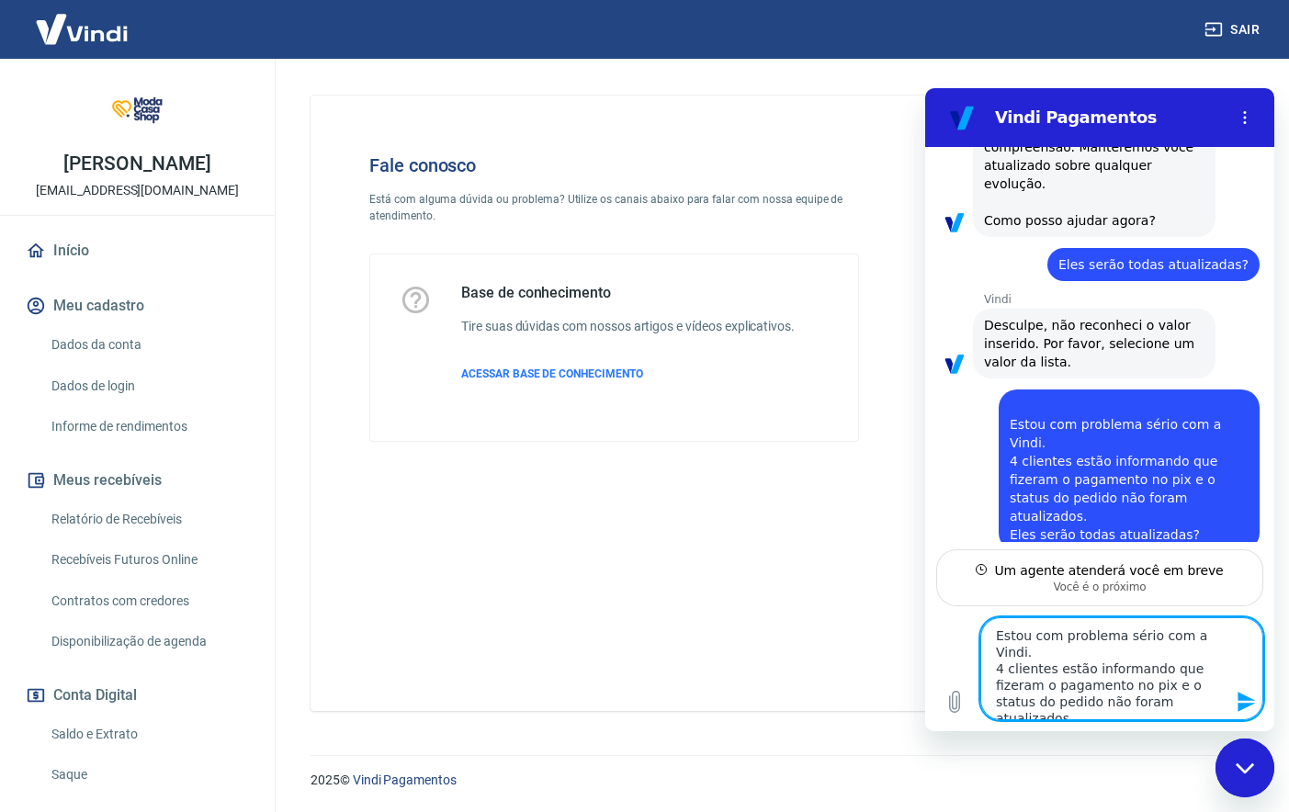
drag, startPoint x: 1196, startPoint y: 699, endPoint x: 941, endPoint y: 612, distance: 269.1
click at [941, 612] on div "Digite uma mensagem Estou com problema sério com a Vindi. 4 clientes estão info…" at bounding box center [1099, 669] width 349 height 125
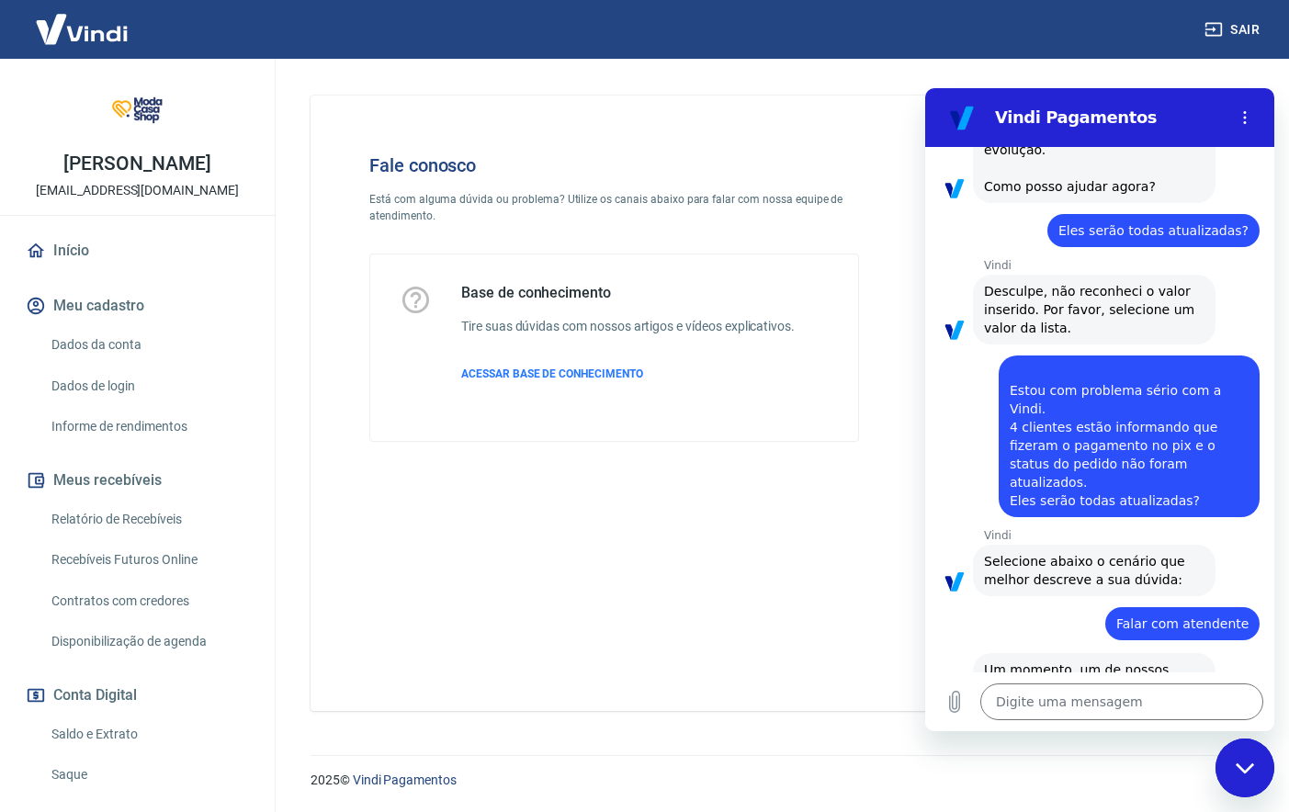
scroll to position [652, 0]
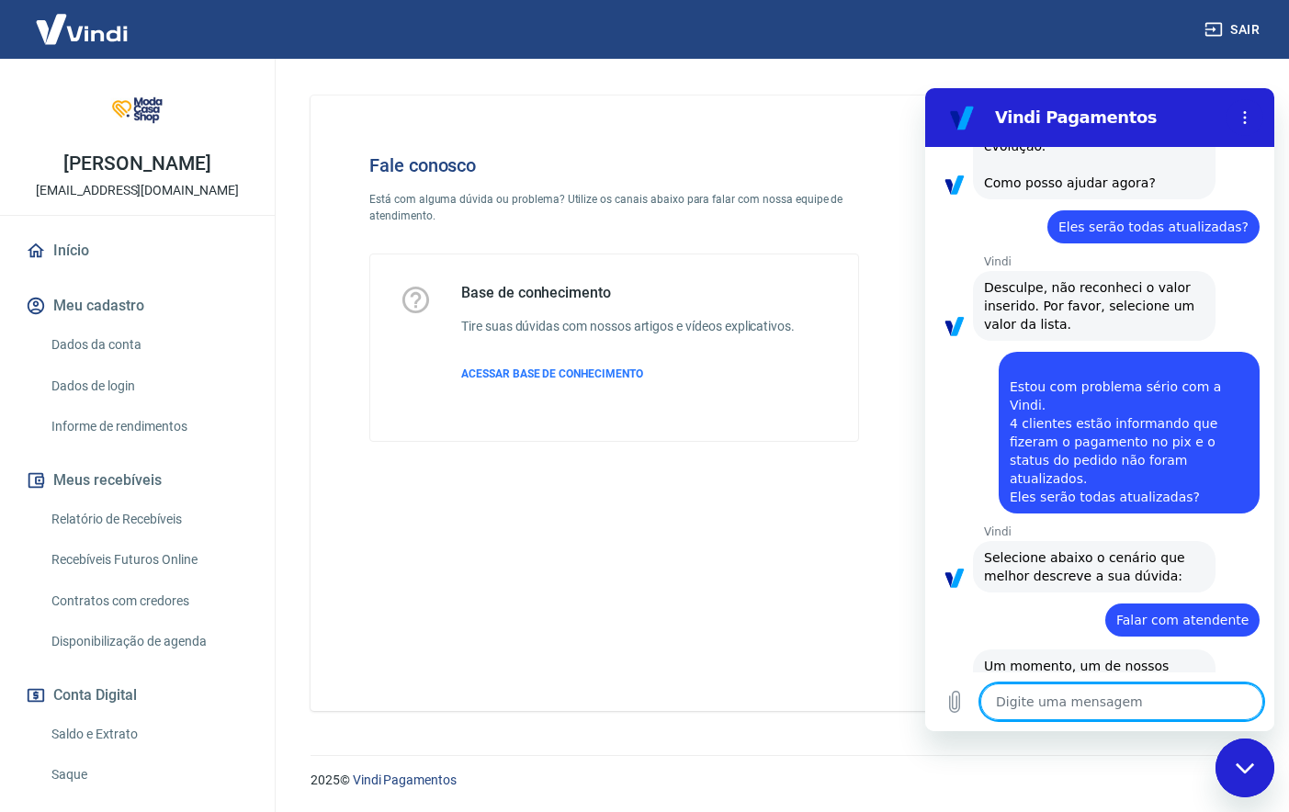
click at [1071, 697] on textarea at bounding box center [1122, 702] width 283 height 37
paste textarea "Estou com problema sério com a Vindi. 4 clientes estão informando que fizeram o…"
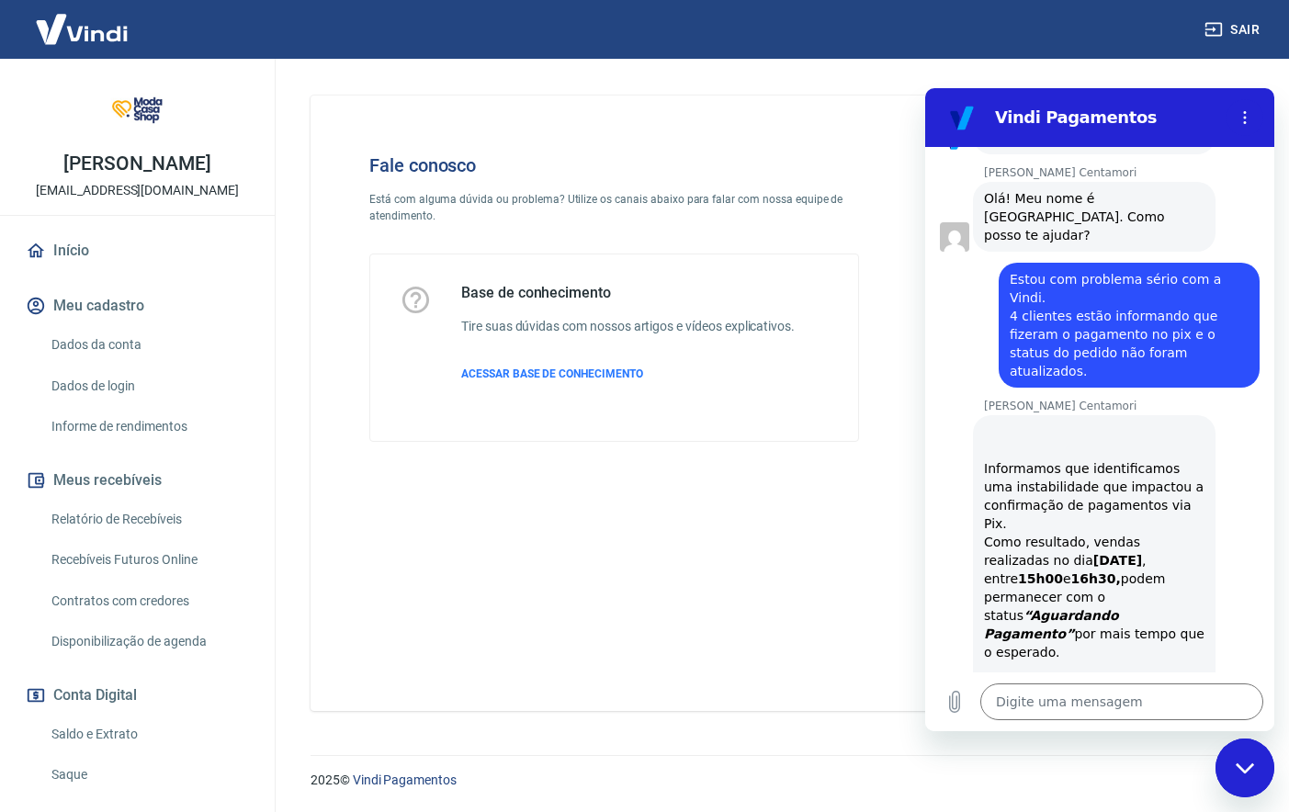
scroll to position [1198, 0]
click at [1116, 698] on textarea at bounding box center [1122, 702] width 283 height 37
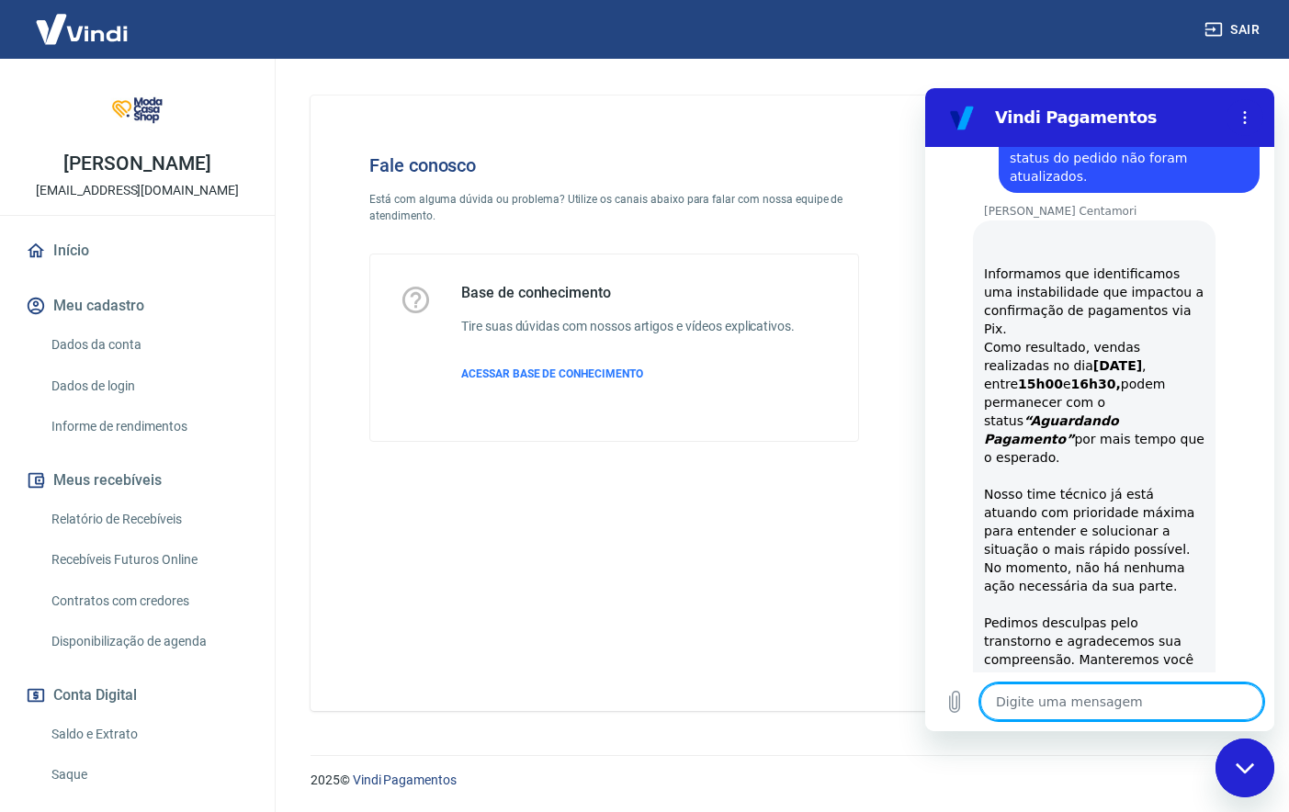
scroll to position [1392, 0]
click at [1060, 707] on textarea at bounding box center [1122, 702] width 283 height 37
click at [959, 702] on icon "Carregar arquivo" at bounding box center [955, 702] width 22 height 22
drag, startPoint x: 1048, startPoint y: 702, endPoint x: 1095, endPoint y: 706, distance: 47.9
click at [1048, 702] on textarea at bounding box center [1122, 702] width 283 height 37
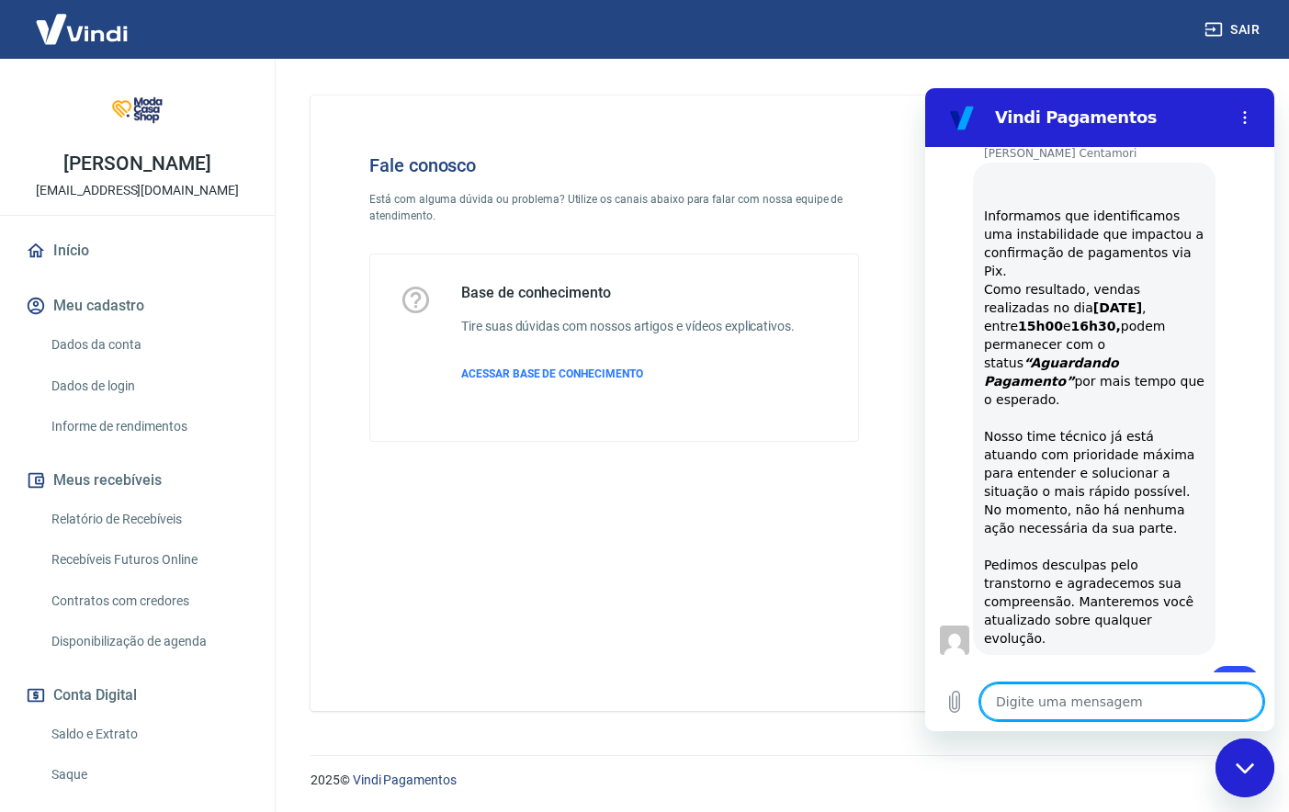
scroll to position [1455, 0]
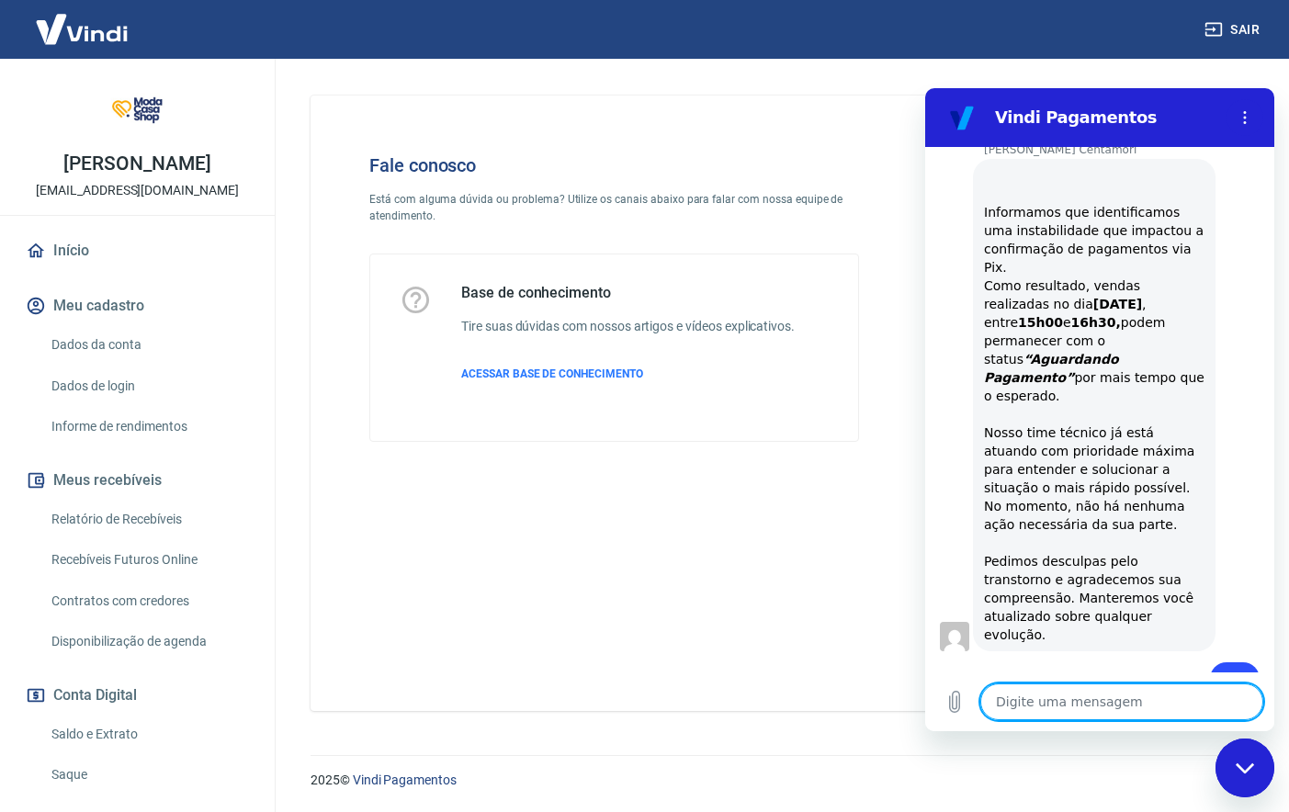
click at [1103, 709] on textarea at bounding box center [1122, 702] width 283 height 37
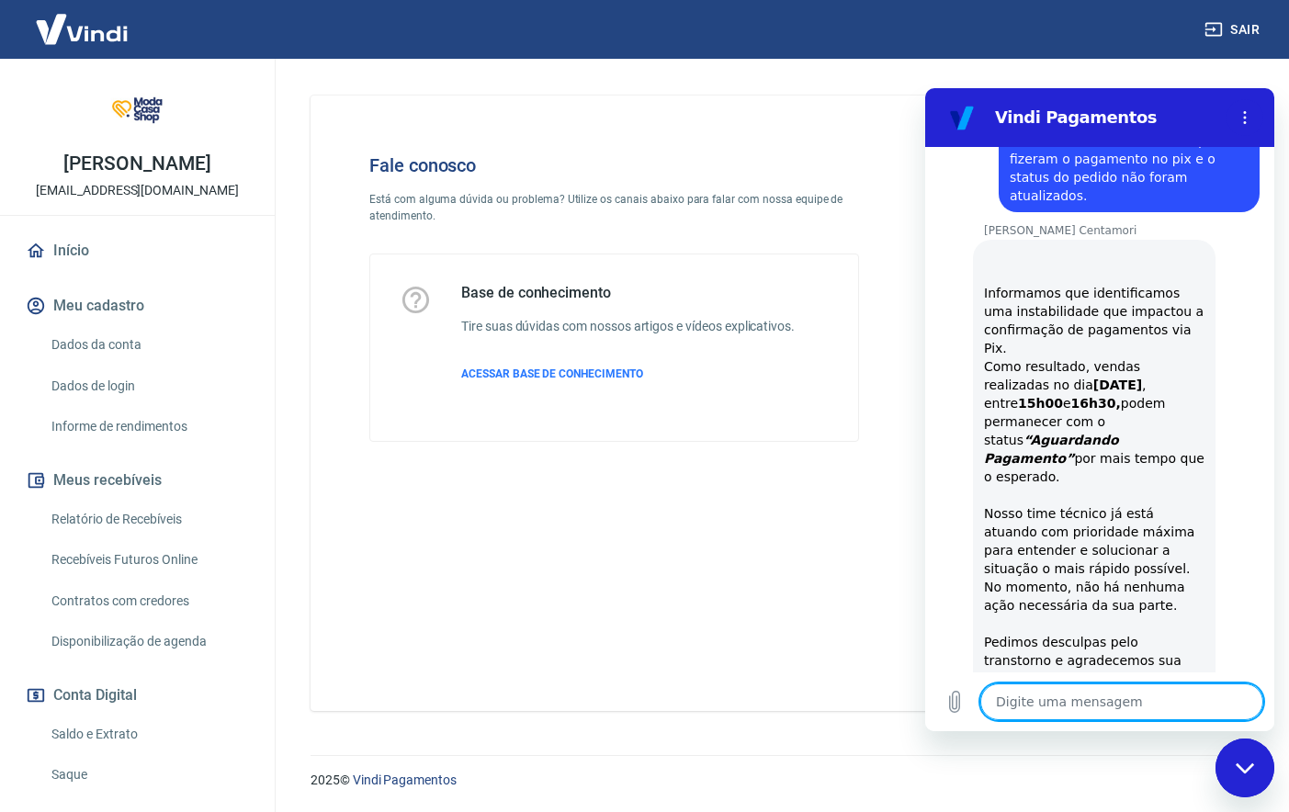
scroll to position [1297, 0]
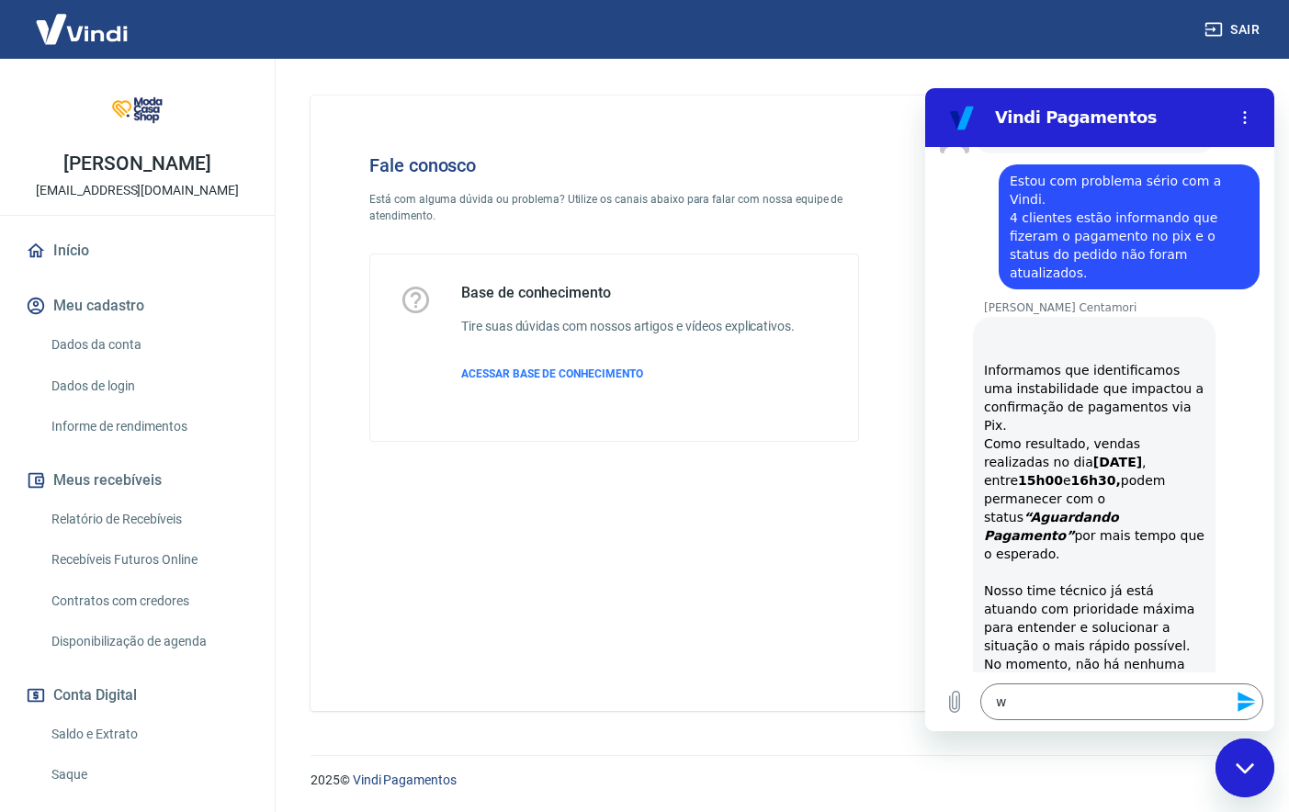
drag, startPoint x: 1023, startPoint y: 257, endPoint x: 1100, endPoint y: 257, distance: 77.2
click at [1101, 324] on div "Informamos que identificamos uma instabilidade que impactou a confirmação de pa…" at bounding box center [1094, 563] width 221 height 478
copy strong "20/08/2025"
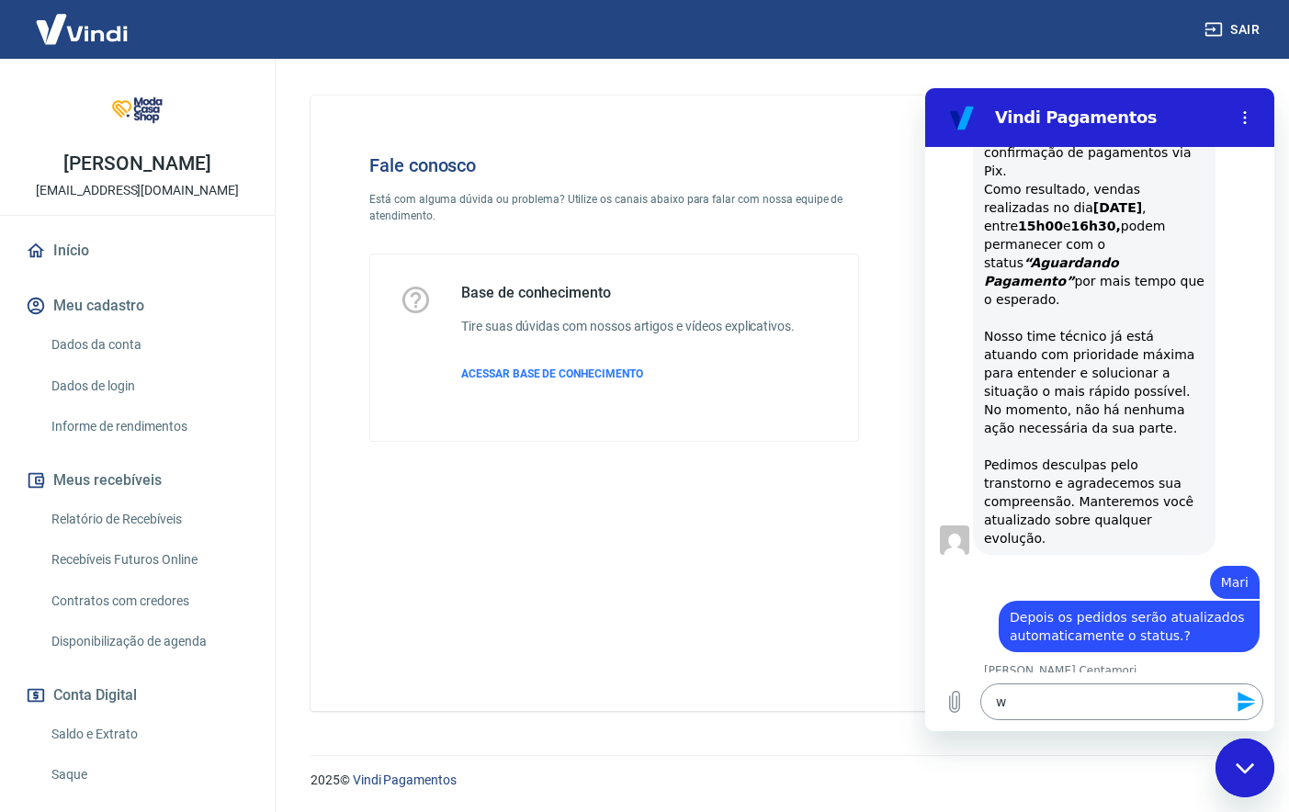
click at [1061, 712] on textarea "w" at bounding box center [1122, 702] width 283 height 37
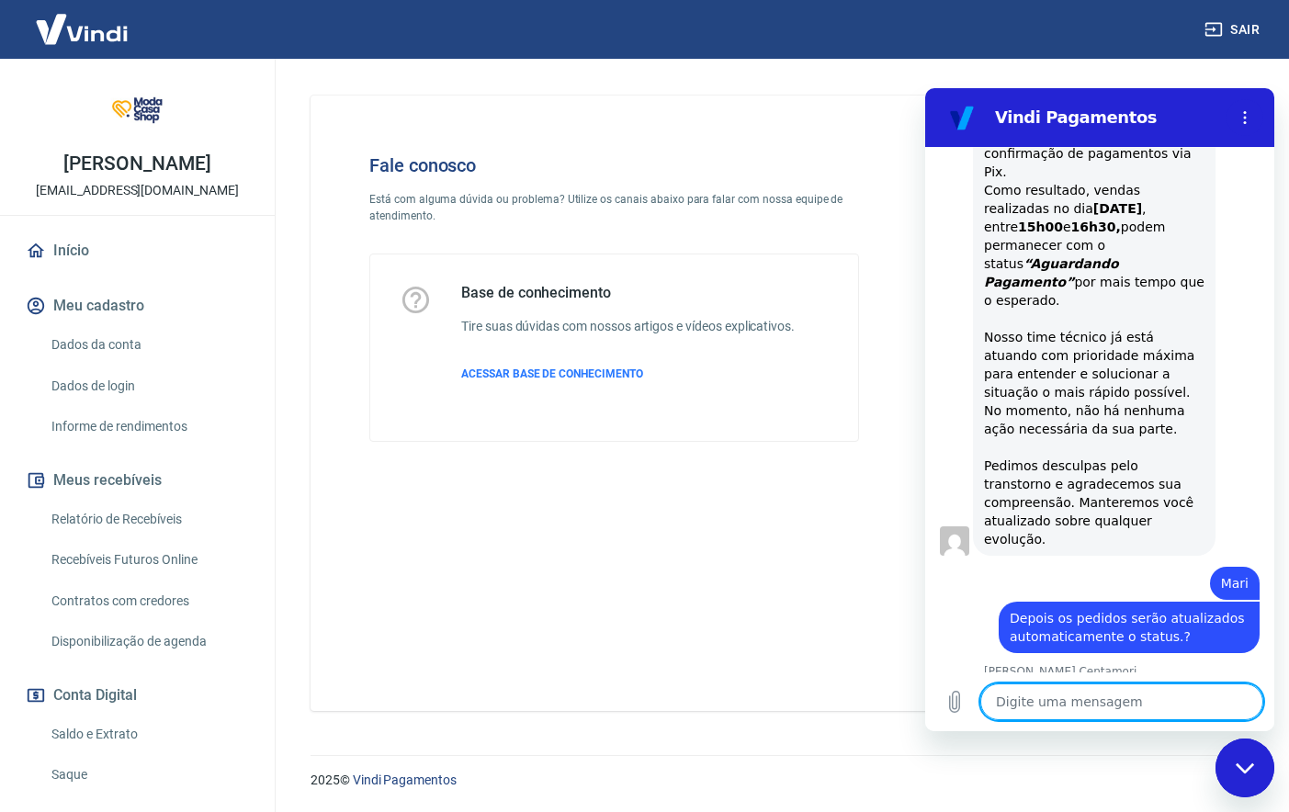
scroll to position [1694, 0]
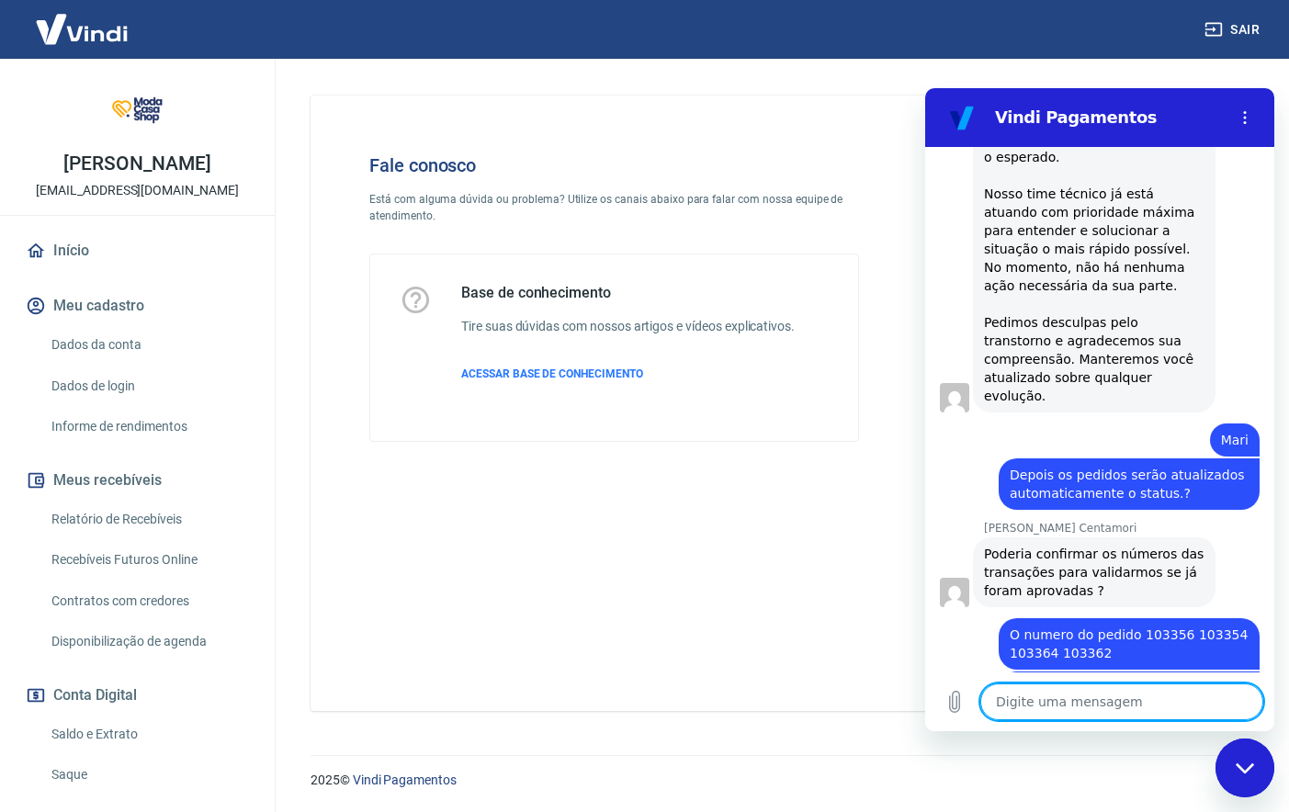
click at [1100, 692] on textarea at bounding box center [1122, 702] width 283 height 37
click at [1104, 703] on textarea at bounding box center [1122, 702] width 283 height 37
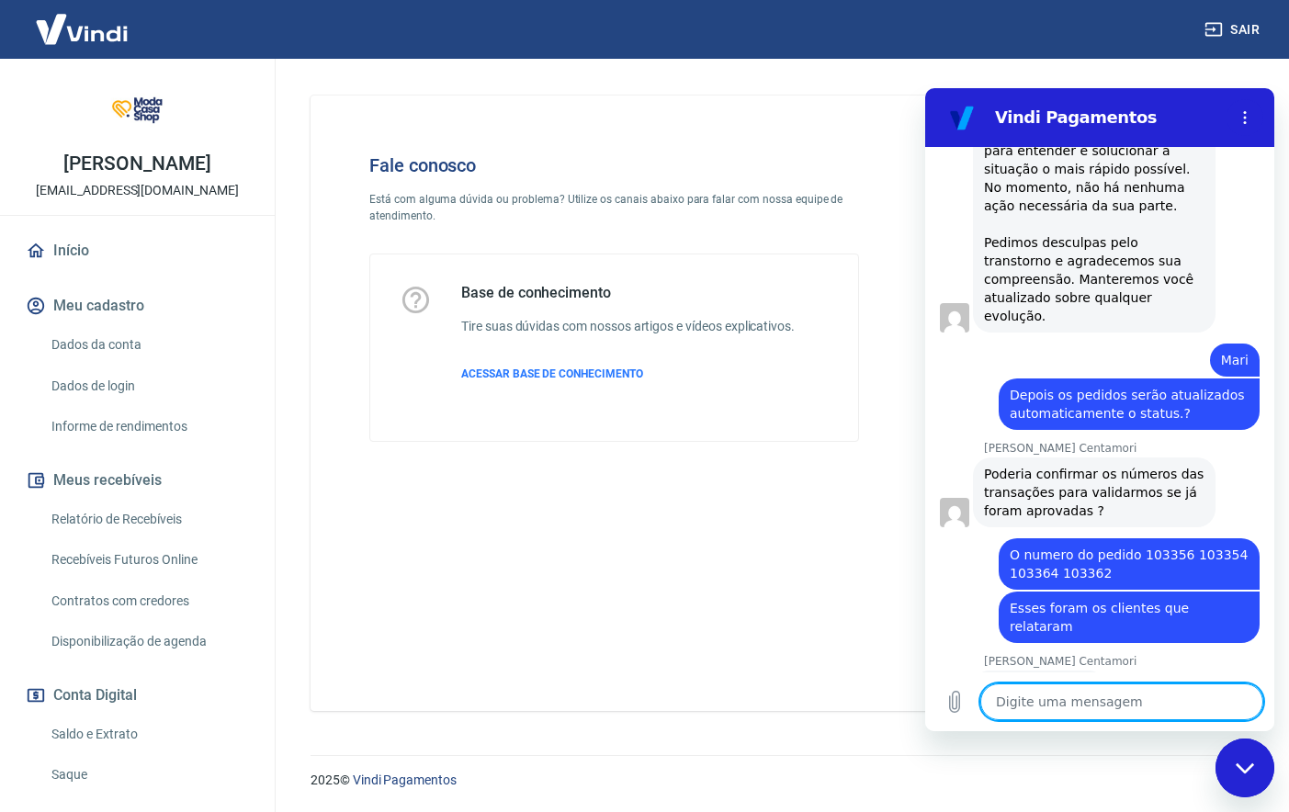
scroll to position [1773, 0]
click at [958, 702] on icon "Carregar arquivo" at bounding box center [955, 702] width 10 height 21
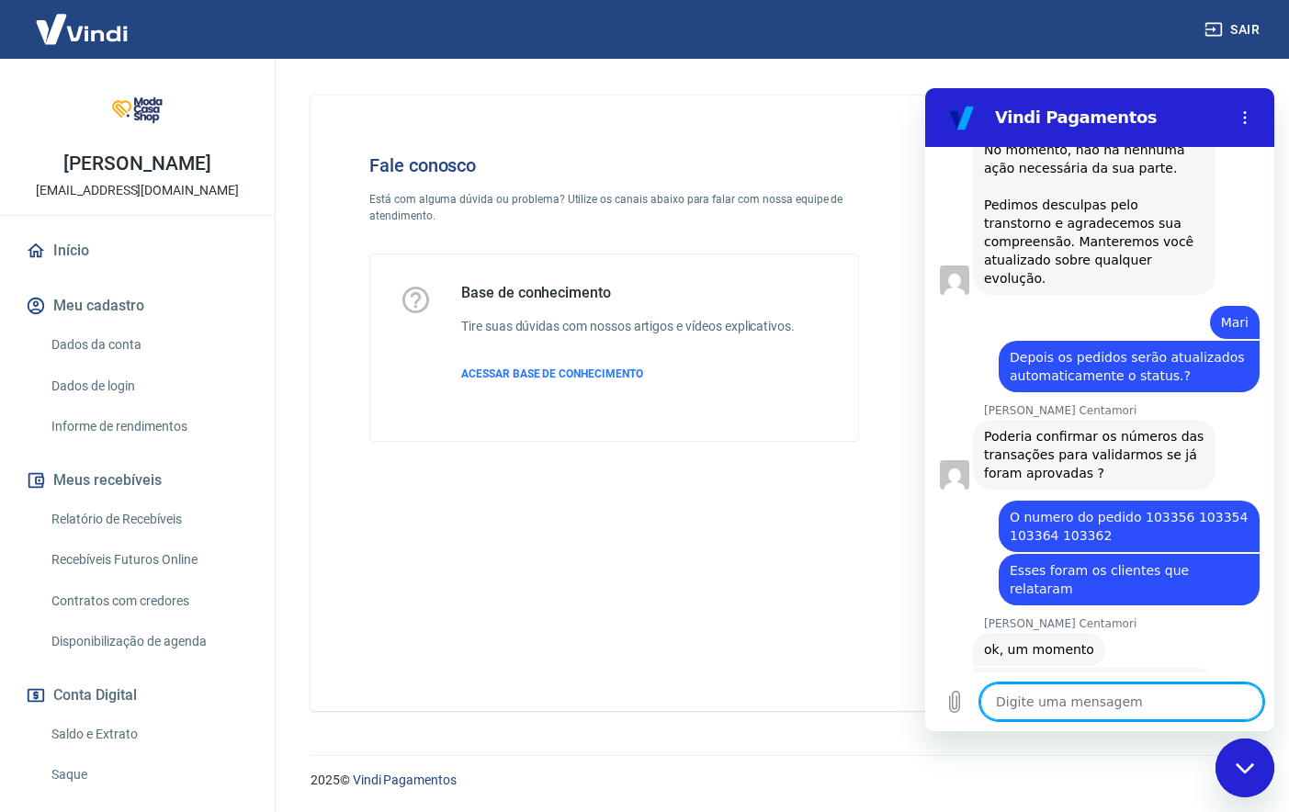
scroll to position [1815, 0]
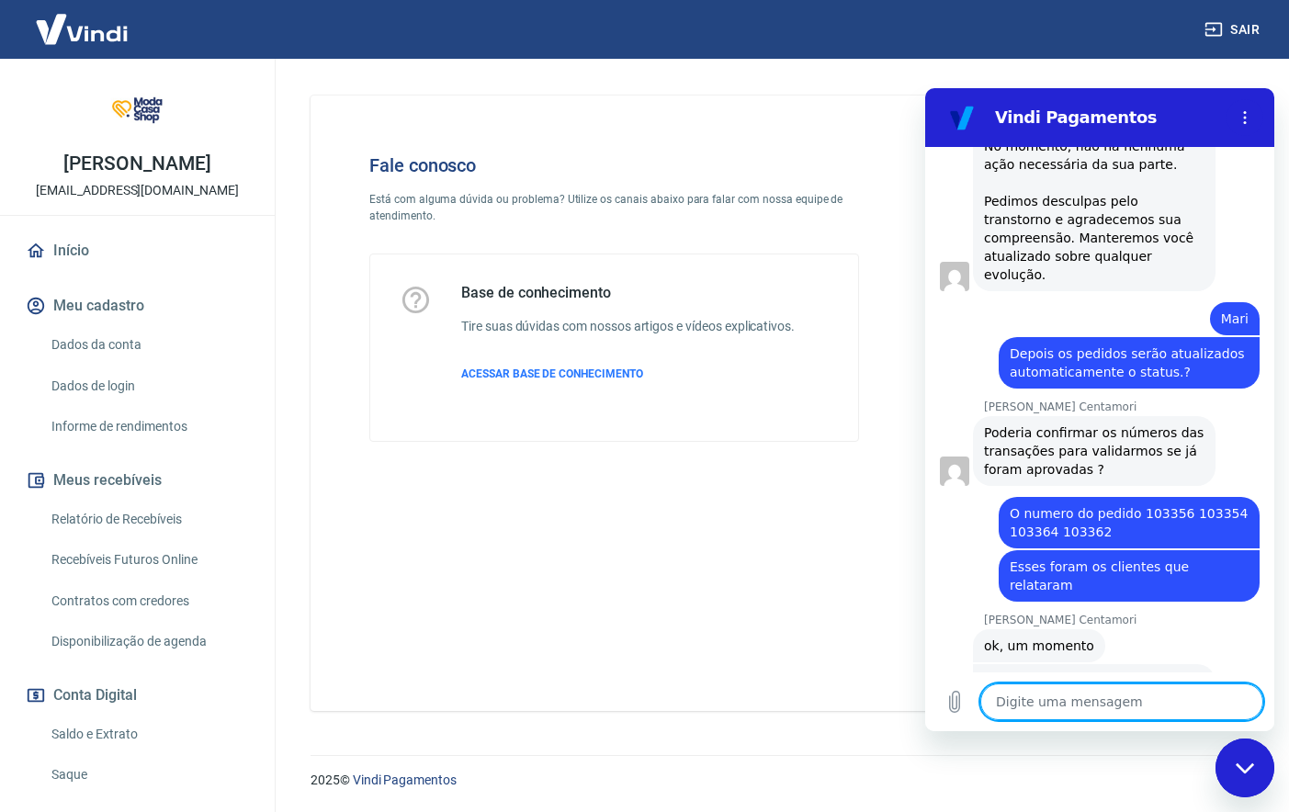
click at [1061, 709] on textarea at bounding box center [1122, 702] width 283 height 37
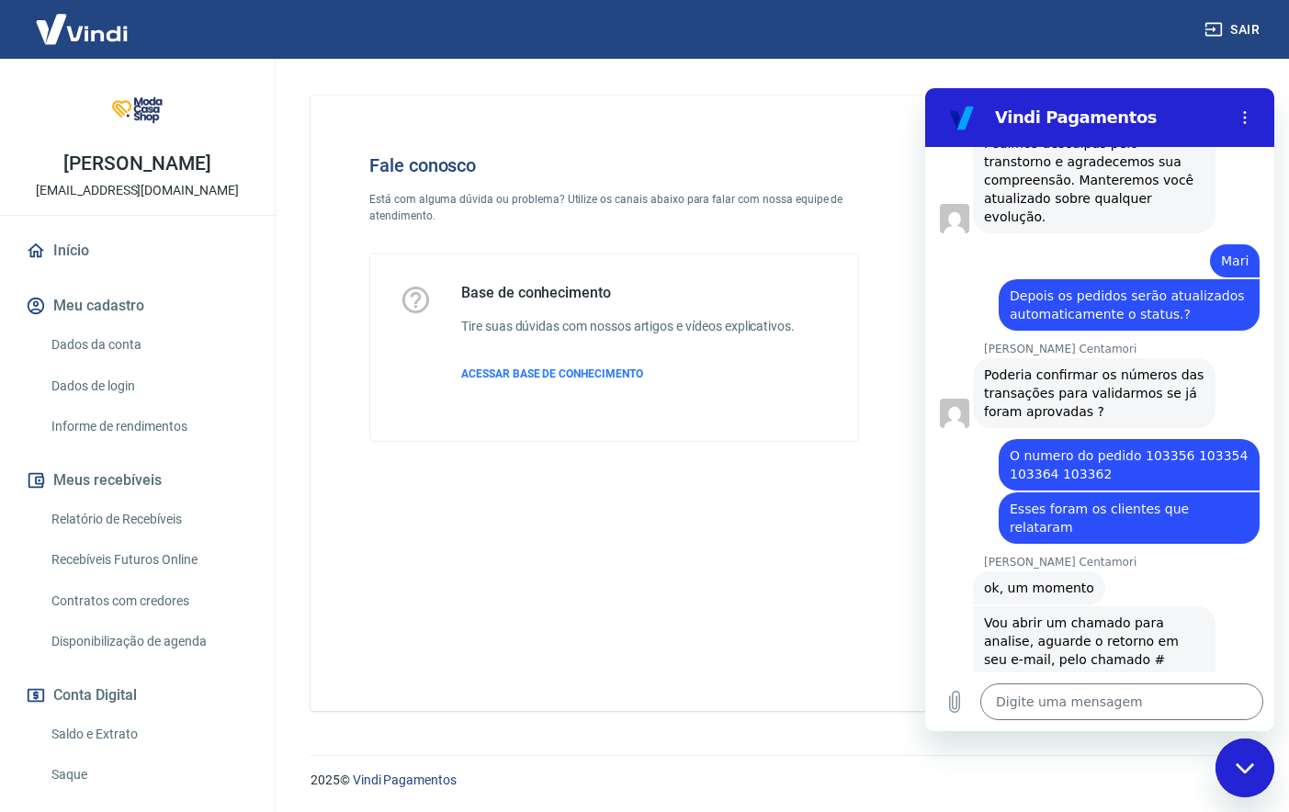
scroll to position [1872, 0]
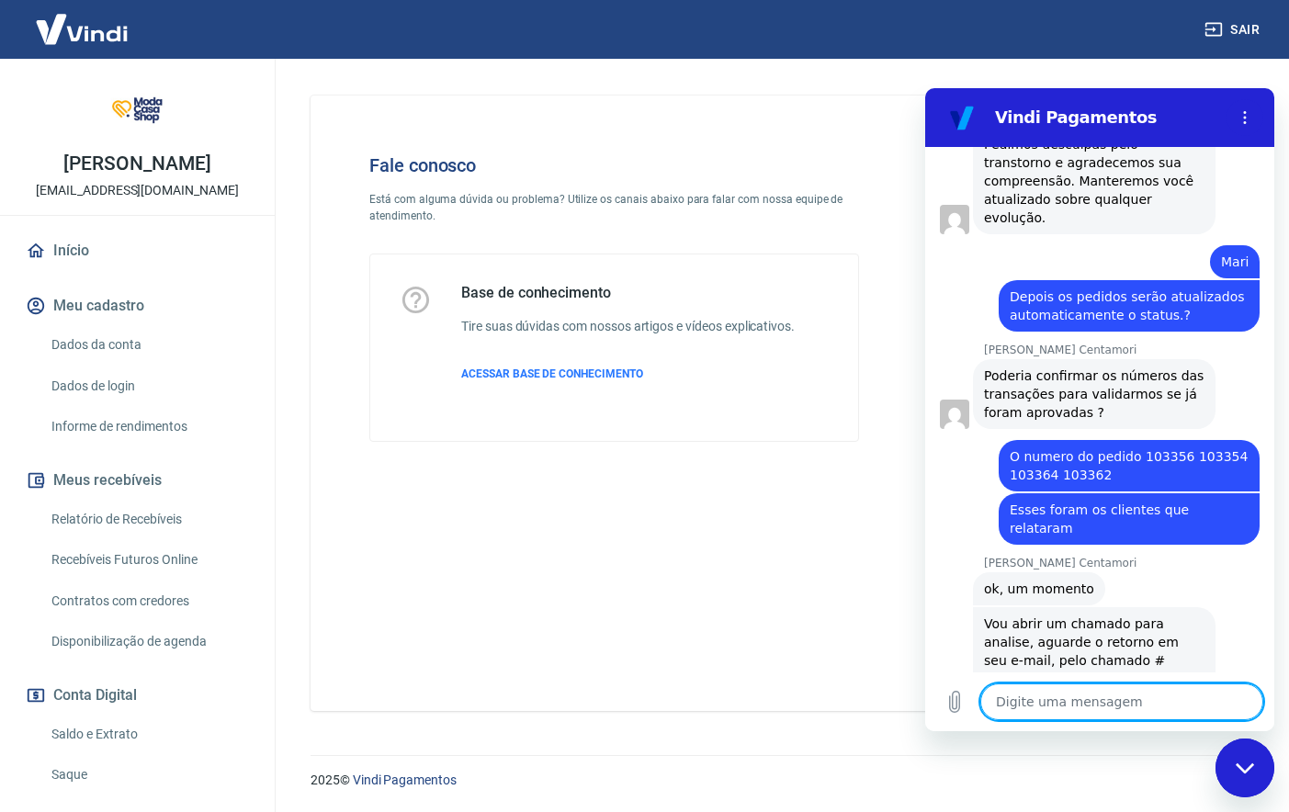
click at [1163, 697] on textarea at bounding box center [1122, 702] width 283 height 37
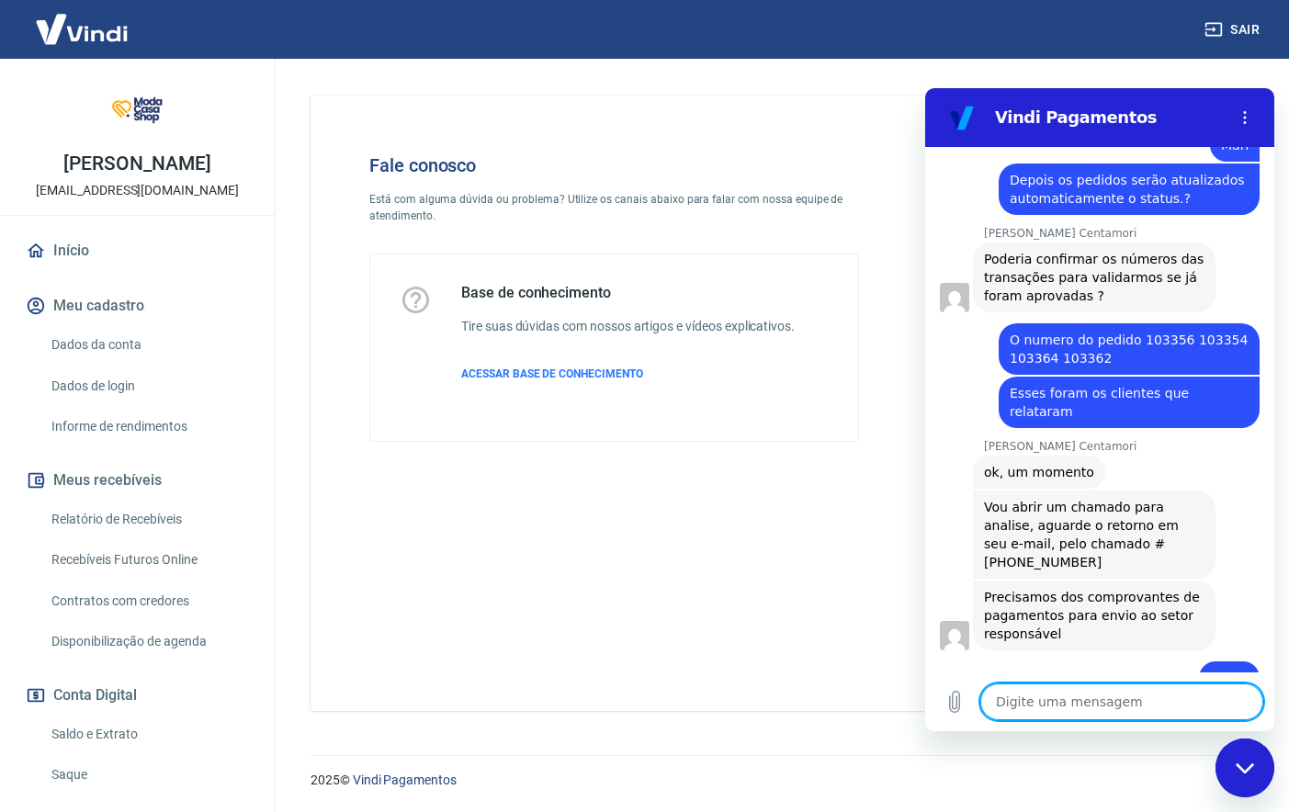
scroll to position [1988, 0]
click at [1088, 696] on textarea at bounding box center [1122, 702] width 283 height 37
click at [1087, 694] on textarea at bounding box center [1122, 702] width 283 height 37
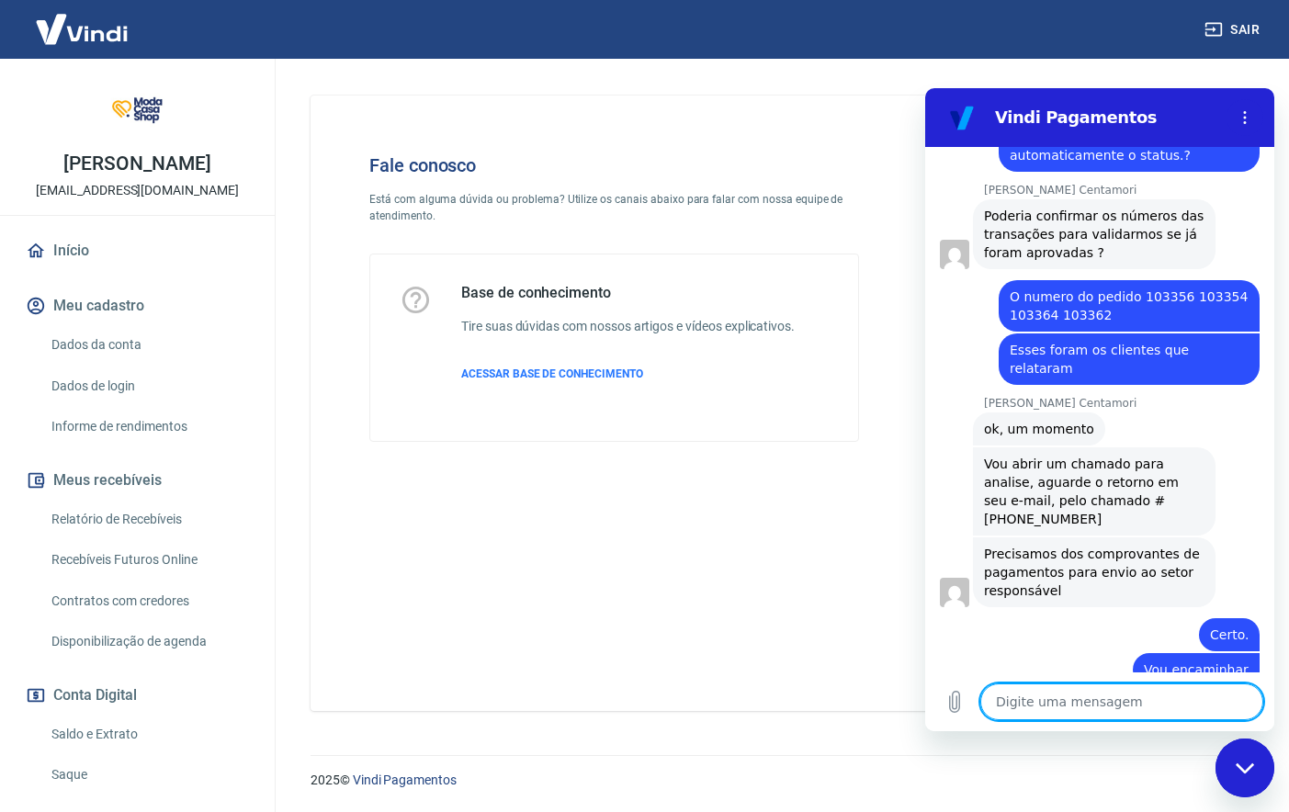
scroll to position [0, 0]
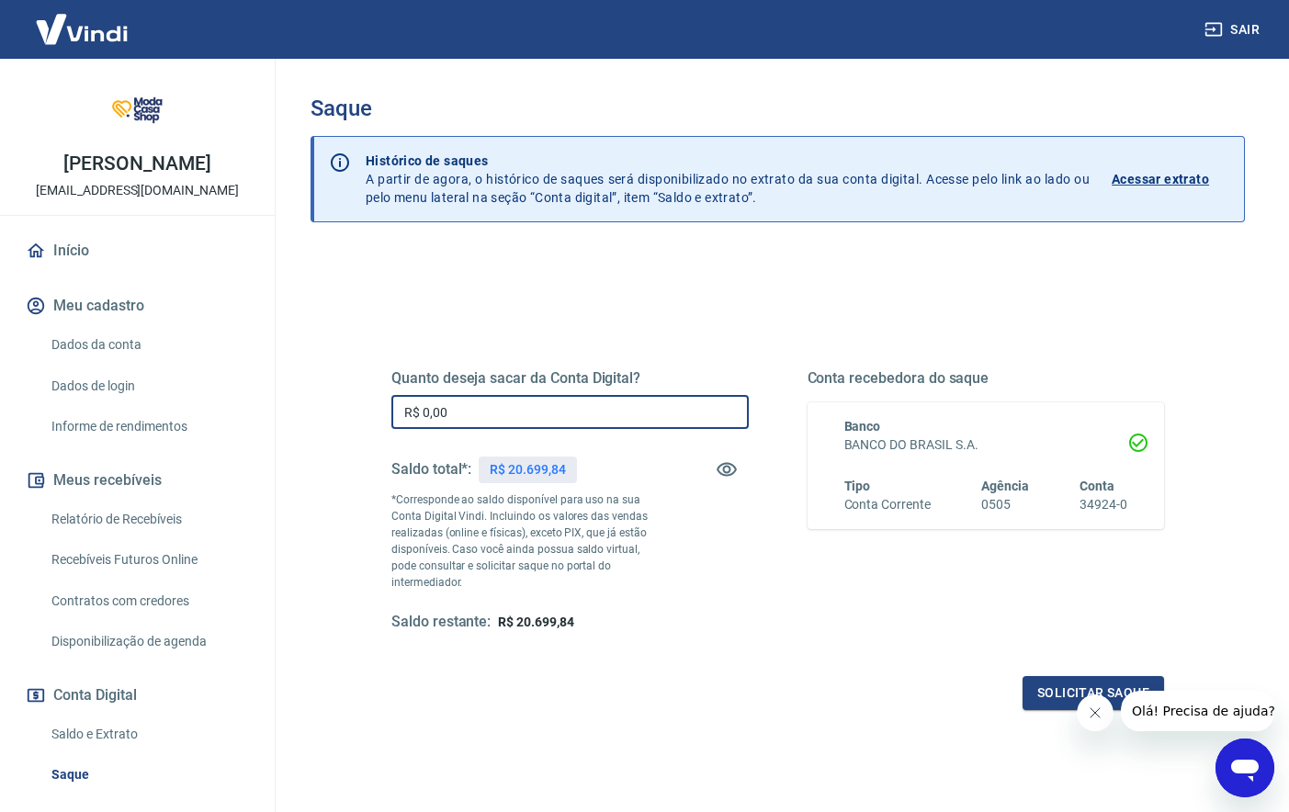
click at [621, 404] on input "R$ 0,00" at bounding box center [571, 412] width 358 height 34
